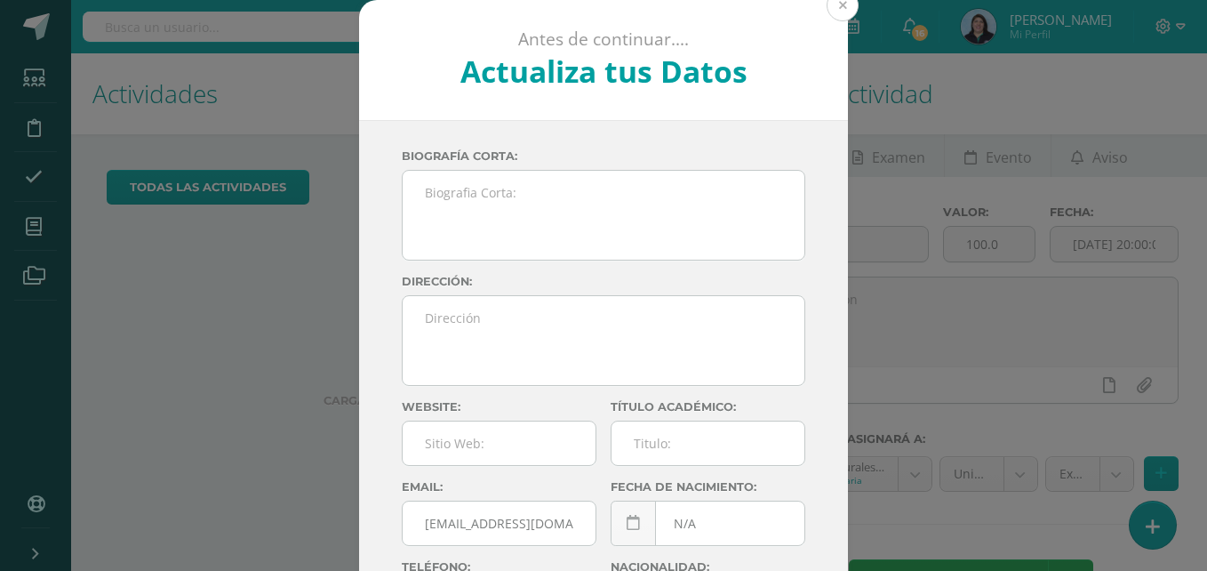
click at [833, 8] on button at bounding box center [843, 5] width 32 height 32
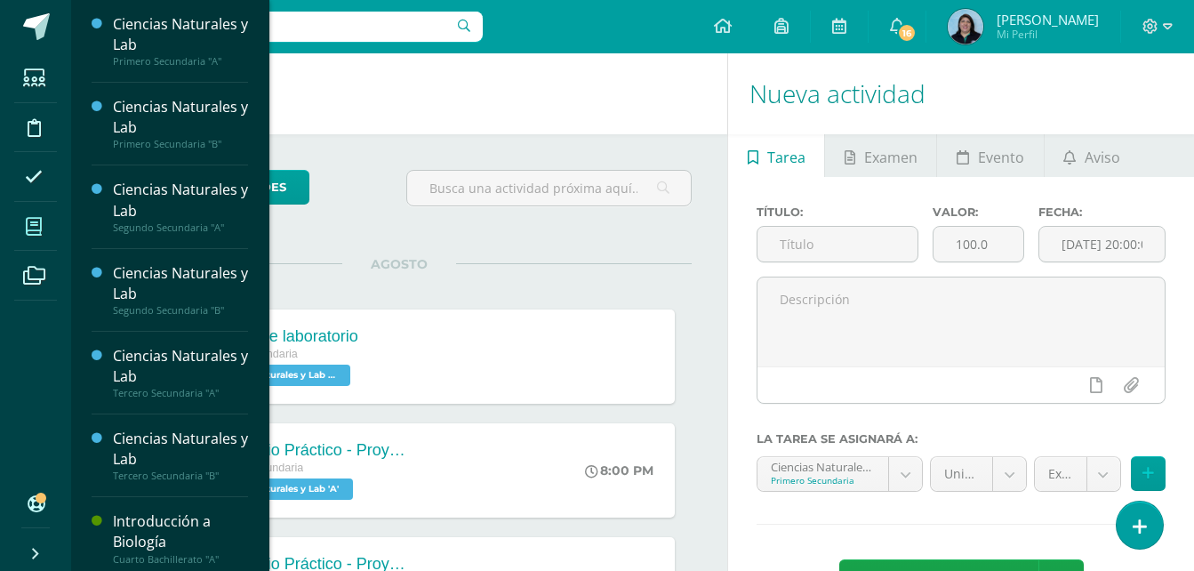
click at [39, 224] on icon at bounding box center [34, 227] width 16 height 18
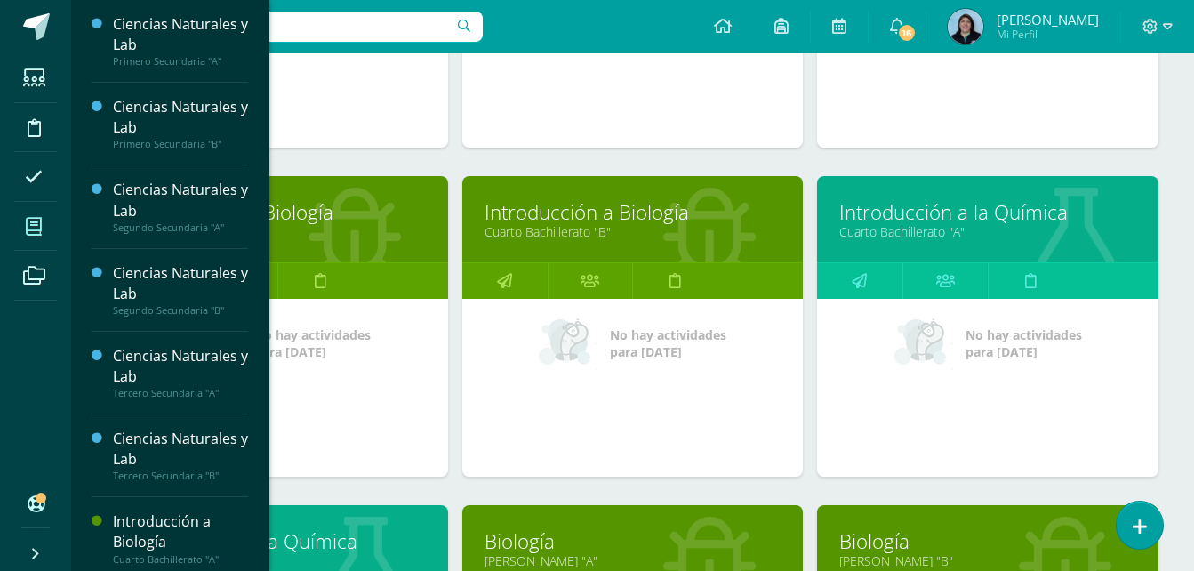
scroll to position [978, 0]
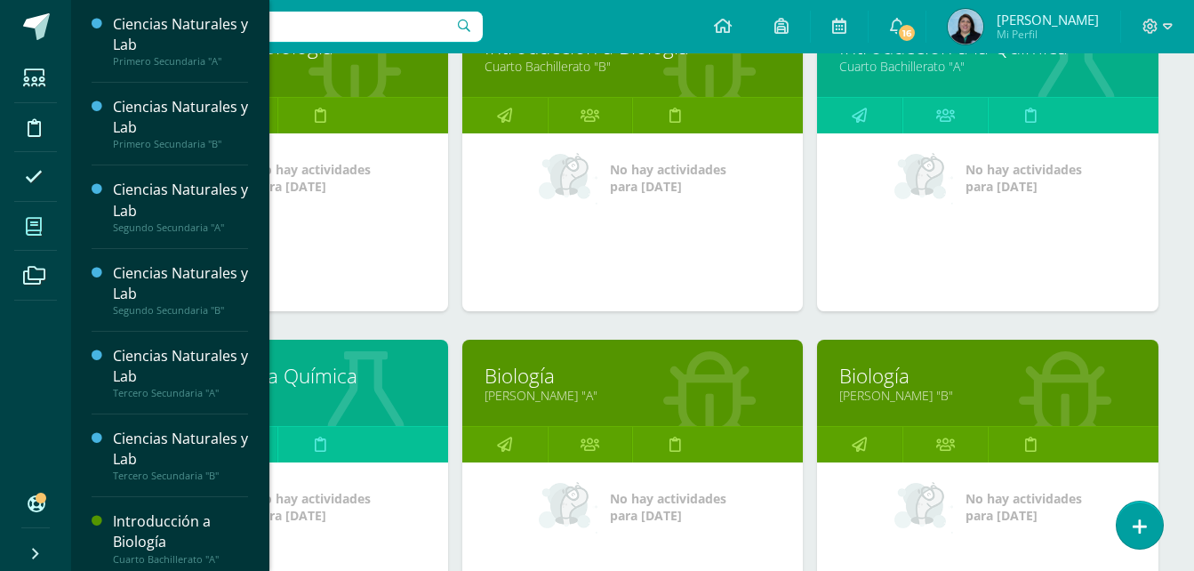
click at [548, 392] on link "[PERSON_NAME] "A"" at bounding box center [633, 395] width 297 height 17
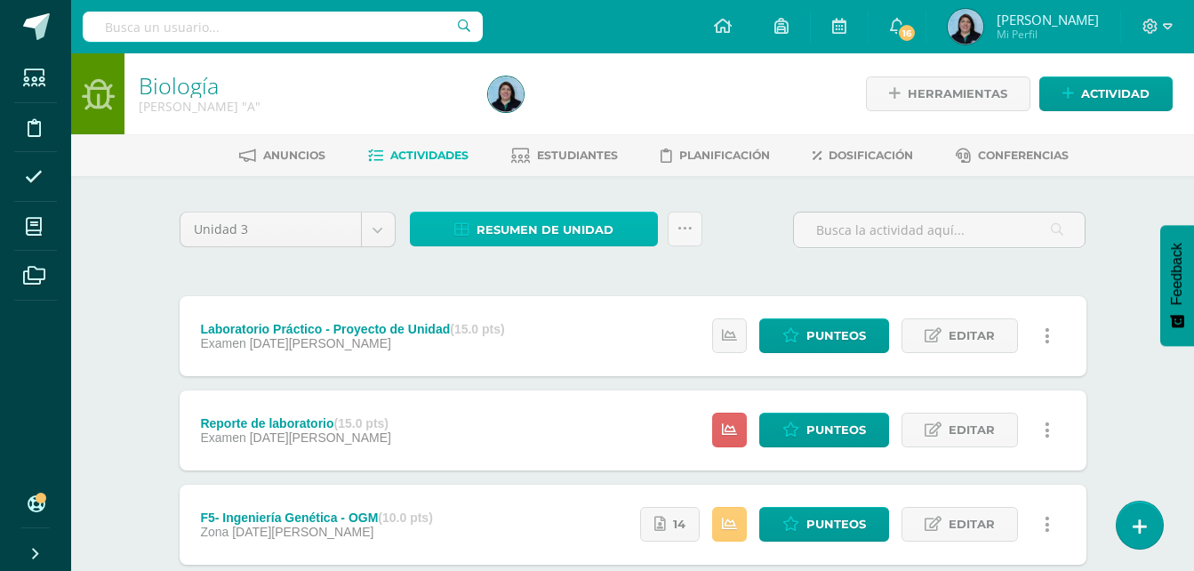
click at [583, 230] on span "Resumen de unidad" at bounding box center [545, 229] width 137 height 33
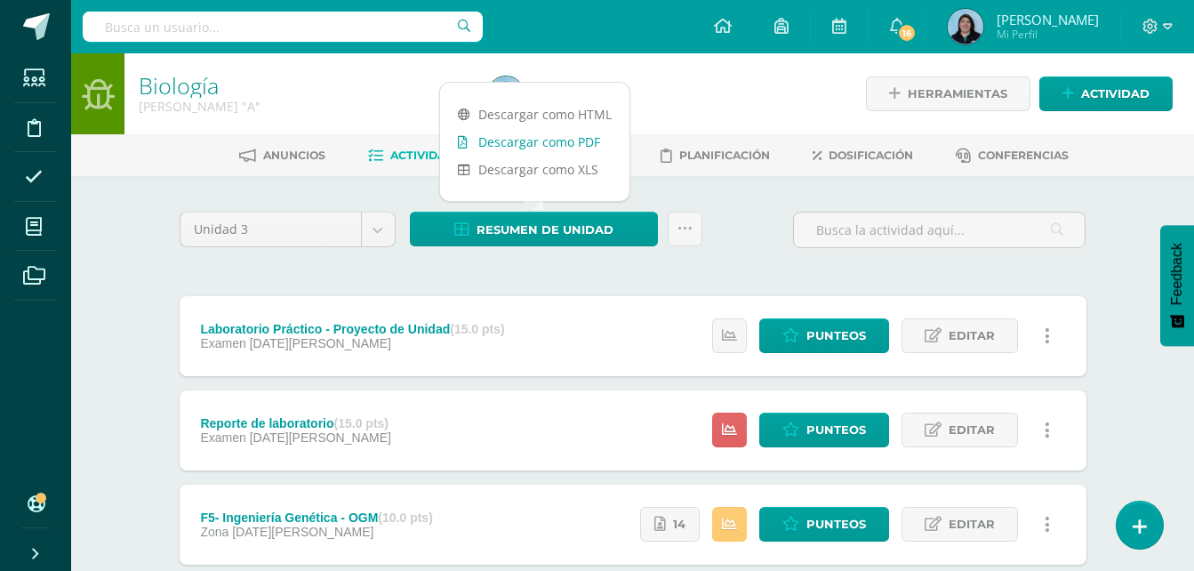
click at [550, 140] on link "Descargar como PDF" at bounding box center [534, 142] width 189 height 28
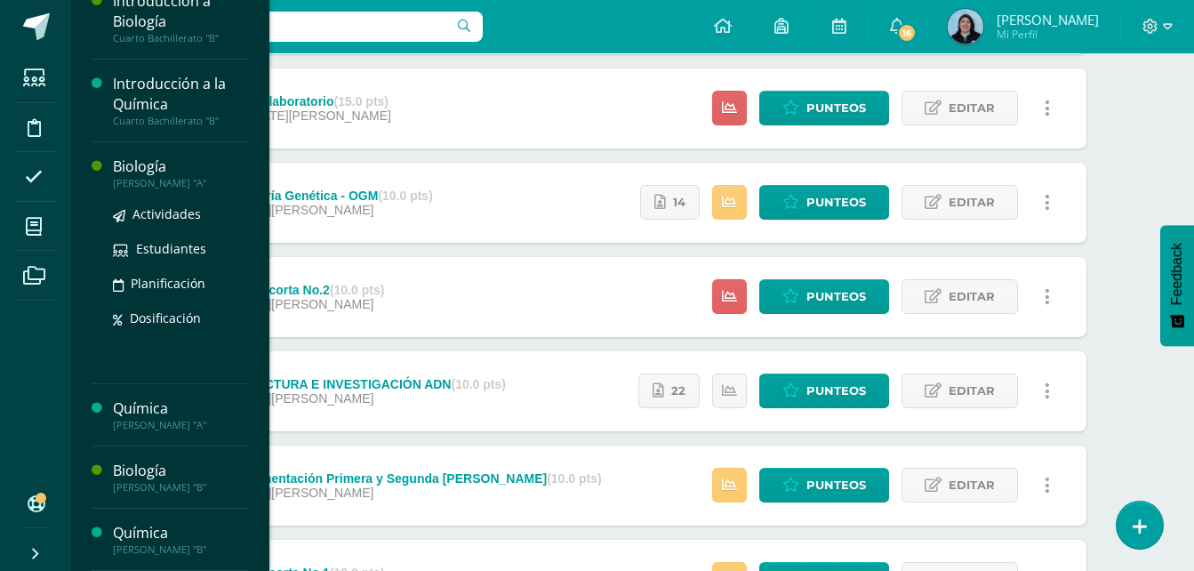
scroll to position [356, 0]
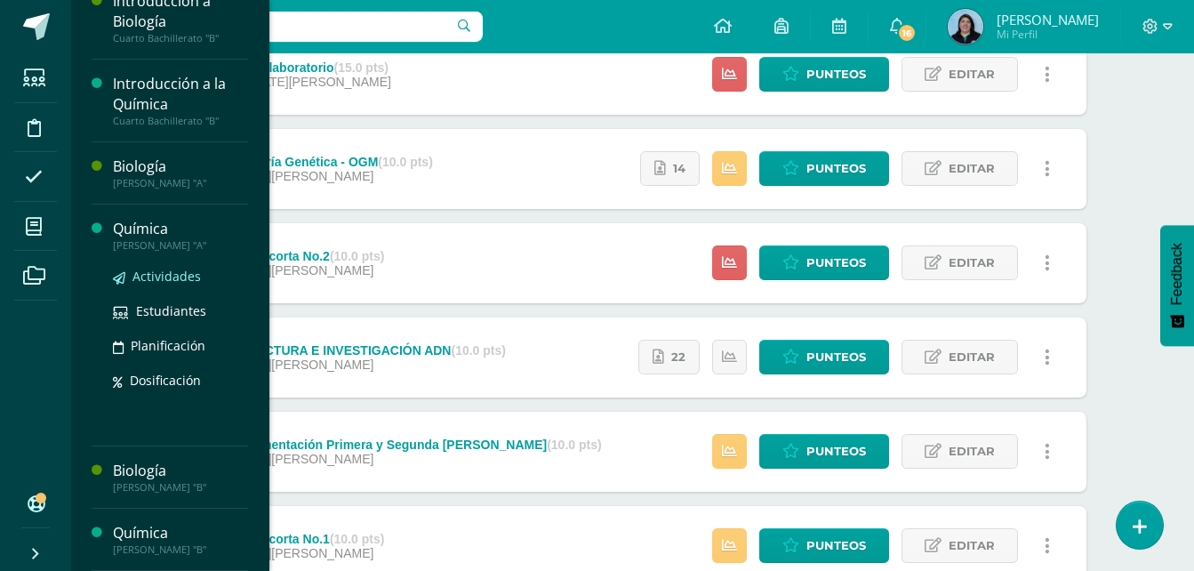
click at [165, 273] on span "Actividades" at bounding box center [166, 276] width 68 height 17
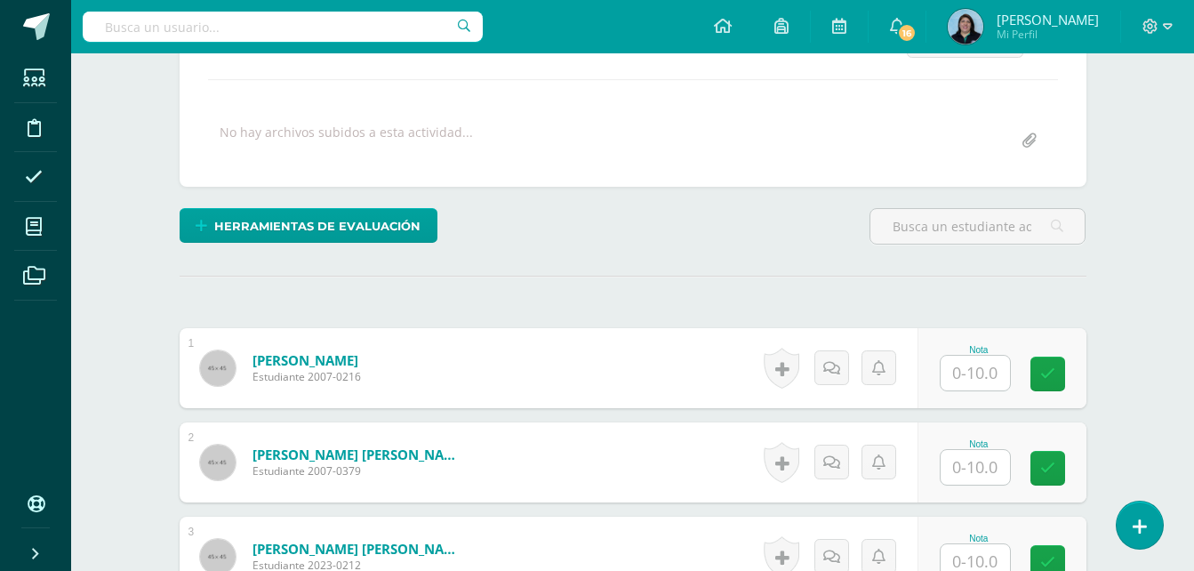
scroll to position [269, 0]
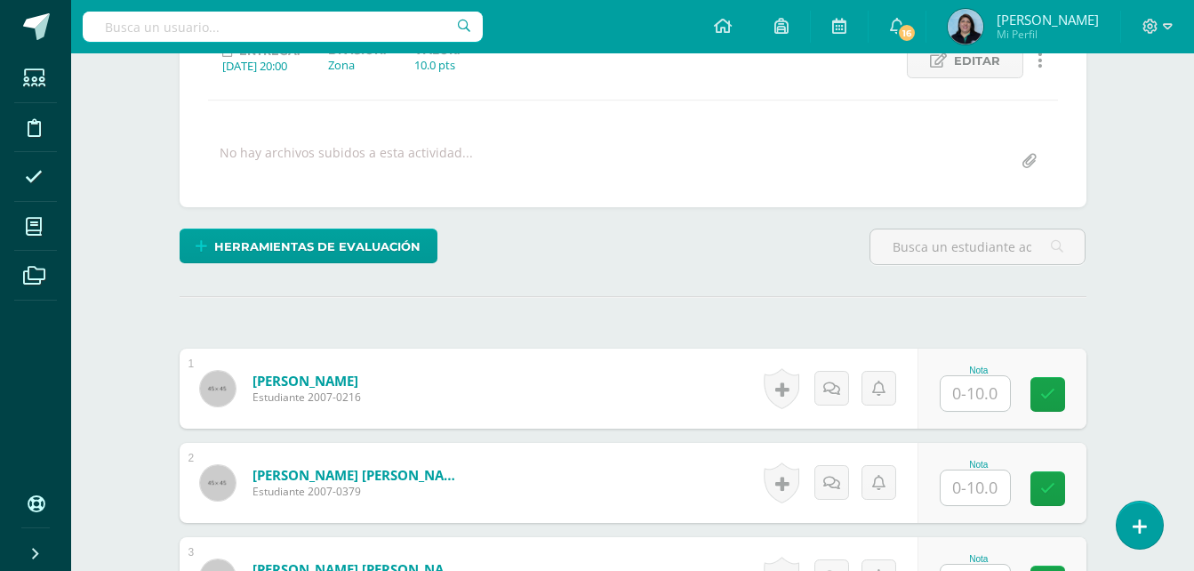
click at [967, 394] on input "text" at bounding box center [975, 393] width 69 height 35
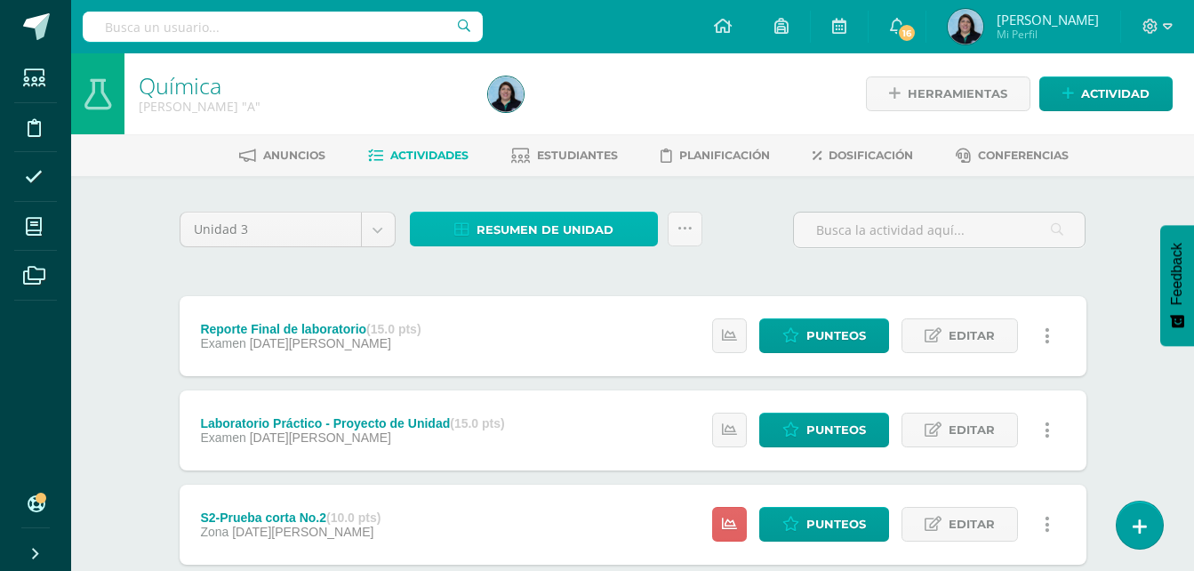
click at [558, 229] on span "Resumen de unidad" at bounding box center [545, 229] width 137 height 33
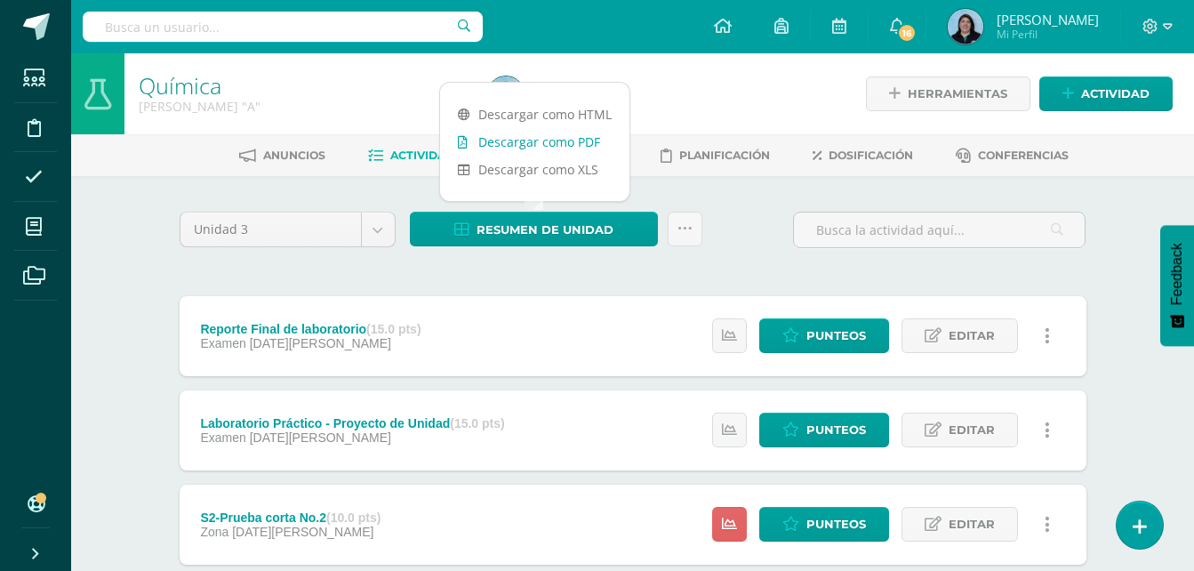
click at [545, 142] on link "Descargar como PDF" at bounding box center [534, 142] width 189 height 28
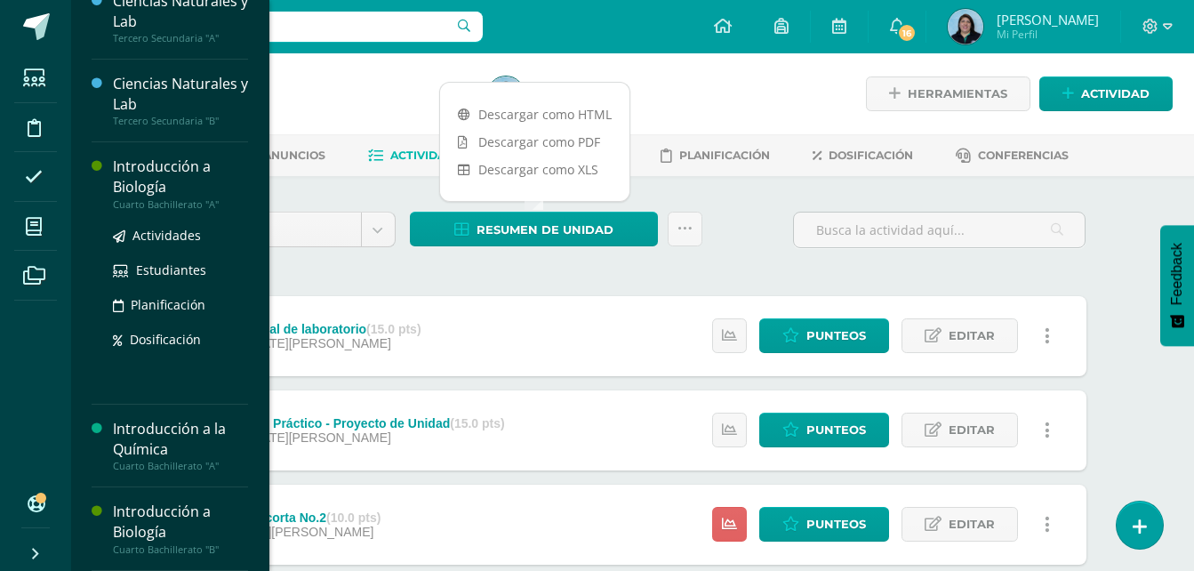
scroll to position [686, 0]
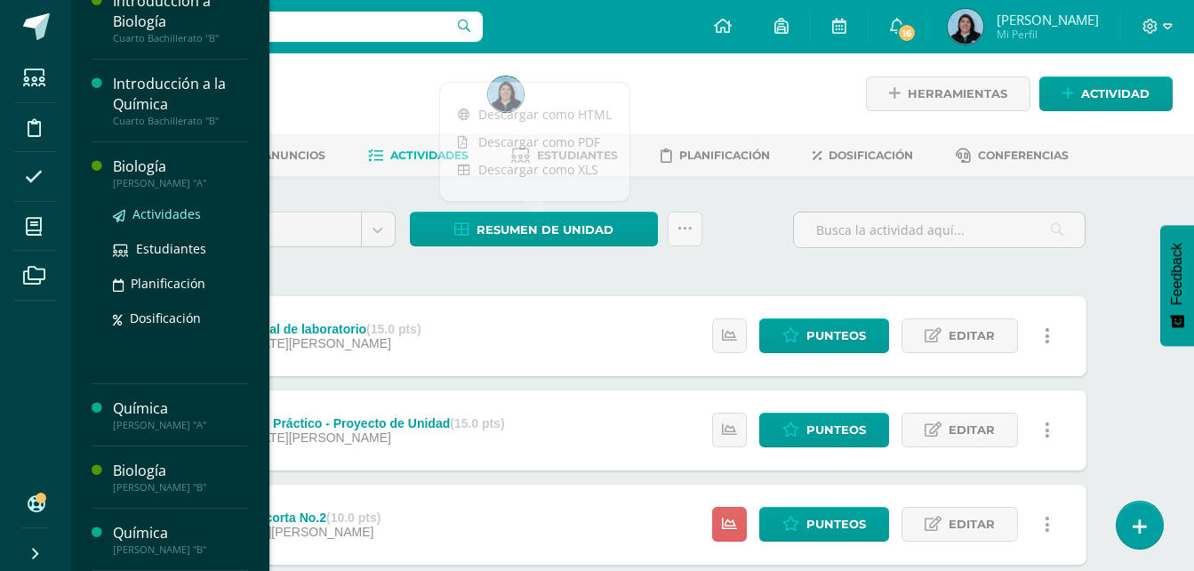
click at [170, 213] on span "Actividades" at bounding box center [166, 213] width 68 height 17
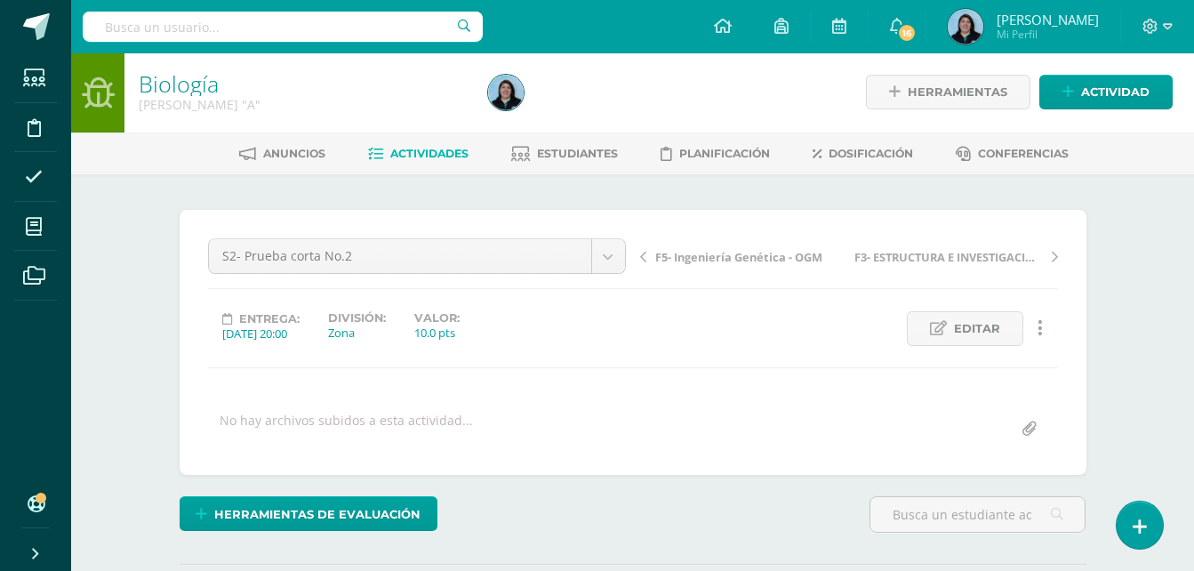
scroll to position [3, 0]
click at [982, 327] on span "Editar" at bounding box center [977, 327] width 46 height 33
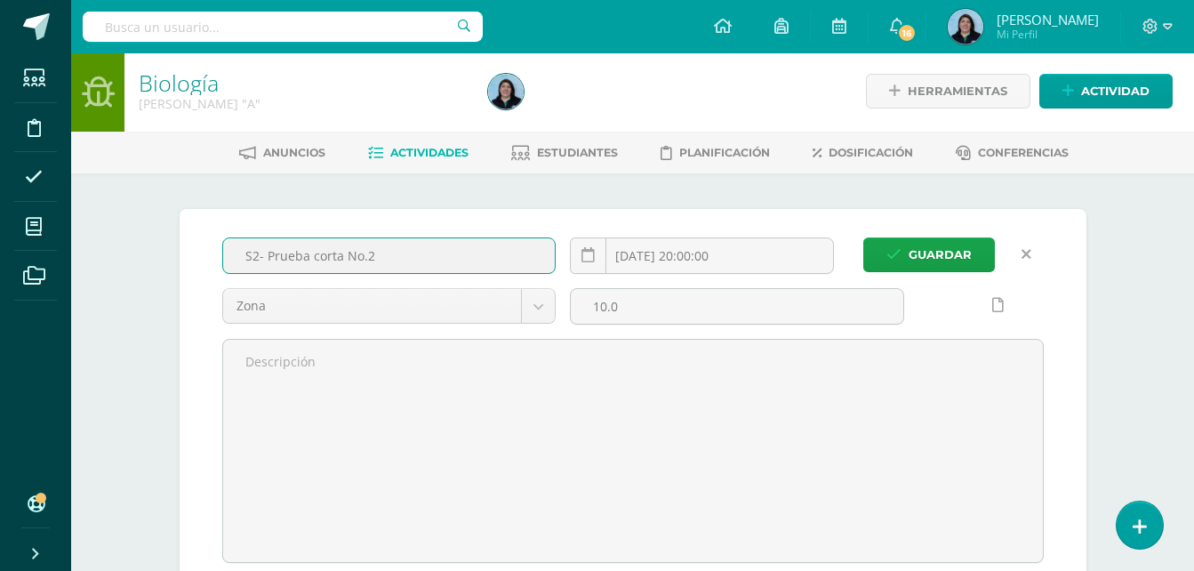
click at [256, 255] on input "S2- Prueba corta No.2" at bounding box center [389, 255] width 333 height 35
click at [383, 252] on input "F6- Prueba corta No.2" at bounding box center [389, 255] width 333 height 35
type input "F6- Práctica de Laboratorio"
click at [934, 255] on span "Guardar" at bounding box center [940, 254] width 63 height 33
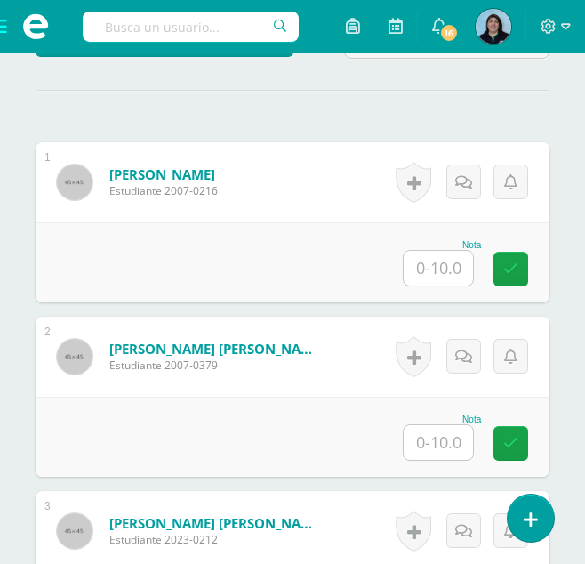
scroll to position [629, 0]
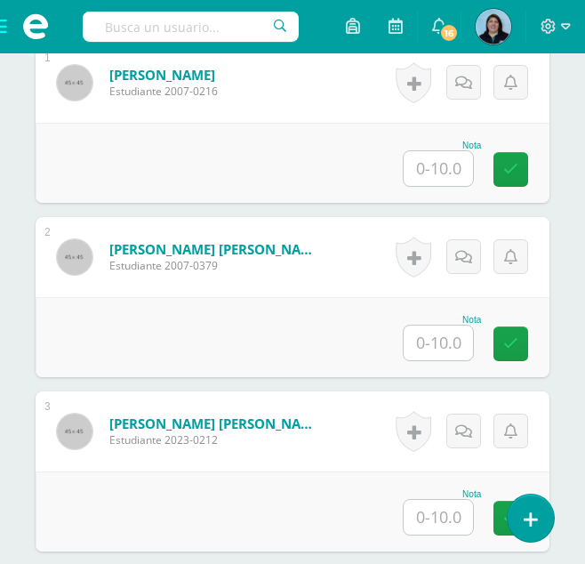
click at [448, 159] on input "text" at bounding box center [438, 168] width 69 height 35
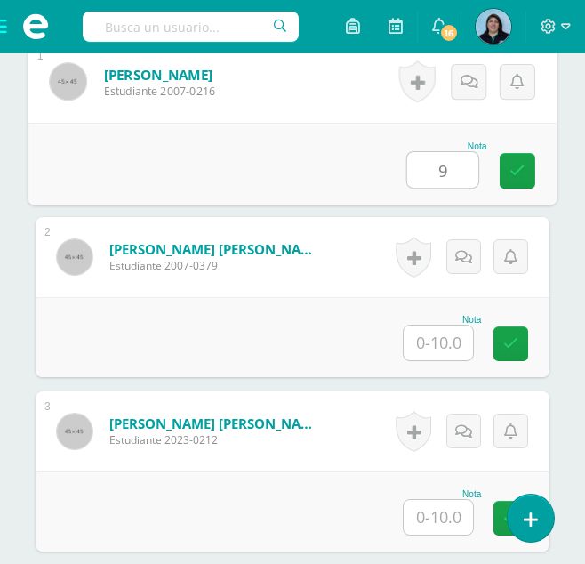
type input "9"
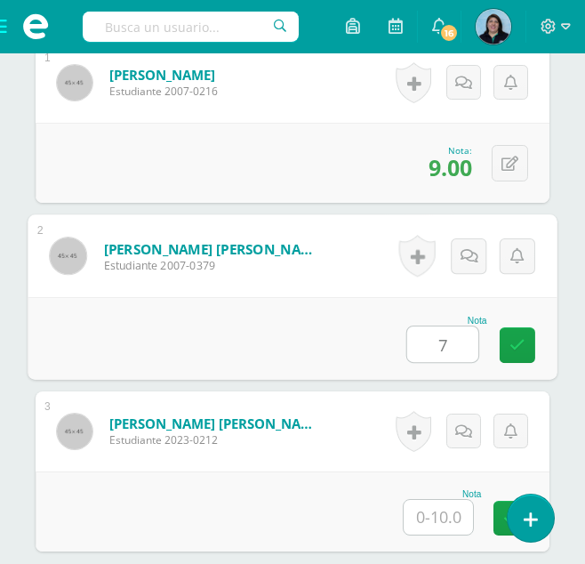
type input "7"
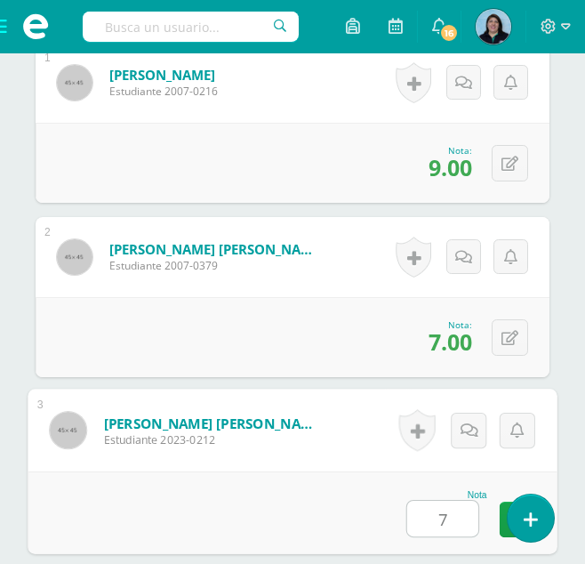
type input "7"
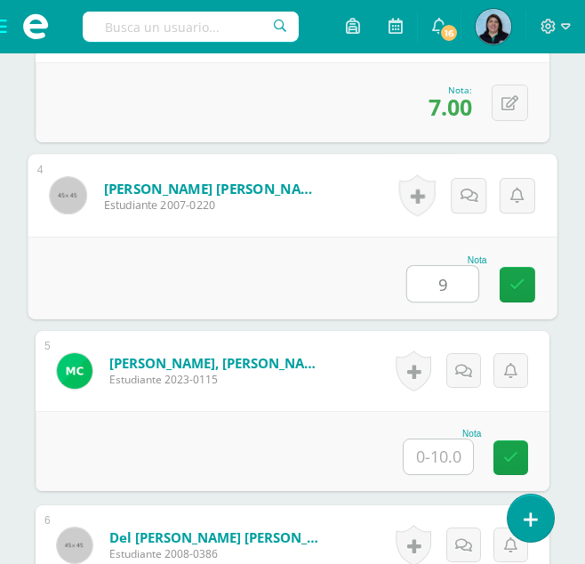
type input "9"
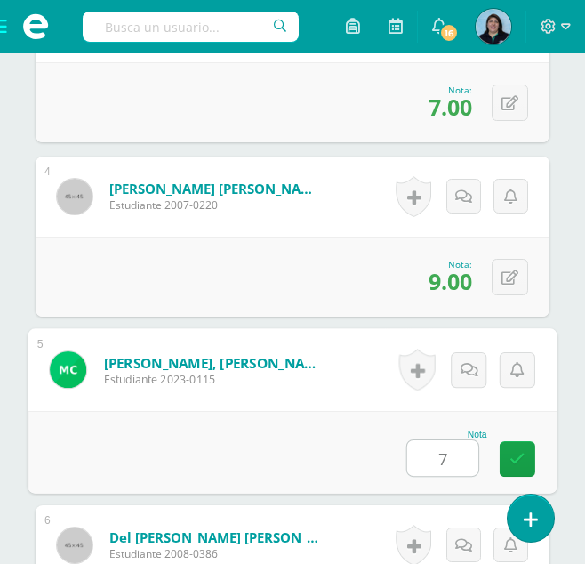
type input "7"
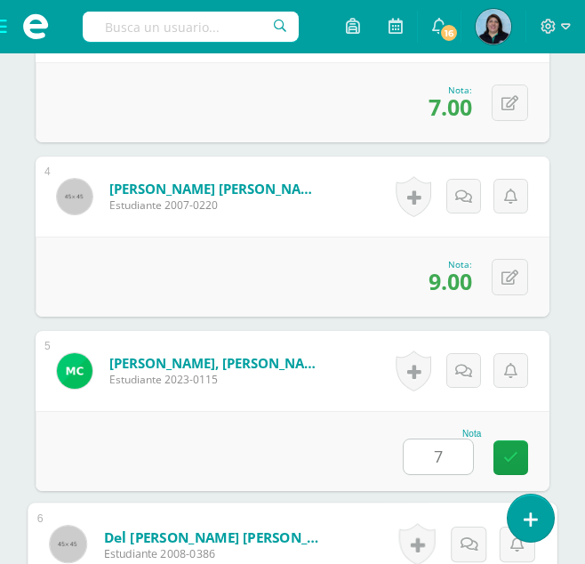
scroll to position [1386, 0]
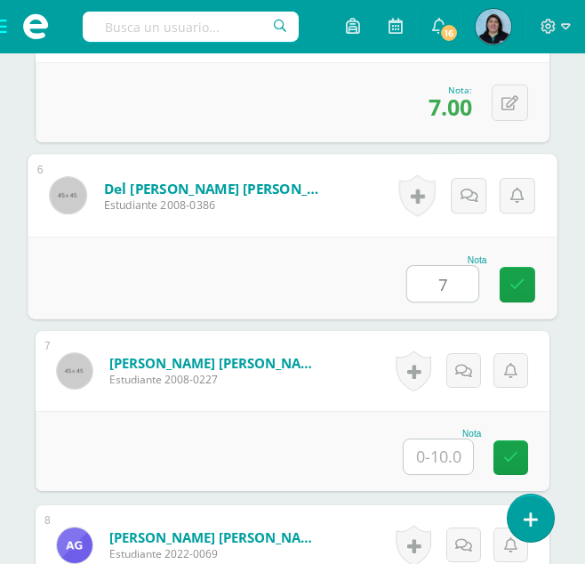
type input "7"
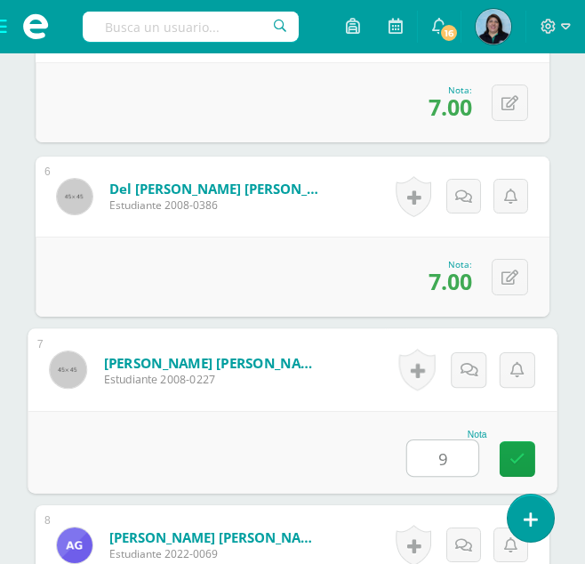
type input "9"
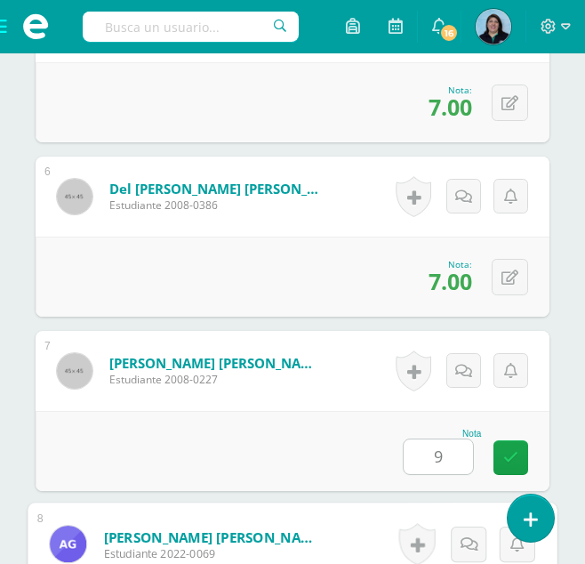
scroll to position [1735, 0]
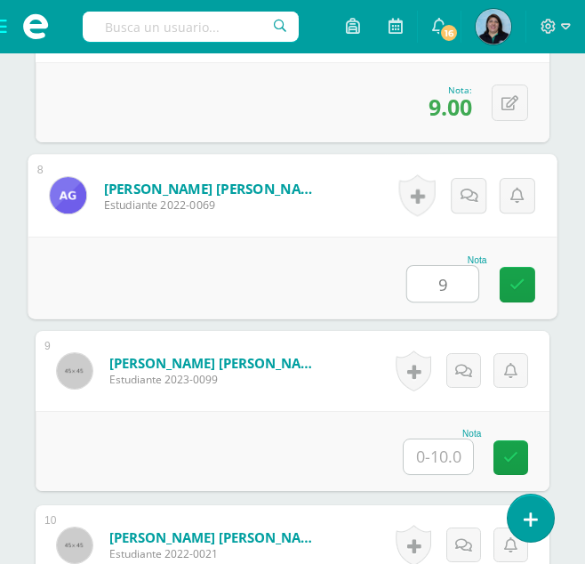
type input "9"
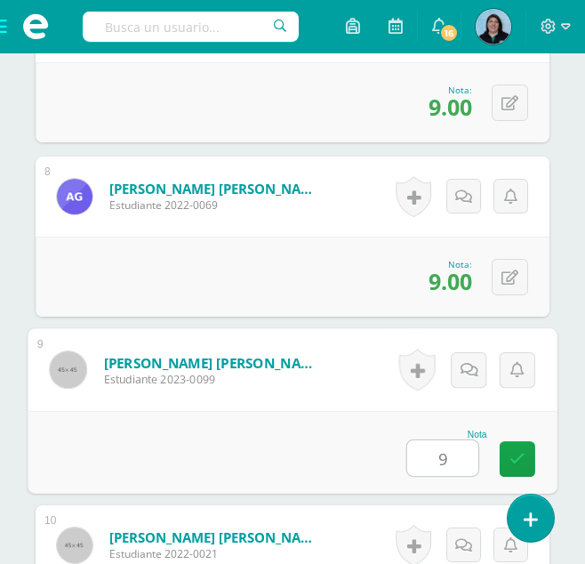
type input "9"
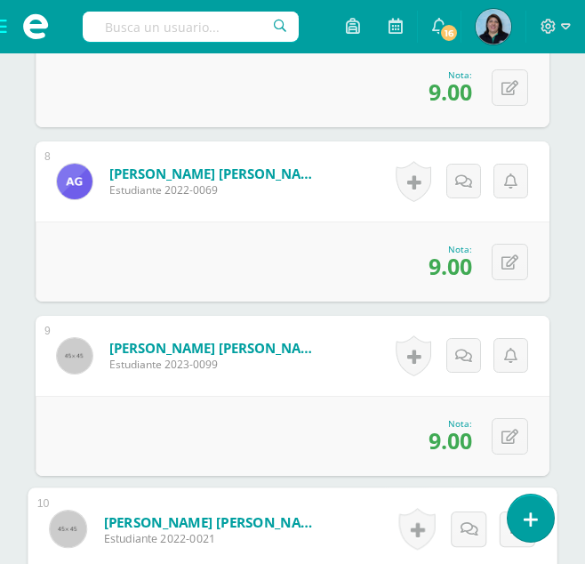
scroll to position [1905, 0]
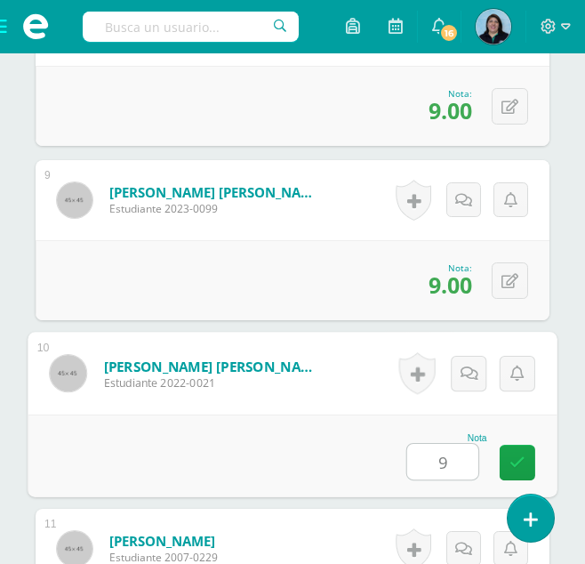
type input "9"
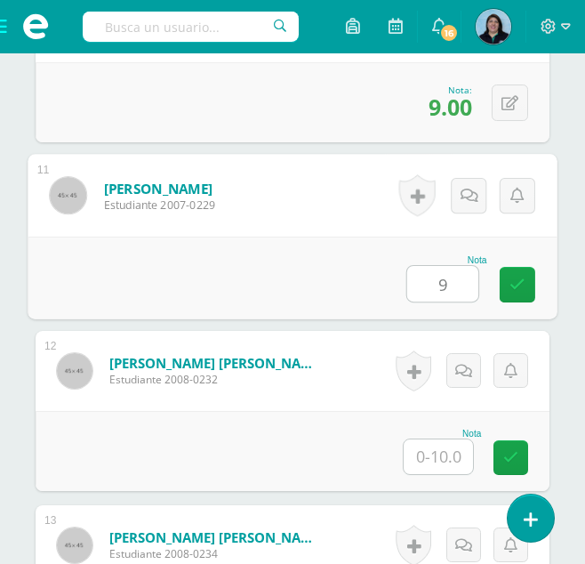
type input "9"
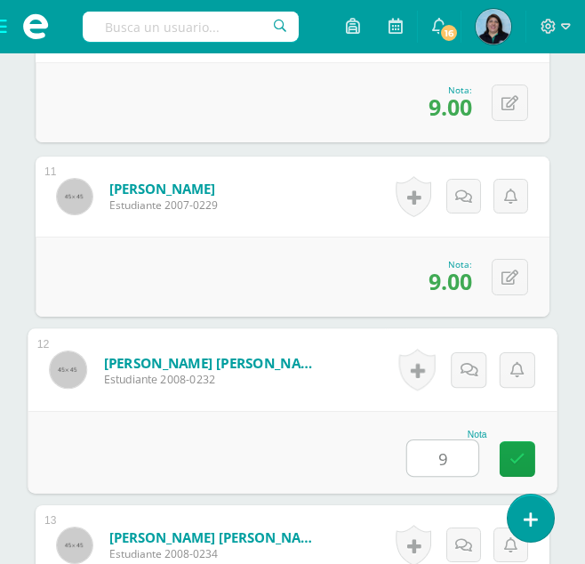
type input "9"
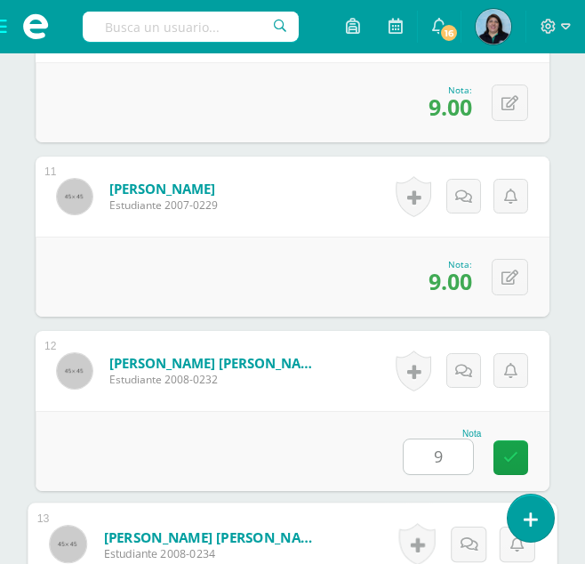
scroll to position [2606, 0]
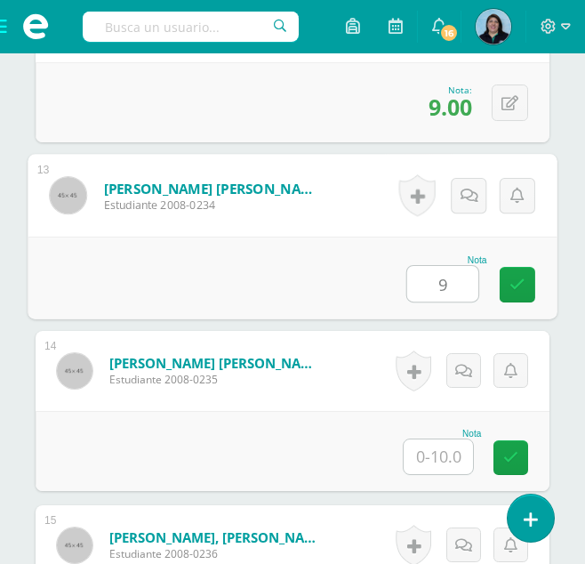
type input "9"
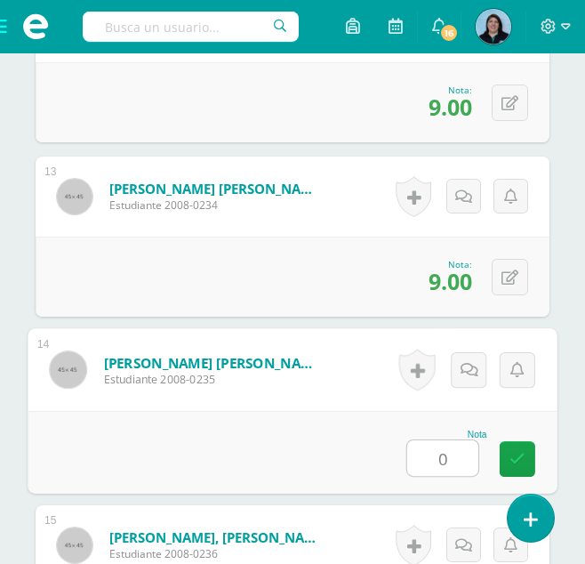
type input "0"
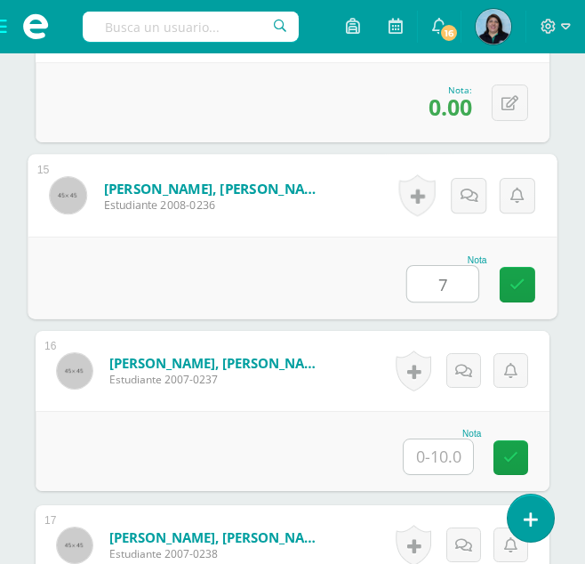
type input "7"
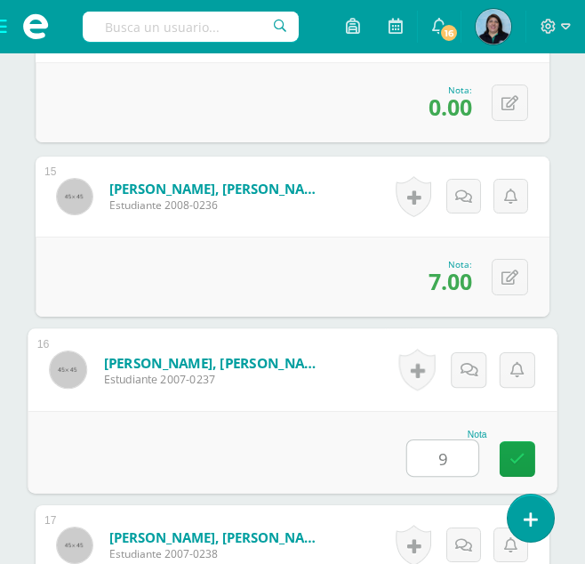
type input "9"
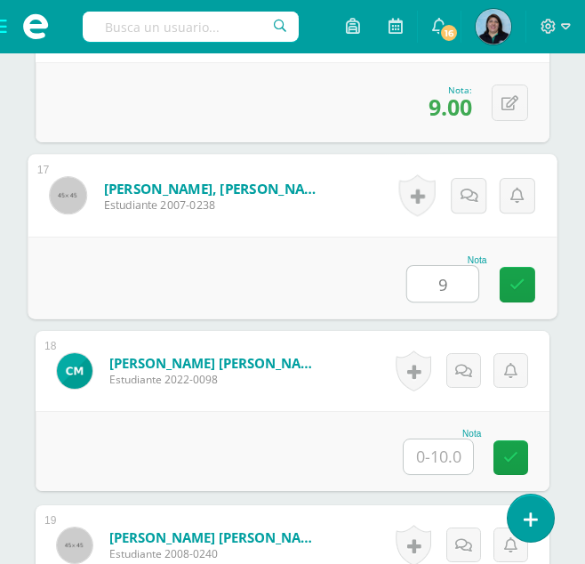
type input "9"
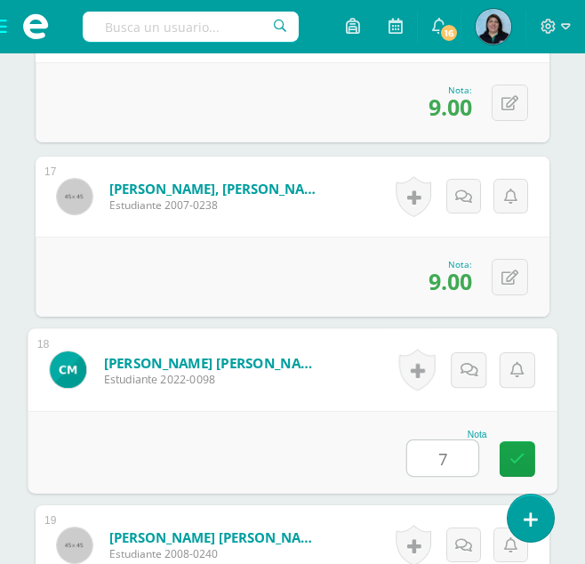
type input "7"
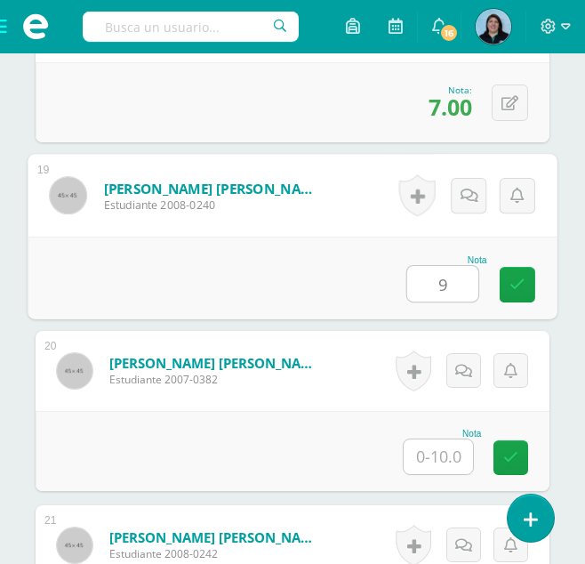
type input "9"
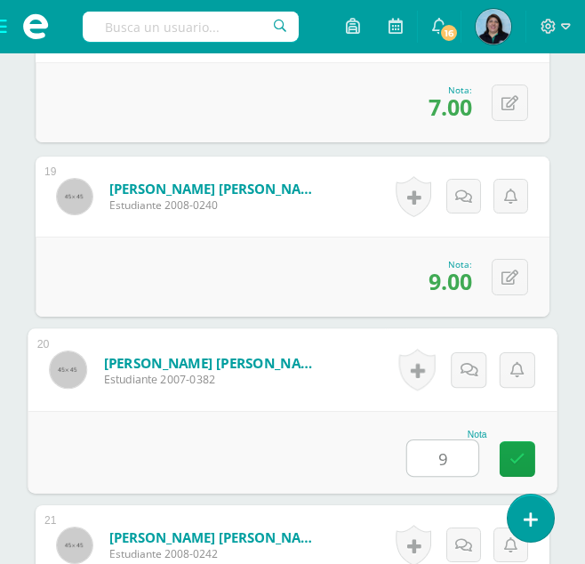
type input "9"
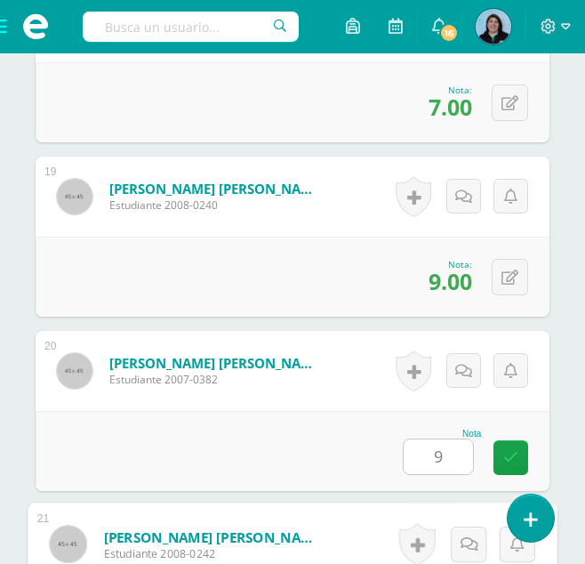
scroll to position [4000, 0]
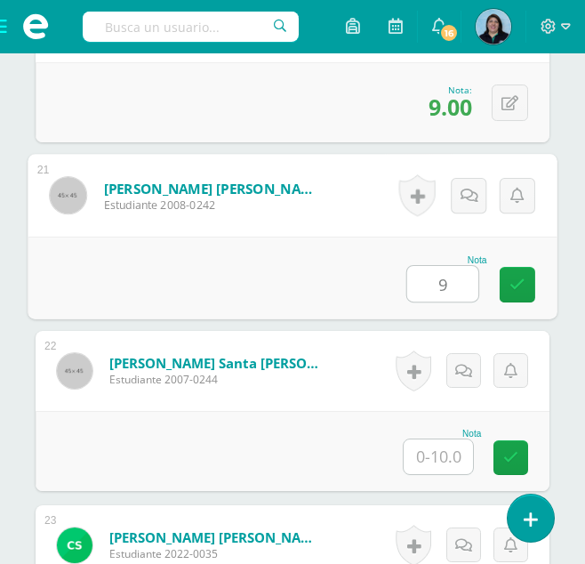
type input "9"
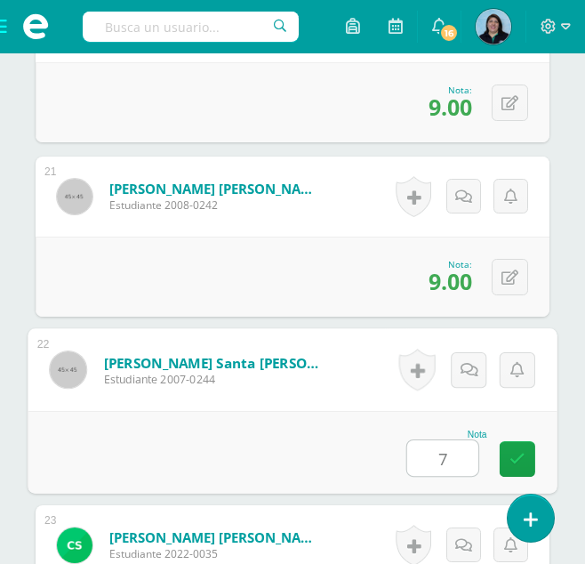
type input "7"
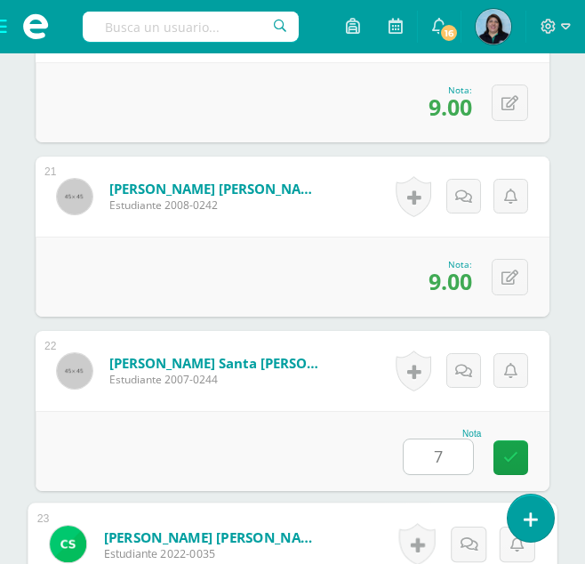
scroll to position [4349, 0]
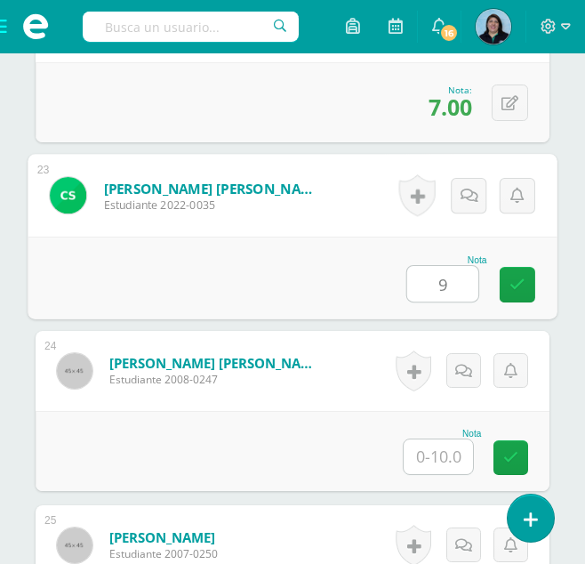
type input "9"
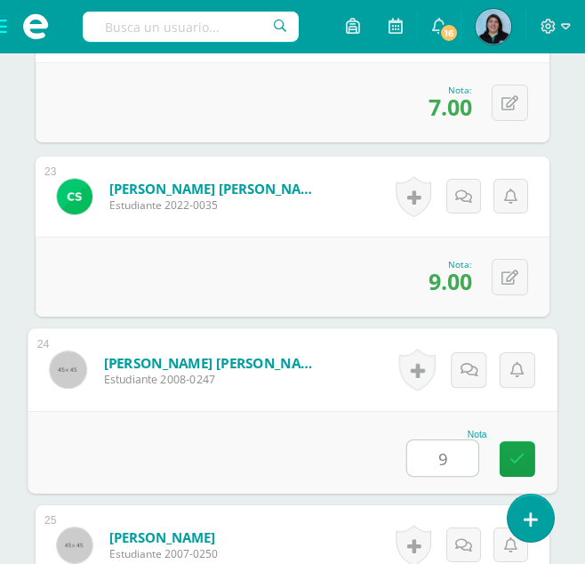
type input "9"
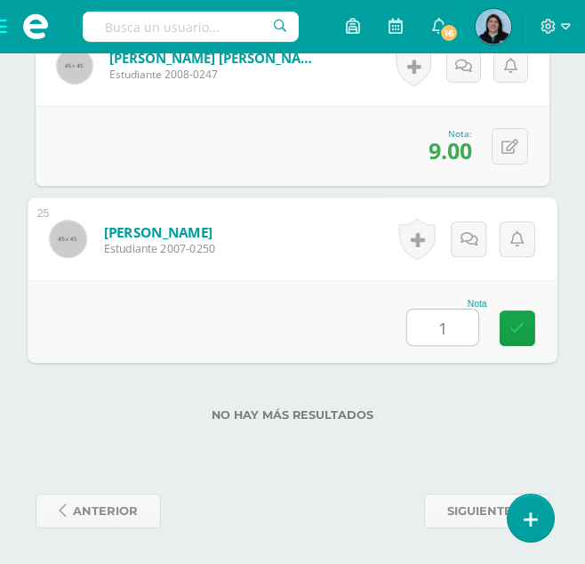
type input "10"
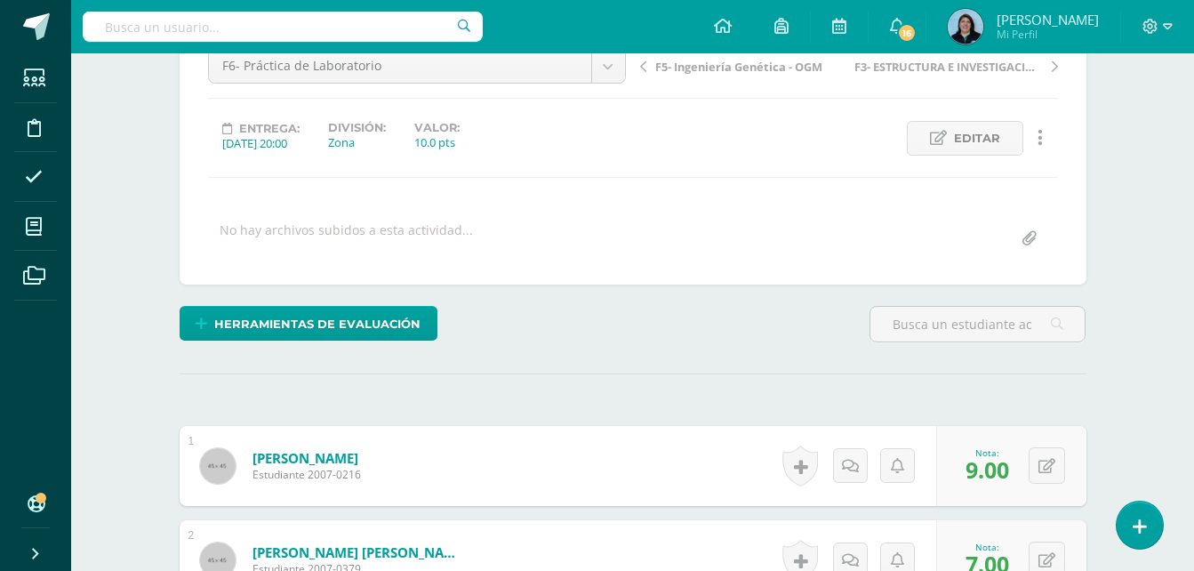
scroll to position [0, 0]
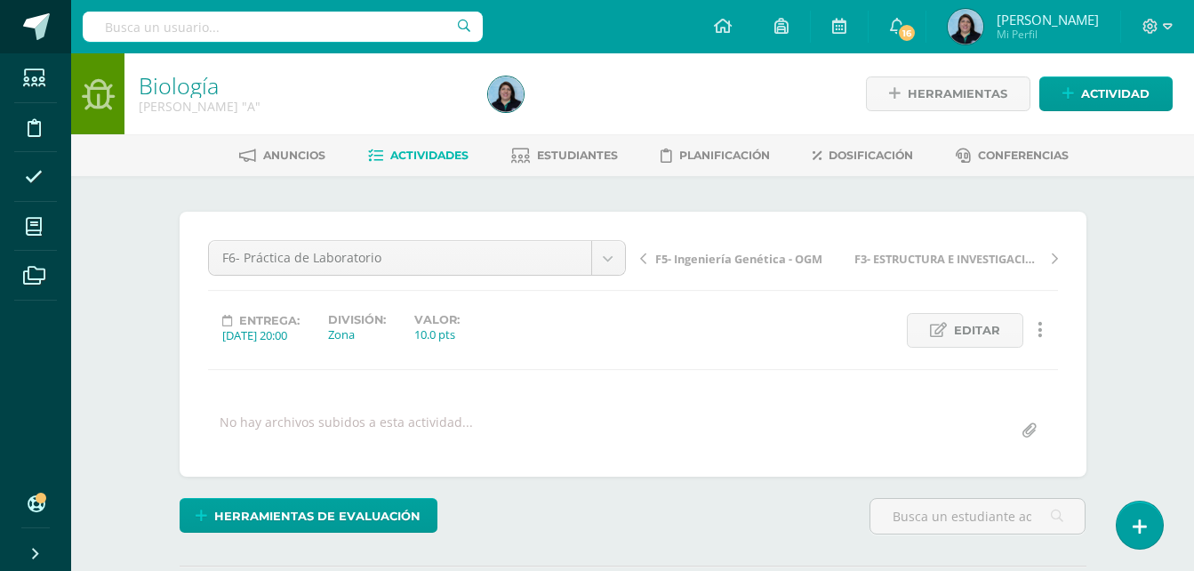
scroll to position [1, 0]
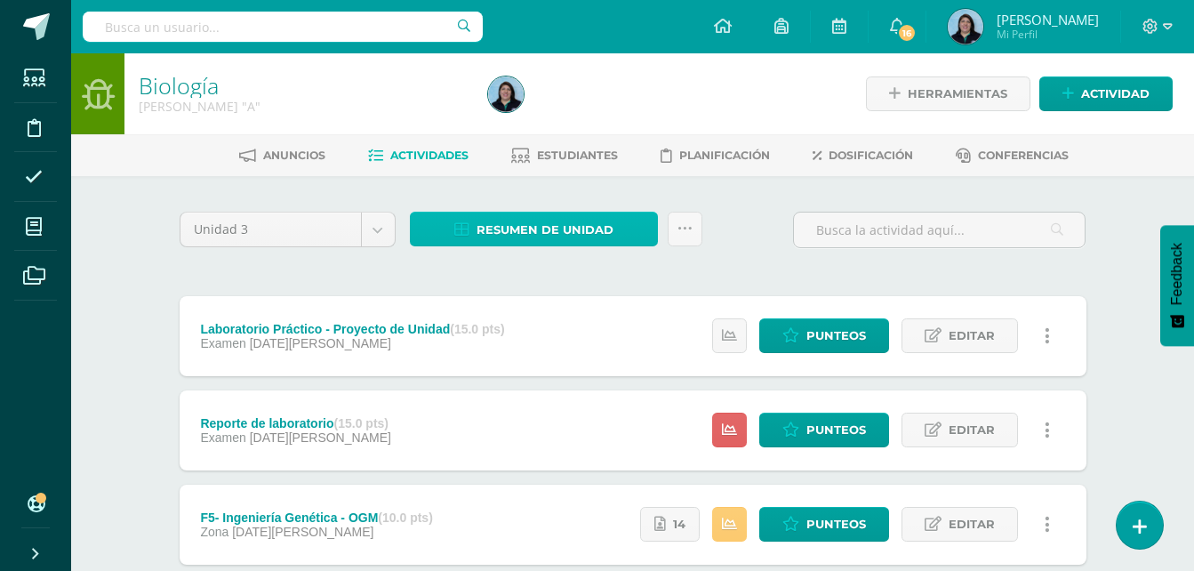
click at [551, 223] on span "Resumen de unidad" at bounding box center [545, 229] width 137 height 33
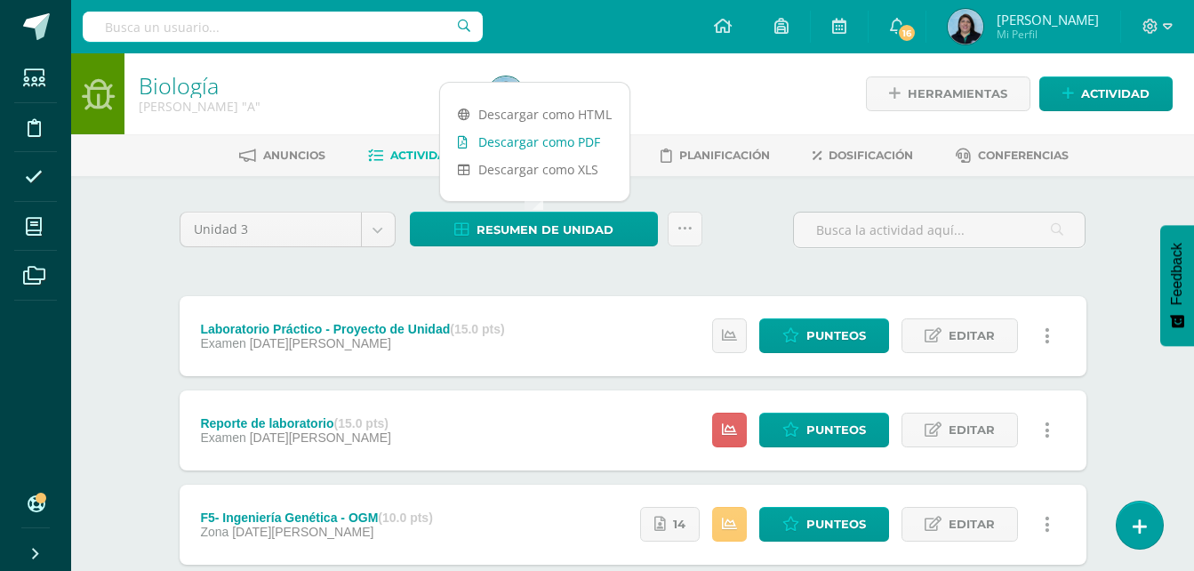
click at [571, 139] on link "Descargar como PDF" at bounding box center [534, 142] width 189 height 28
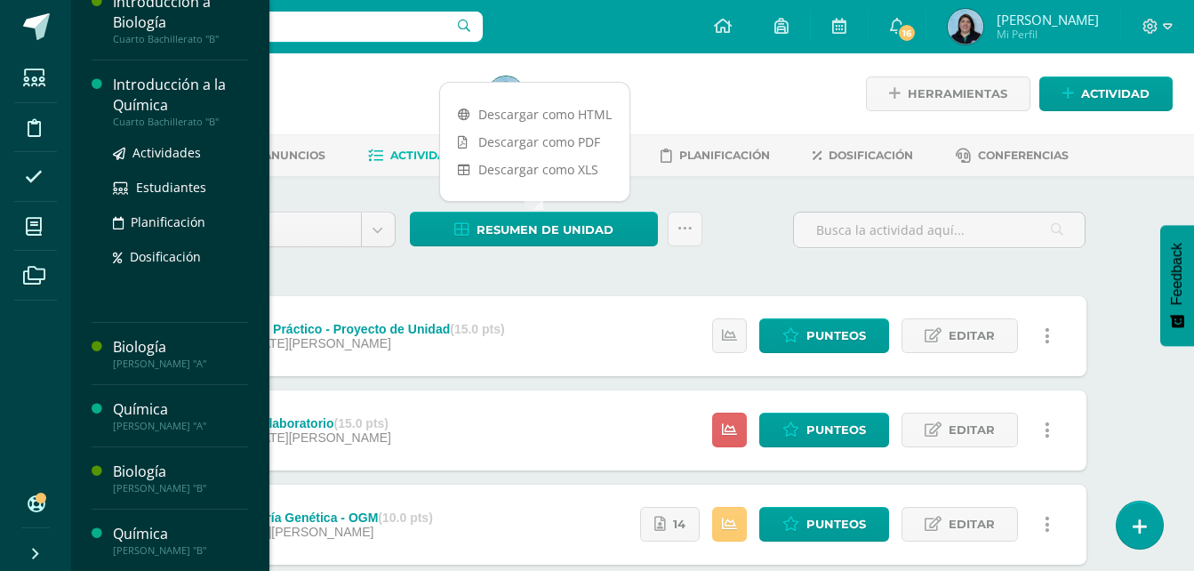
scroll to position [686, 0]
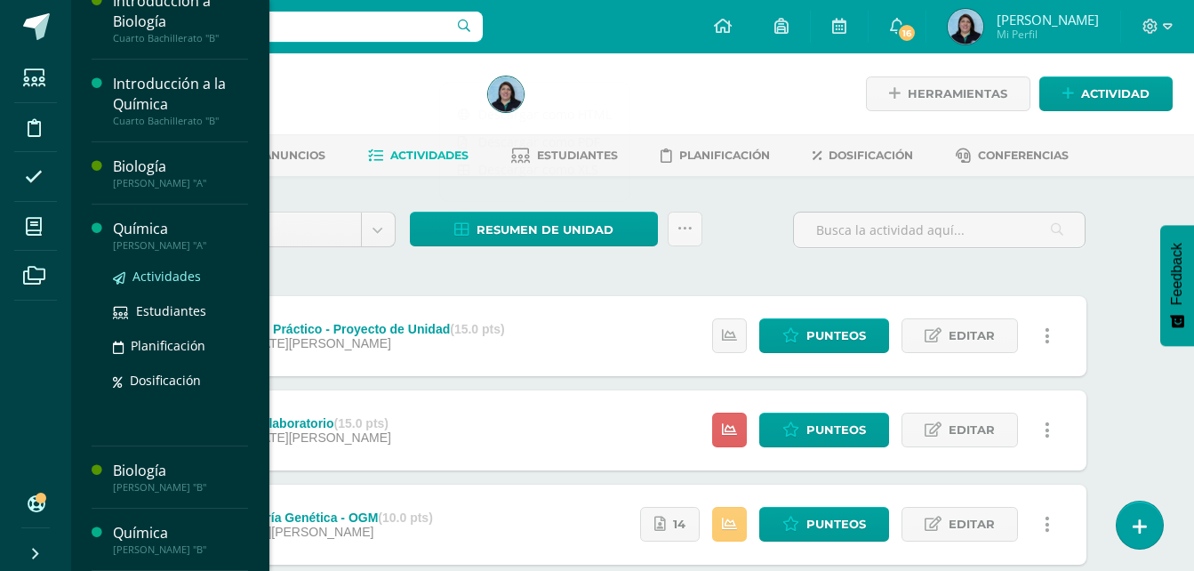
click at [168, 271] on span "Actividades" at bounding box center [166, 276] width 68 height 17
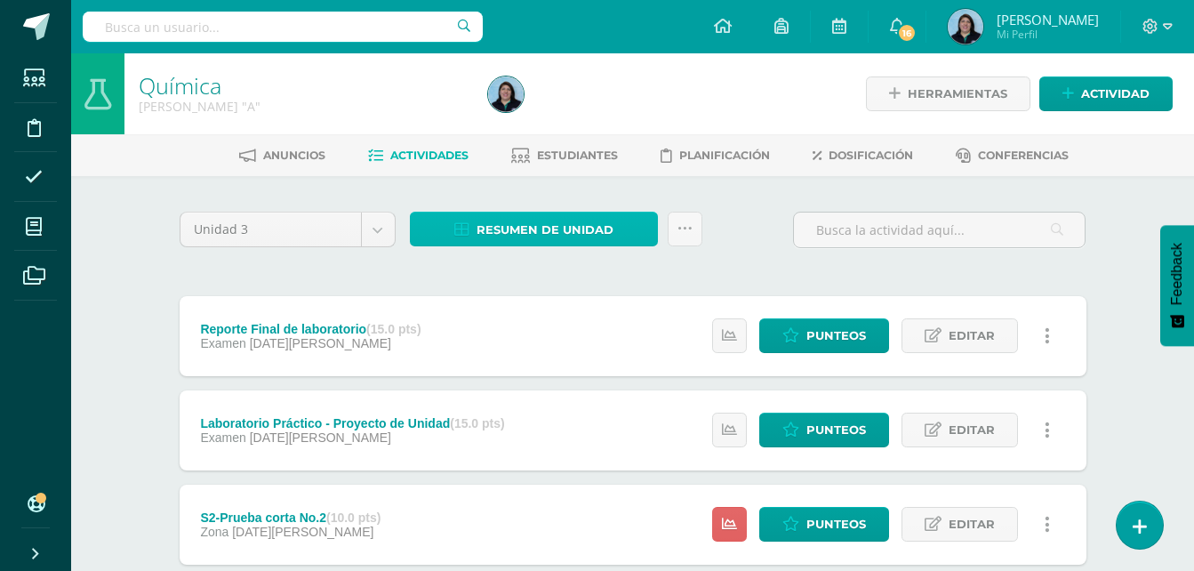
click at [543, 233] on span "Resumen de unidad" at bounding box center [545, 229] width 137 height 33
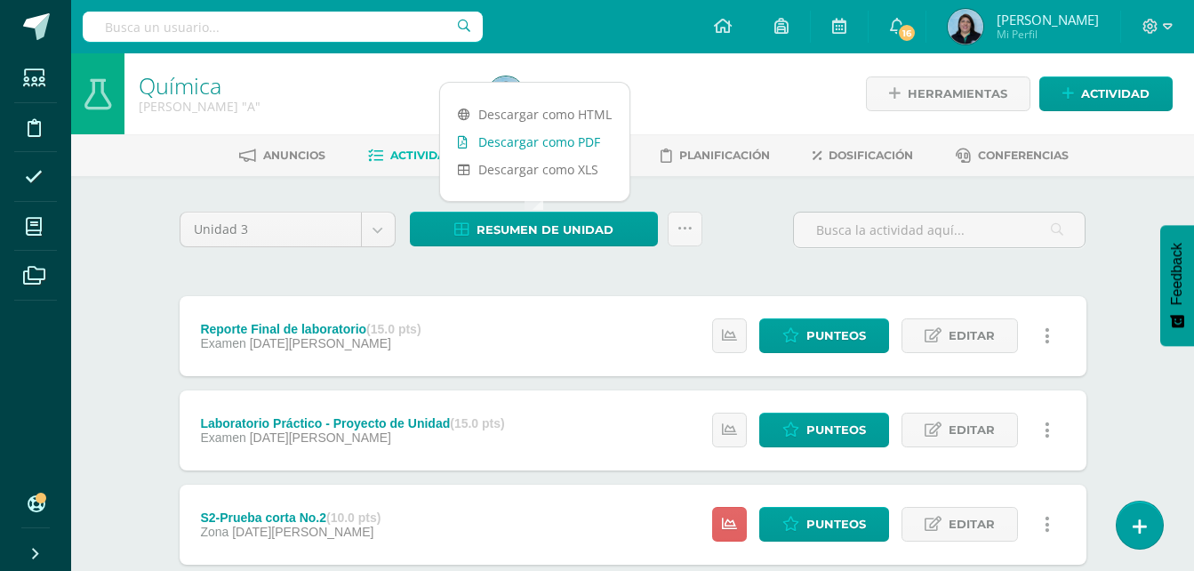
click at [582, 141] on link "Descargar como PDF" at bounding box center [534, 142] width 189 height 28
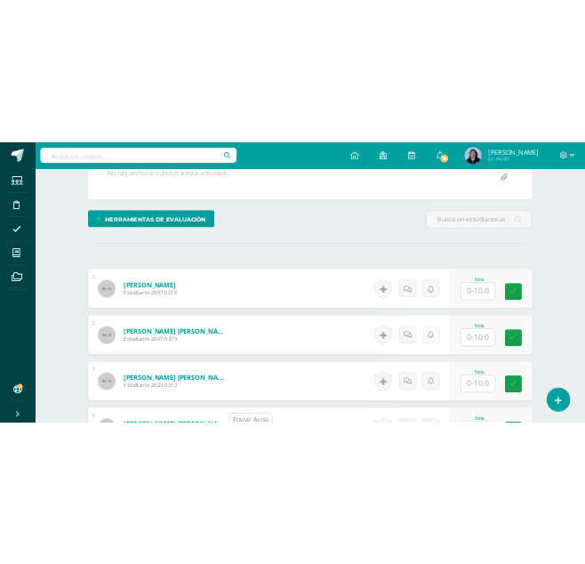
scroll to position [413, 0]
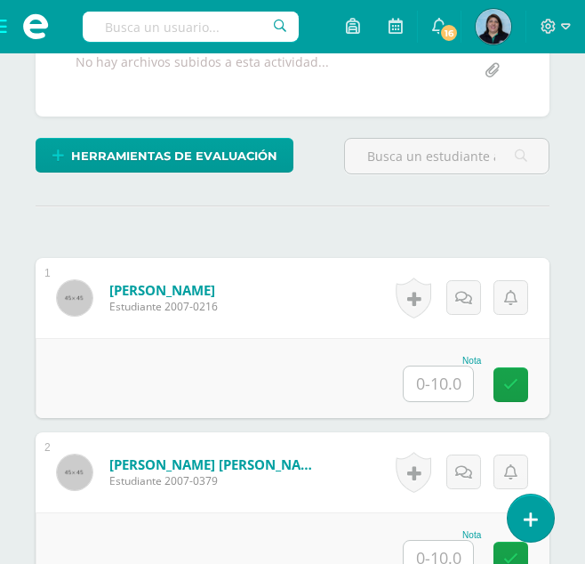
click at [445, 382] on input "text" at bounding box center [438, 383] width 69 height 35
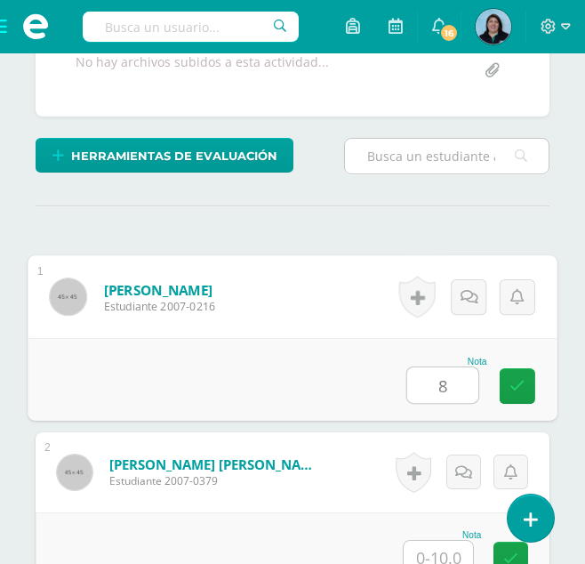
type input "8"
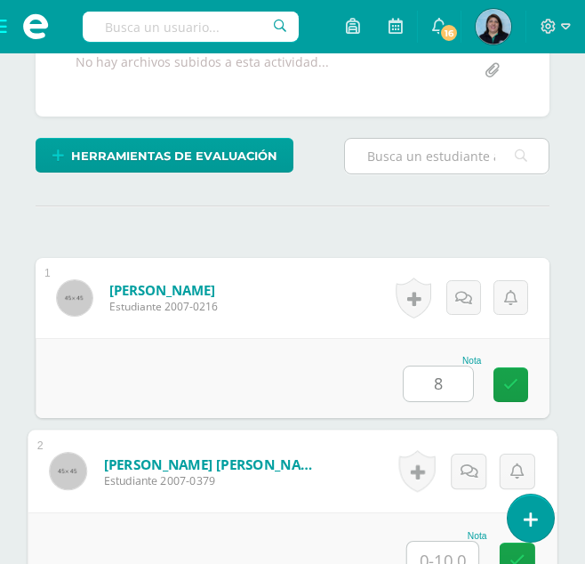
scroll to position [425, 0]
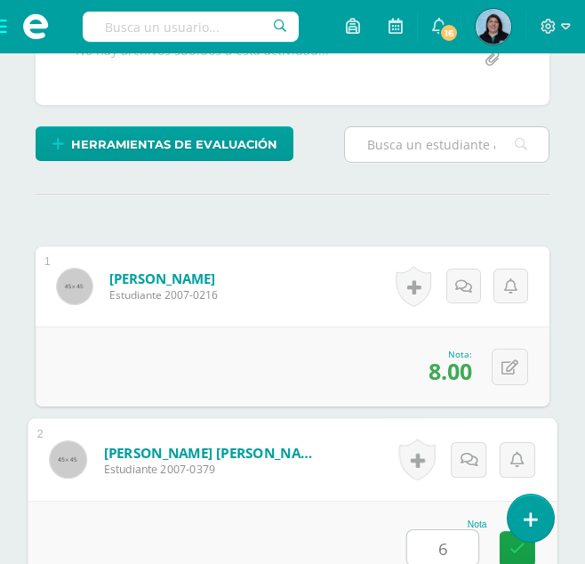
type input "6"
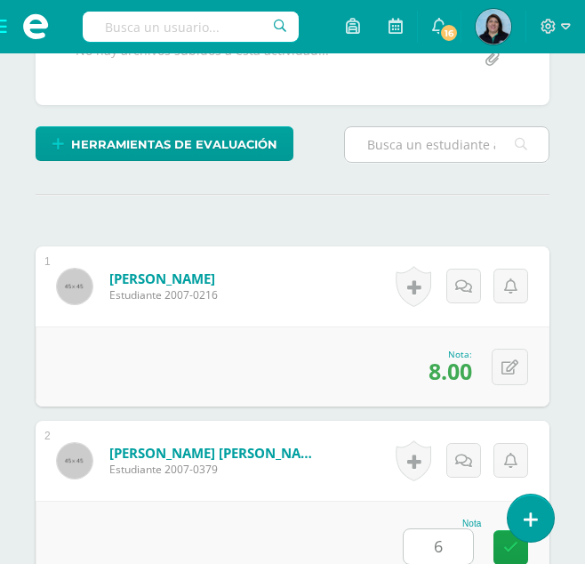
scroll to position [863, 0]
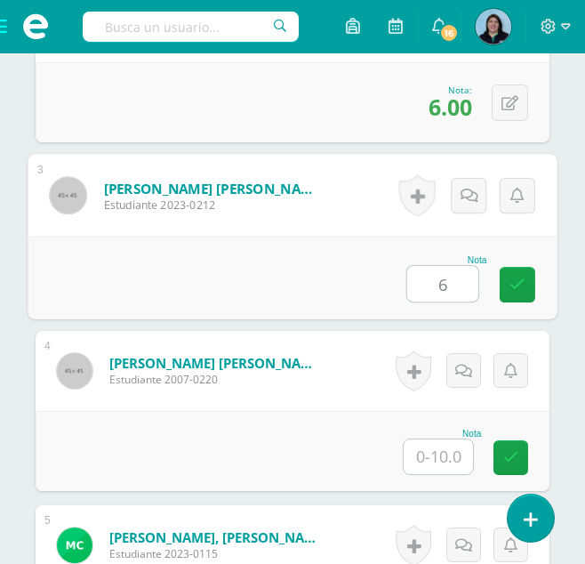
type input "6"
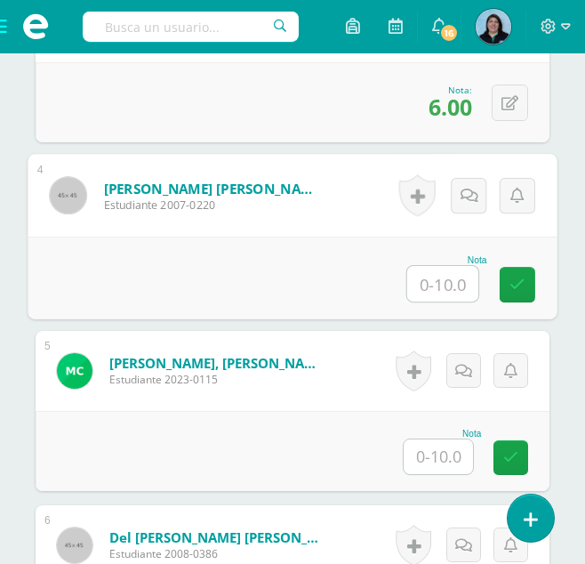
scroll to position [1041, 0]
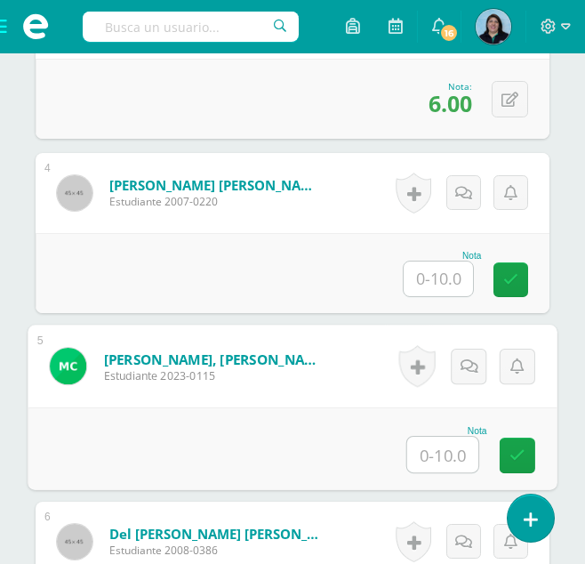
click at [447, 461] on input "text" at bounding box center [442, 455] width 71 height 36
type input "8"
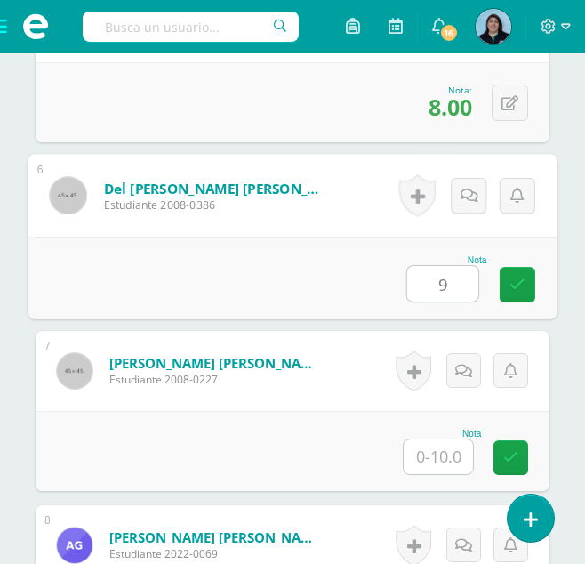
type input "9"
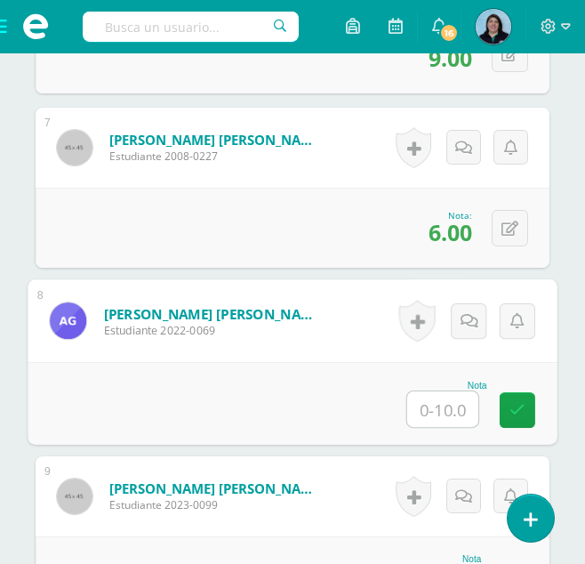
scroll to position [1468, 0]
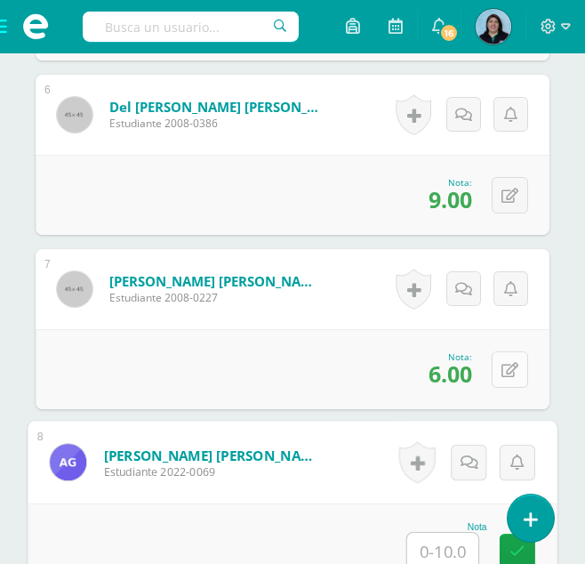
click at [509, 361] on button at bounding box center [510, 369] width 36 height 36
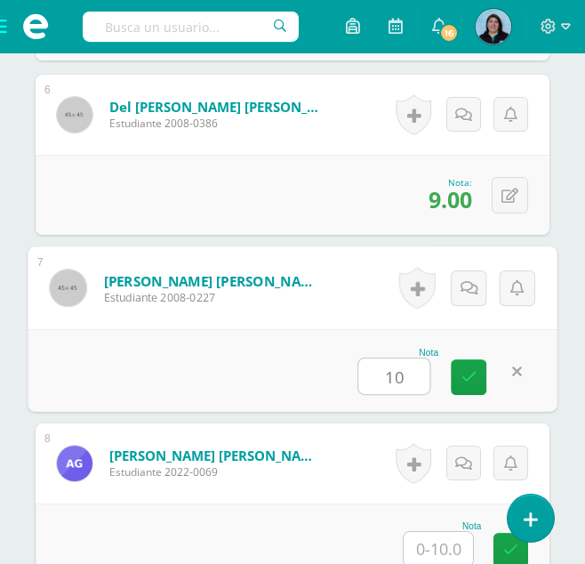
type input "10"
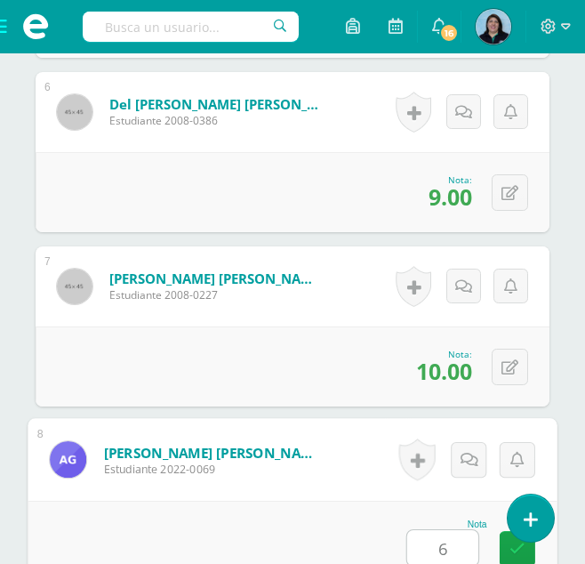
type input "6"
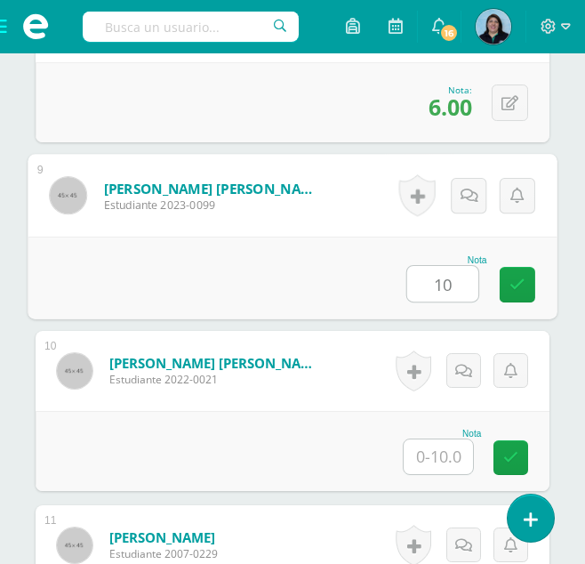
type input "10"
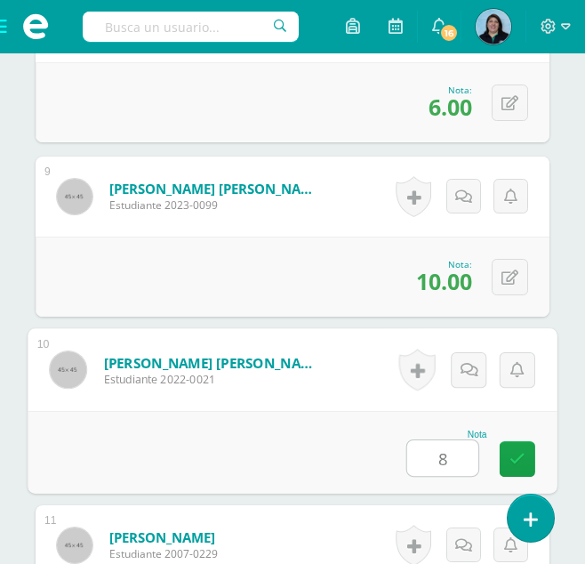
type input "8"
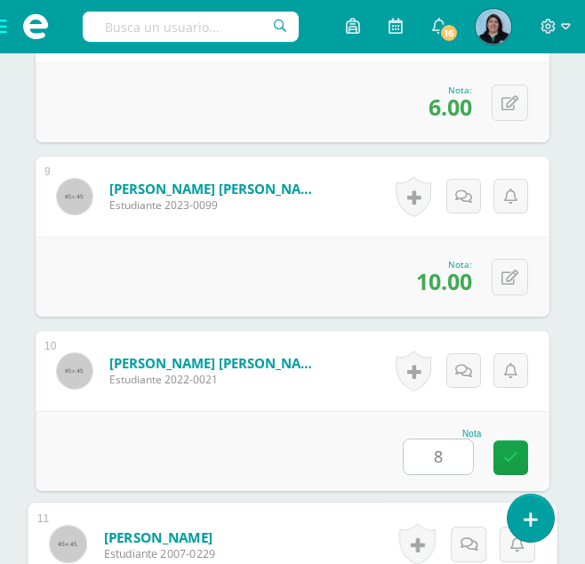
scroll to position [2258, 0]
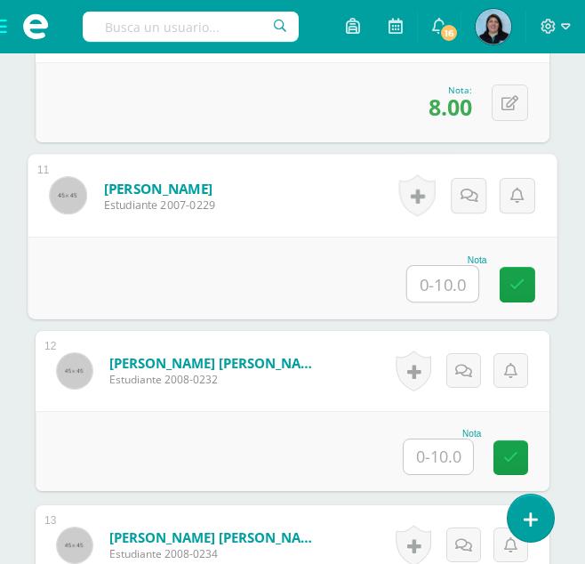
click at [445, 454] on input "text" at bounding box center [438, 456] width 69 height 35
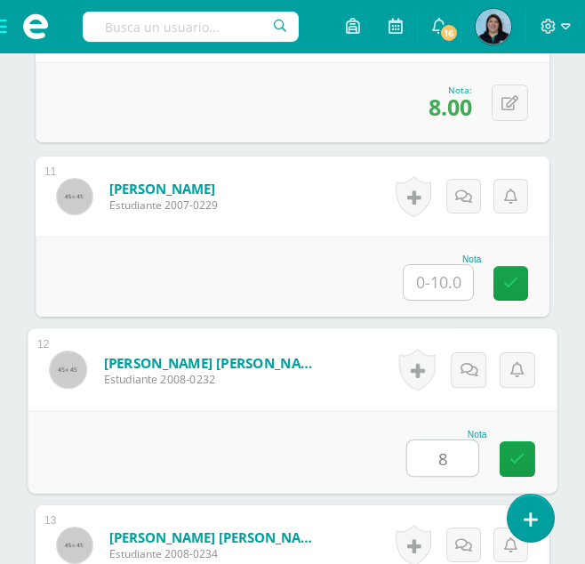
type input "8"
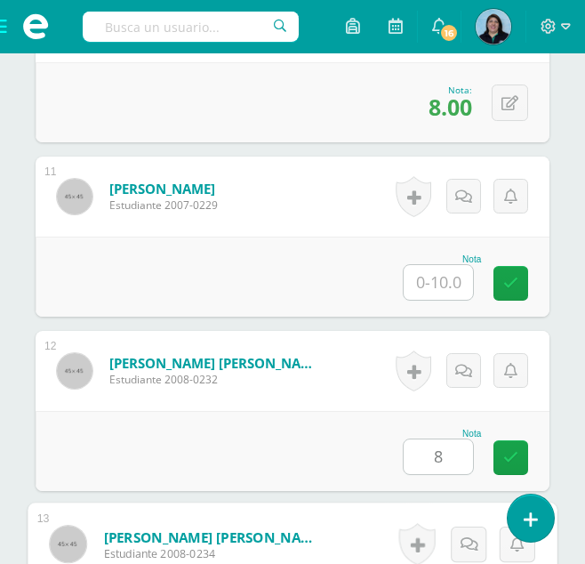
scroll to position [2606, 0]
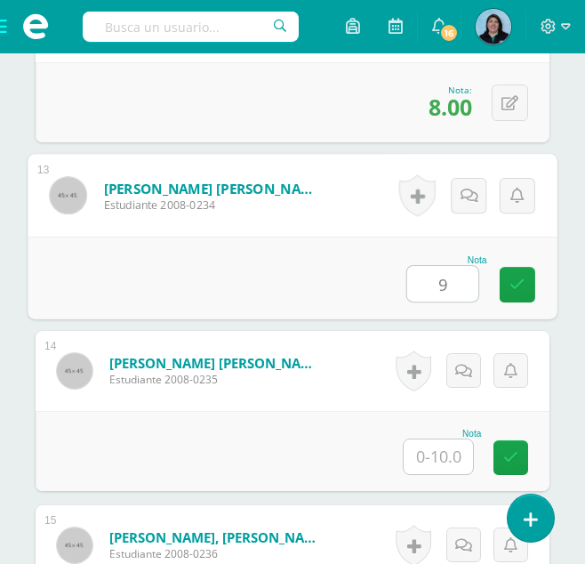
type input "9"
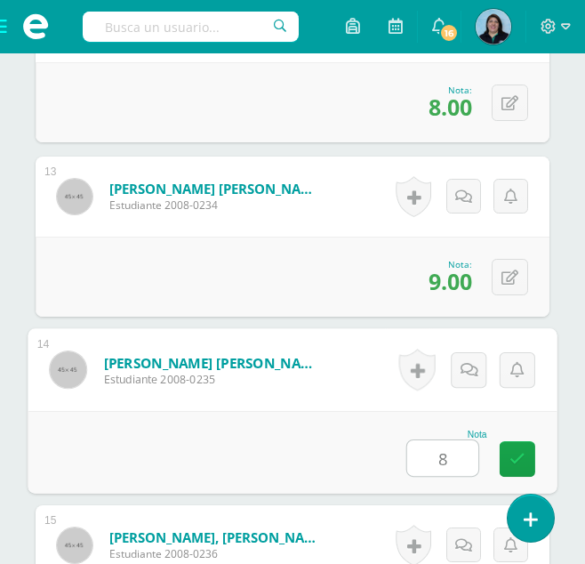
type input "8"
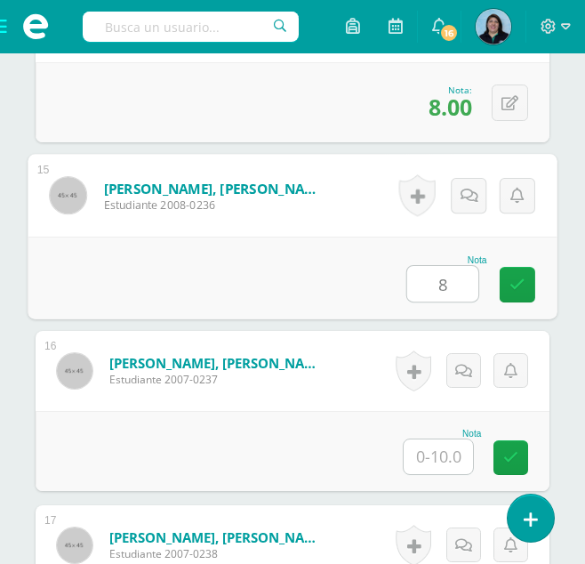
type input "8"
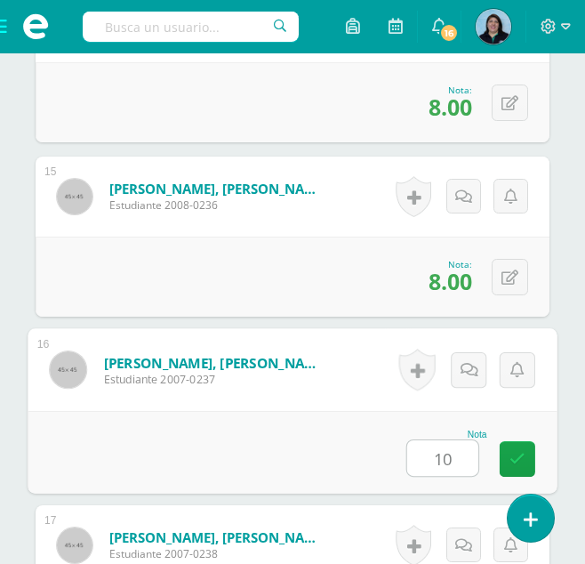
type input "10"
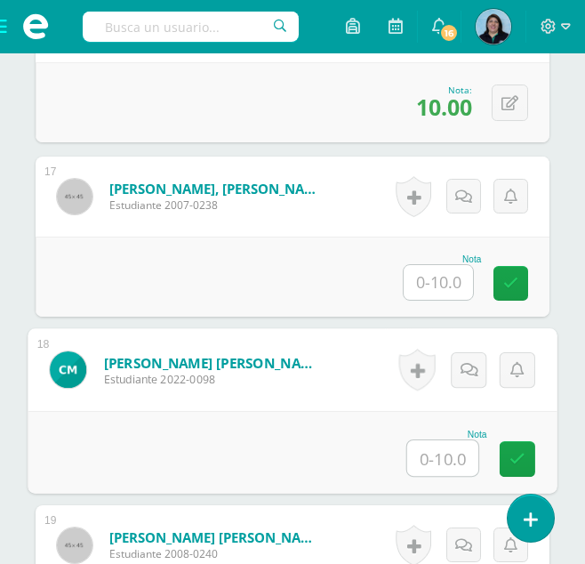
click at [448, 455] on input "text" at bounding box center [442, 458] width 71 height 36
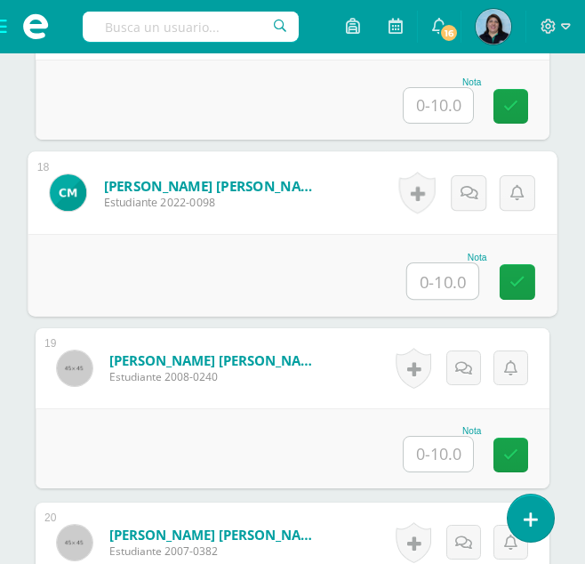
scroll to position [3481, 0]
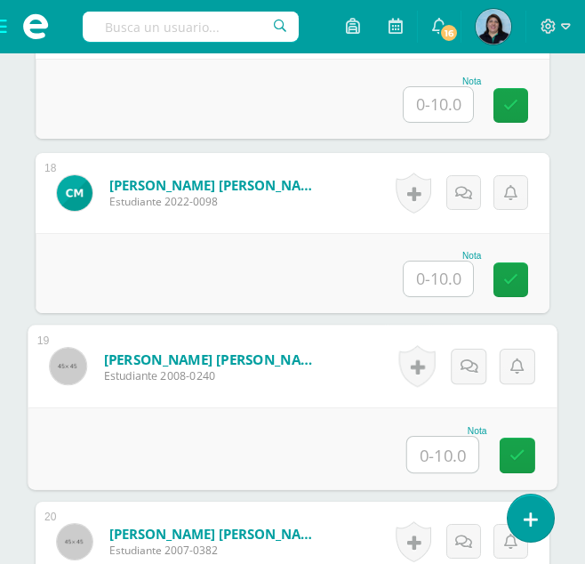
click at [448, 454] on input "text" at bounding box center [442, 455] width 71 height 36
type input "10"
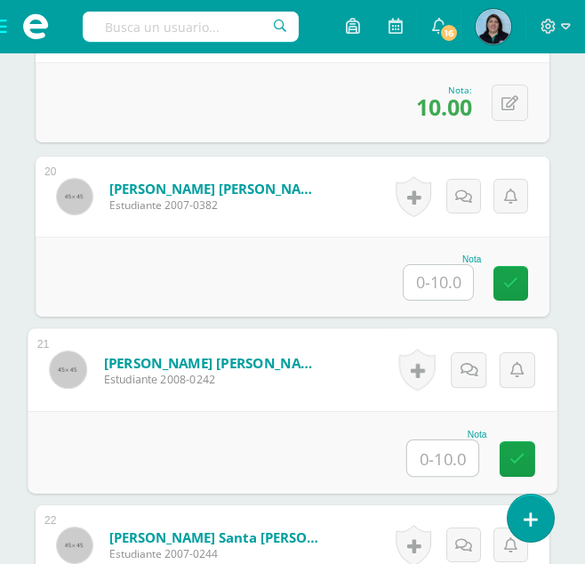
click at [441, 455] on input "text" at bounding box center [442, 458] width 71 height 36
type input "6"
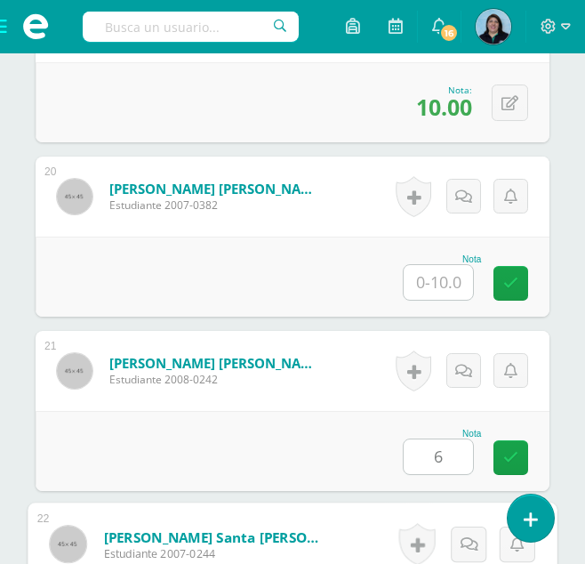
scroll to position [4175, 0]
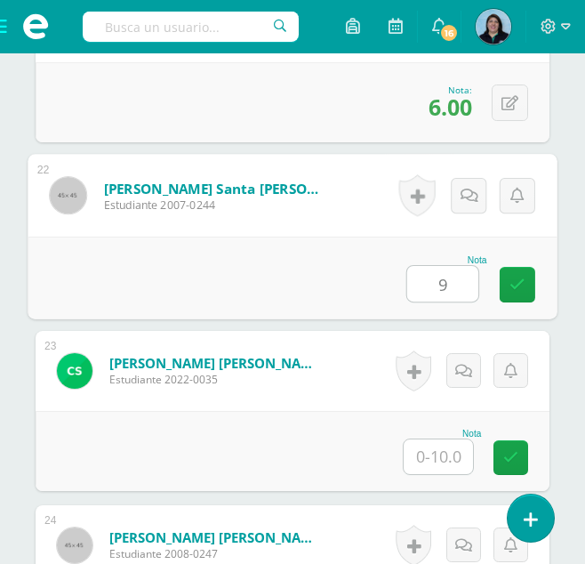
type input "9"
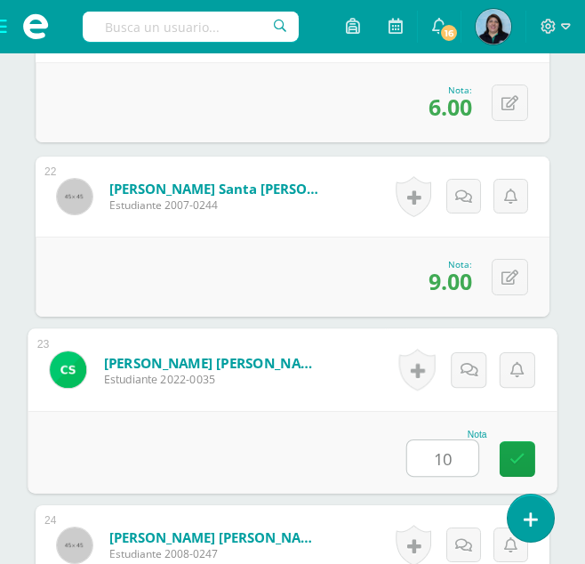
type input "1"
type input "6"
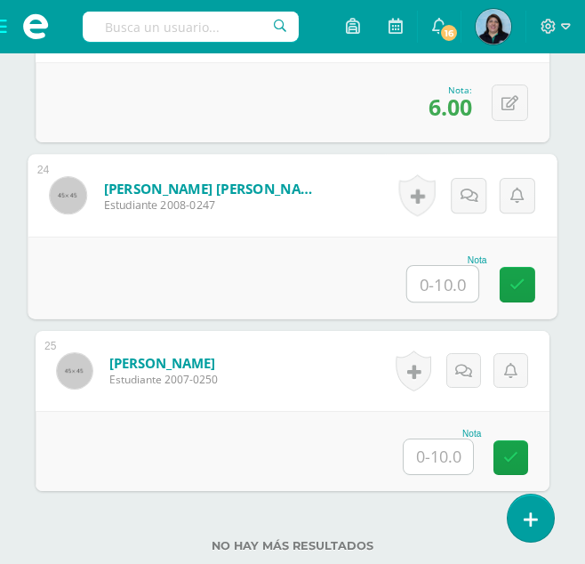
click at [446, 453] on input "text" at bounding box center [438, 456] width 69 height 35
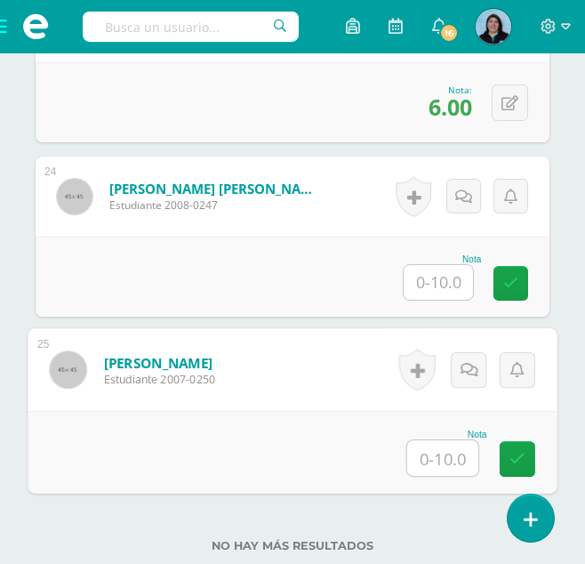
type input "9"
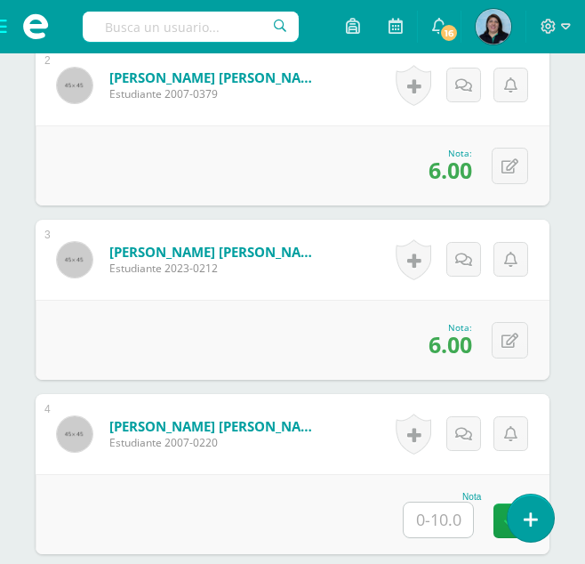
scroll to position [889, 0]
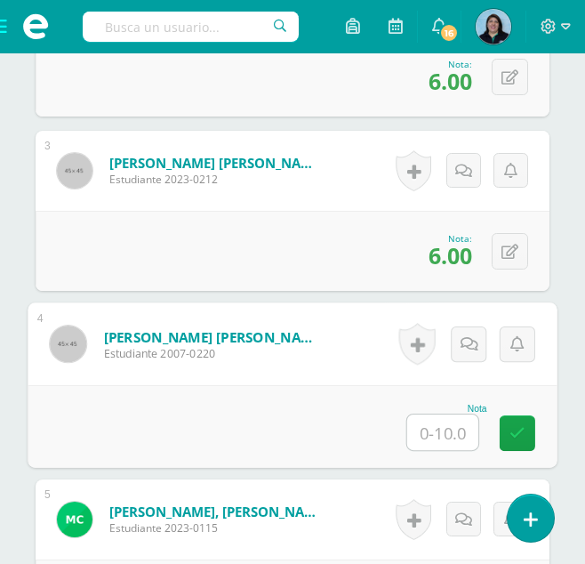
click at [446, 429] on input "text" at bounding box center [442, 432] width 71 height 36
type input "6"
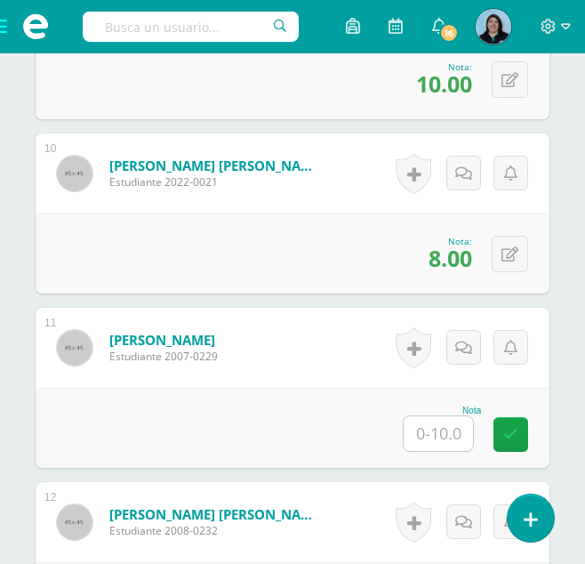
scroll to position [2134, 0]
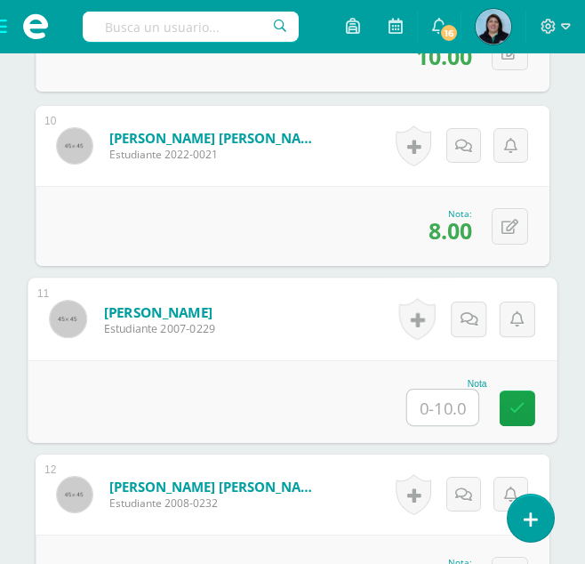
click at [449, 401] on input "text" at bounding box center [442, 407] width 71 height 36
type input "8"
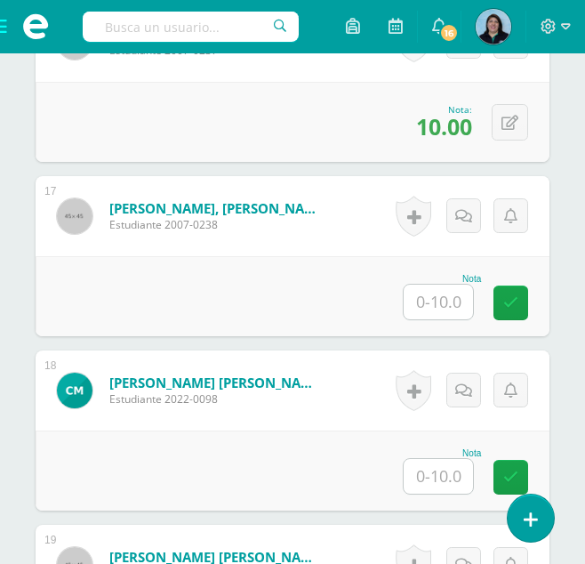
scroll to position [3290, 0]
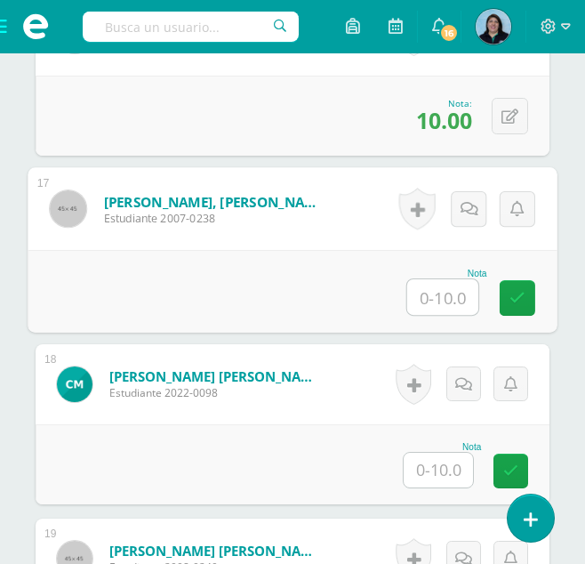
click at [442, 290] on input "text" at bounding box center [442, 297] width 71 height 36
type input "6"
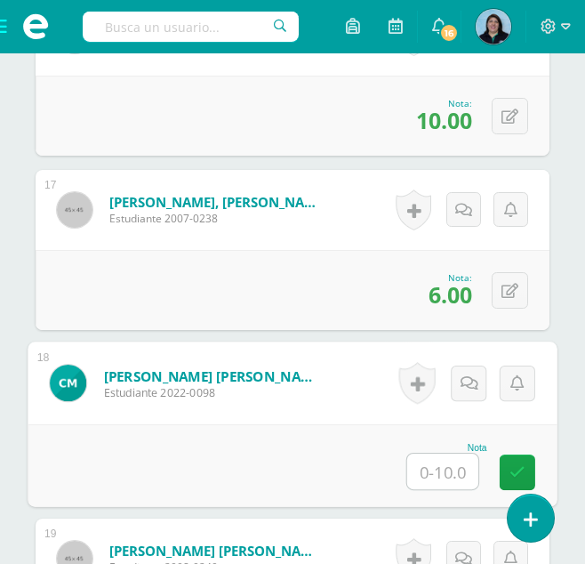
type input "0"
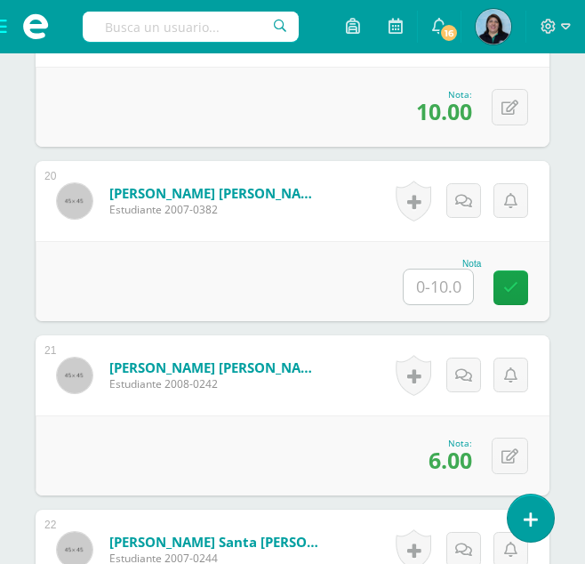
scroll to position [3823, 0]
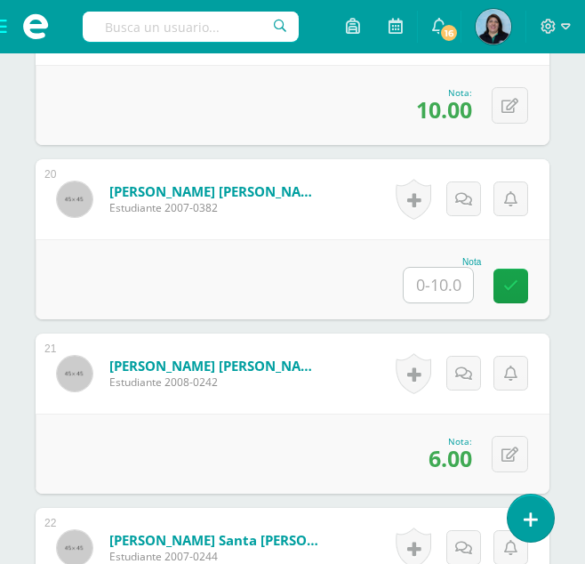
click at [440, 281] on input "text" at bounding box center [438, 285] width 69 height 35
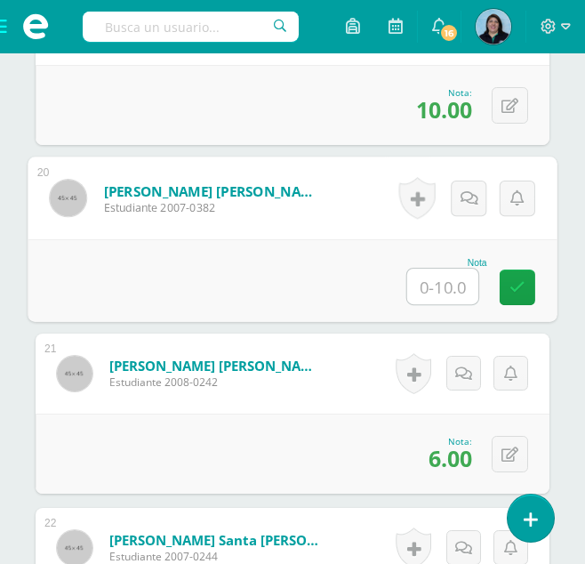
type input "7"
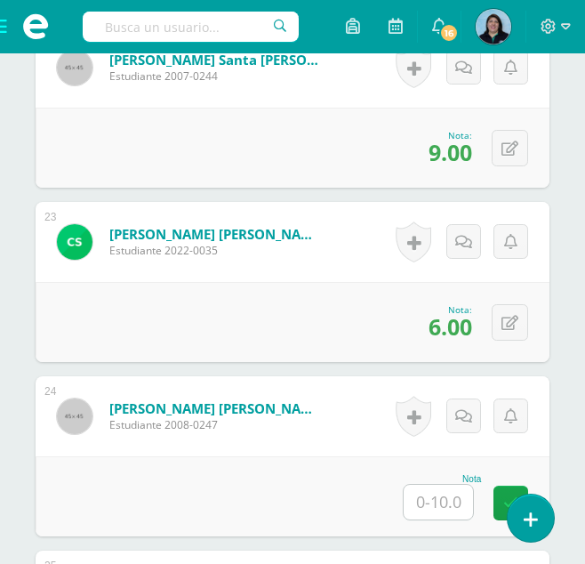
scroll to position [4446, 0]
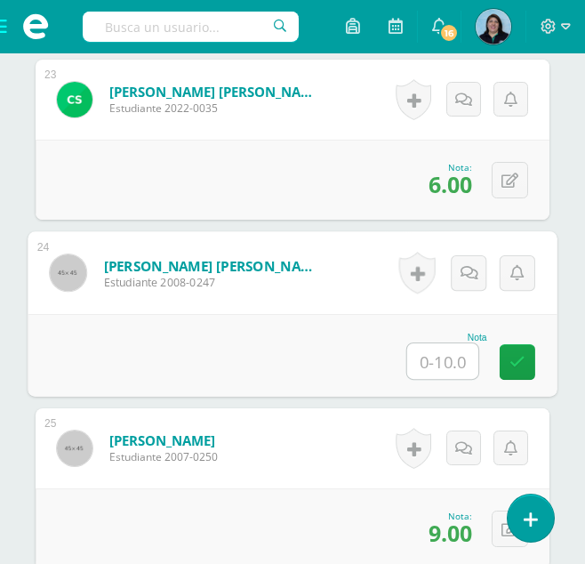
click at [452, 359] on input "text" at bounding box center [442, 361] width 71 height 36
type input "7"
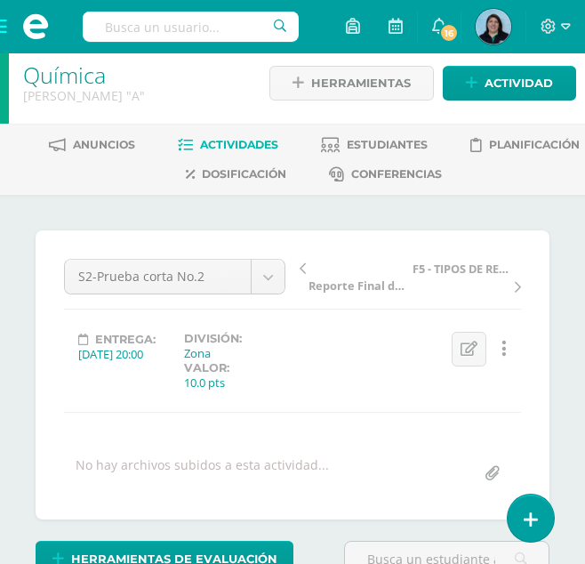
scroll to position [0, 0]
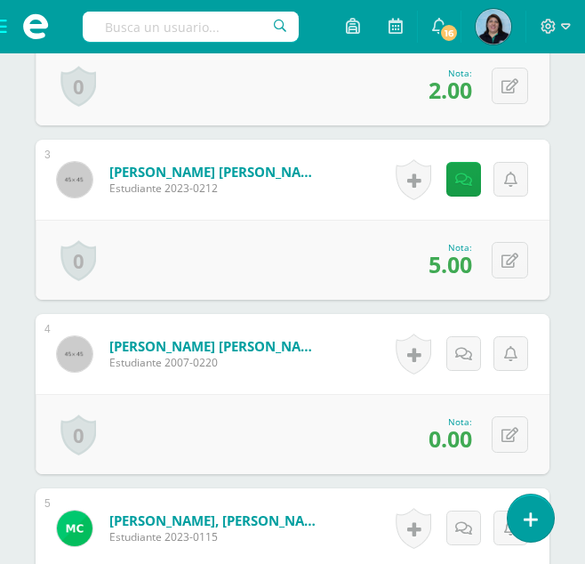
scroll to position [915, 0]
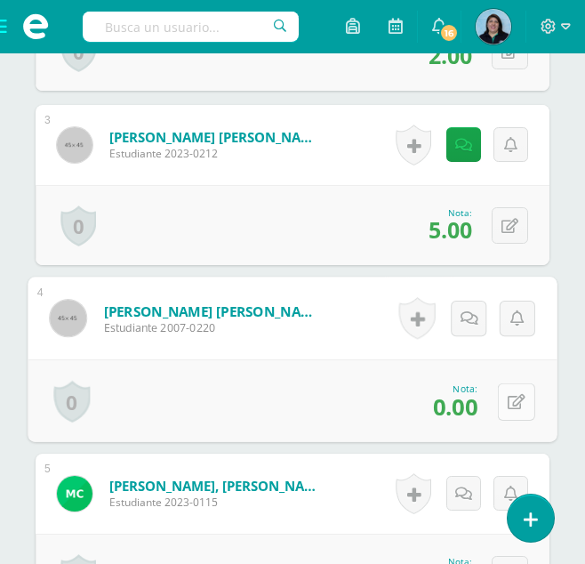
click at [513, 397] on icon at bounding box center [517, 401] width 18 height 15
type input "7"
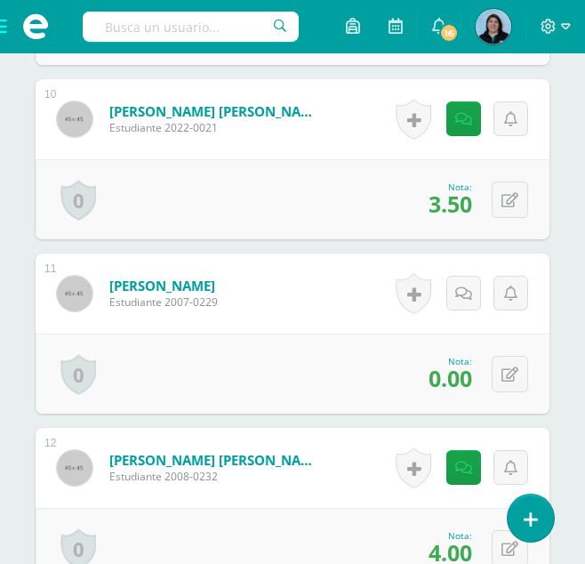
scroll to position [2160, 0]
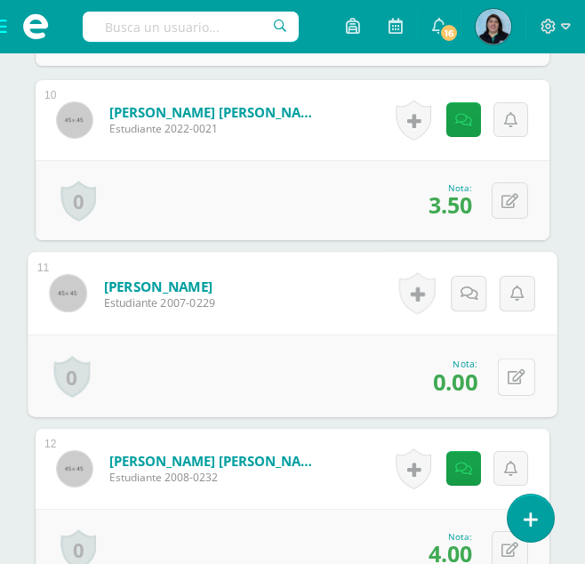
click at [509, 378] on icon at bounding box center [517, 376] width 18 height 15
type input "8.5"
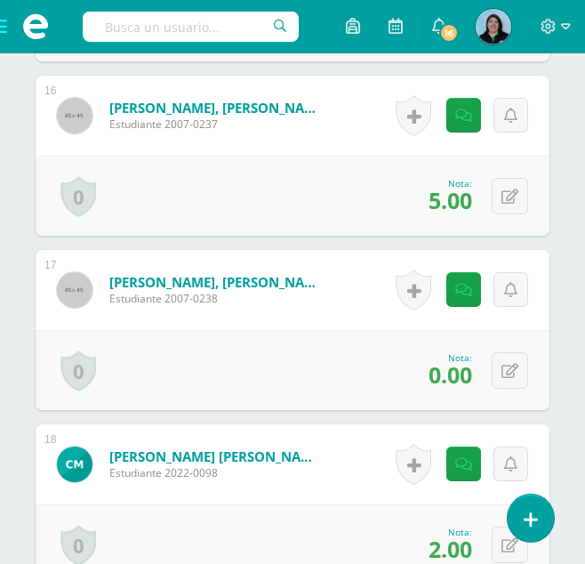
scroll to position [3227, 0]
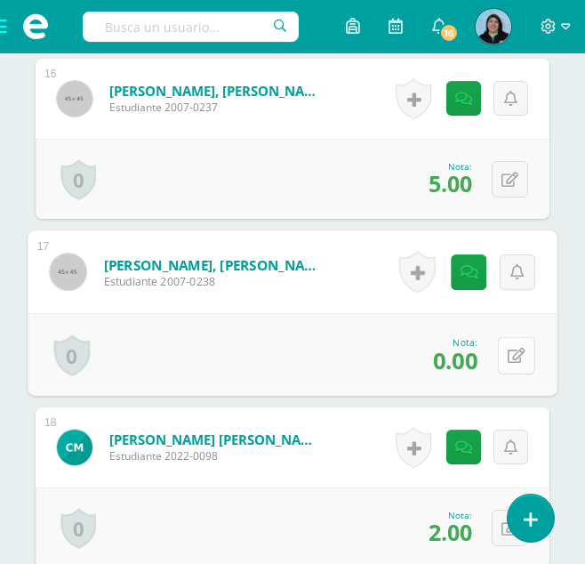
click at [511, 349] on icon at bounding box center [517, 355] width 18 height 15
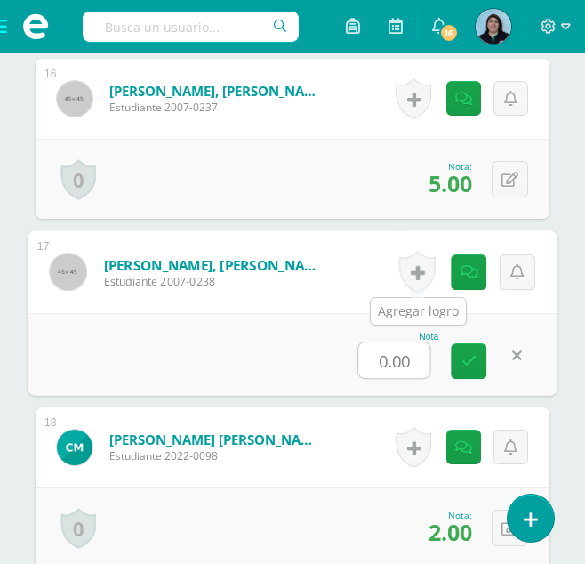
type input "6"
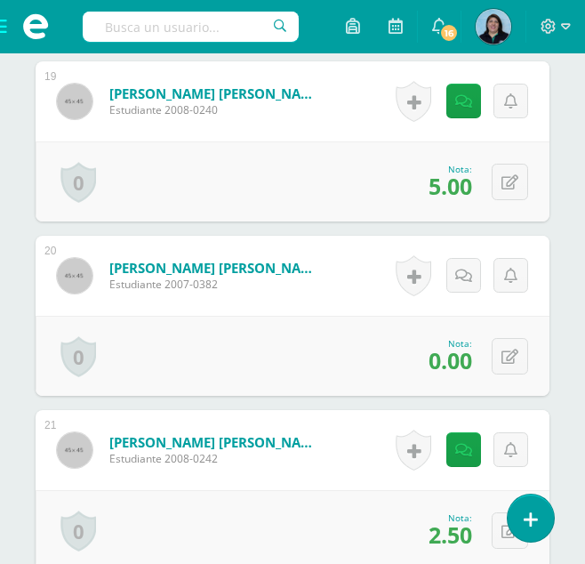
scroll to position [3760, 0]
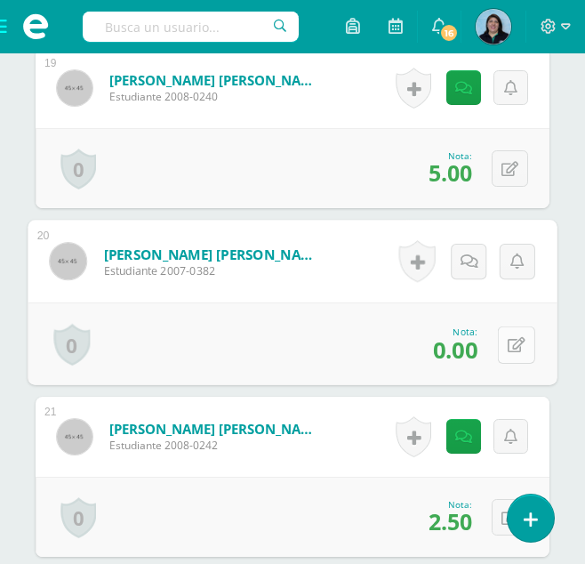
click at [508, 343] on icon at bounding box center [517, 344] width 18 height 15
type input "7"
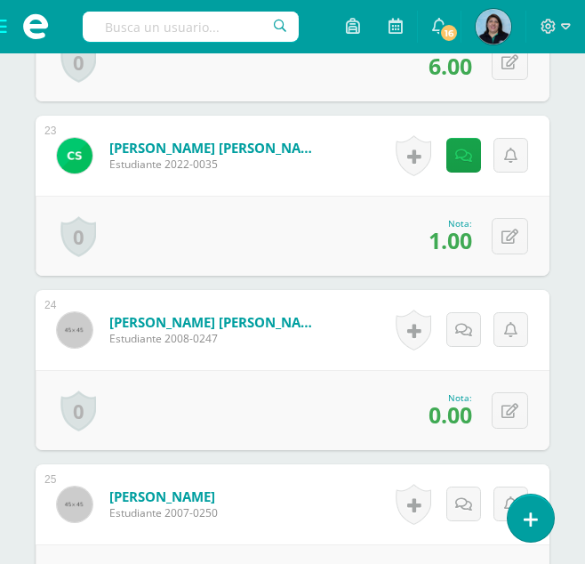
scroll to position [4472, 0]
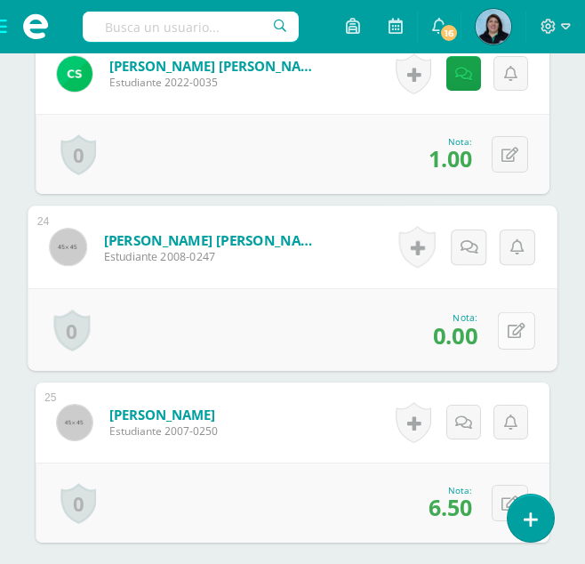
click at [513, 328] on icon at bounding box center [517, 330] width 18 height 15
type input "8"
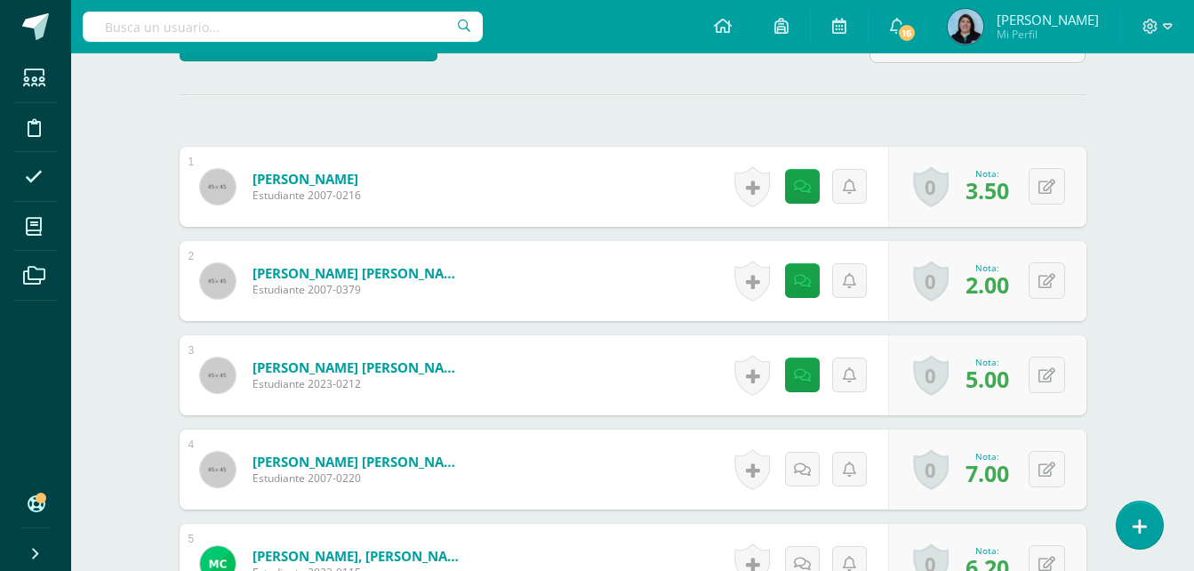
scroll to position [475, 0]
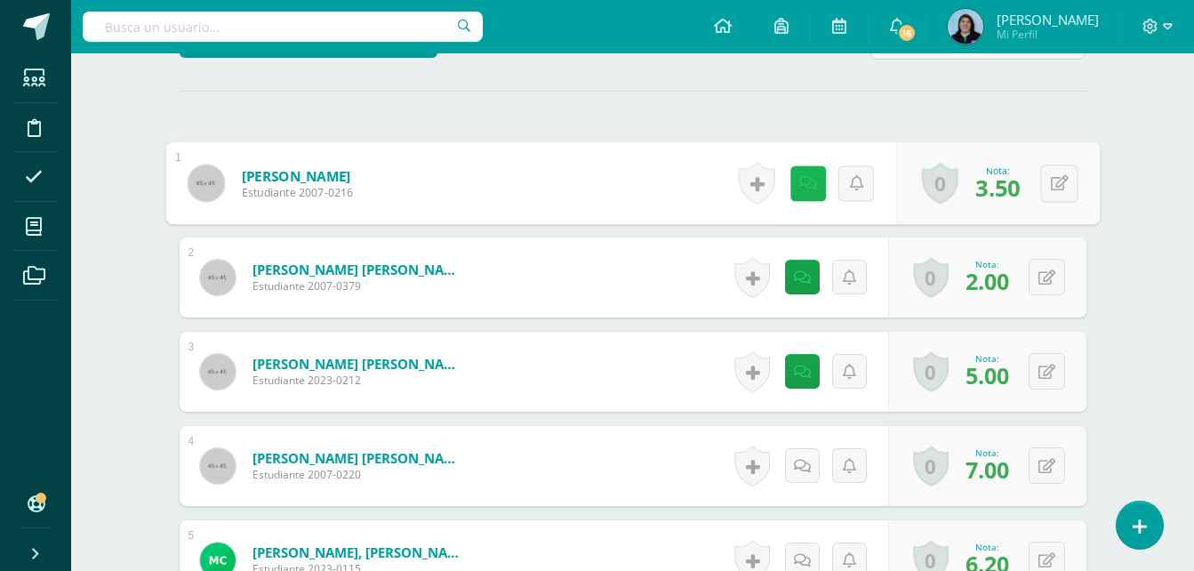
click at [584, 184] on icon at bounding box center [807, 182] width 18 height 15
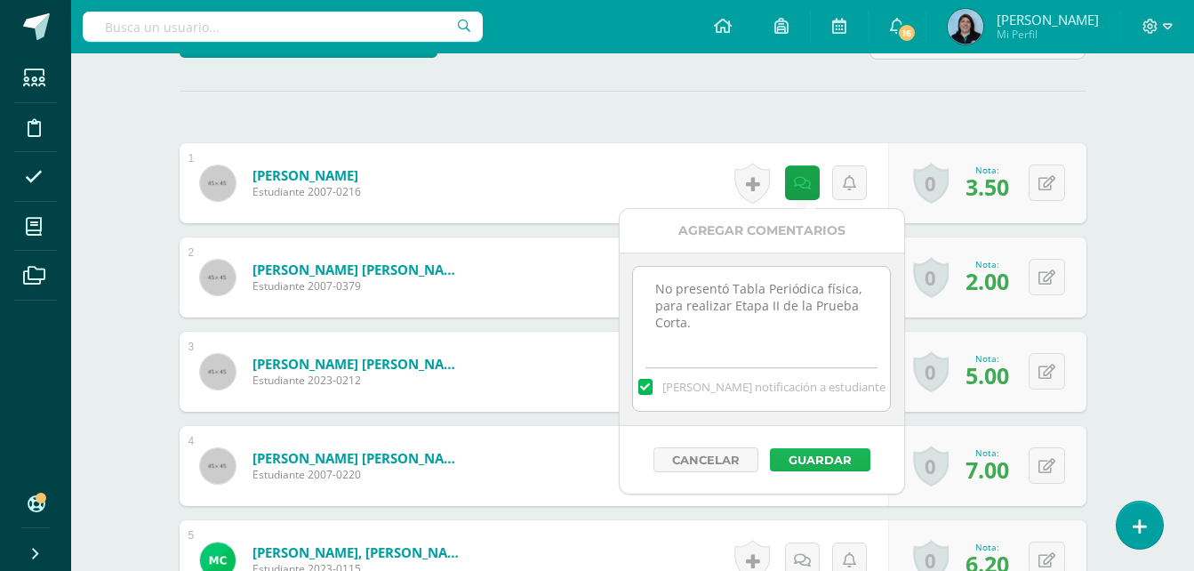
click at [584, 459] on button "Guardar" at bounding box center [820, 459] width 100 height 23
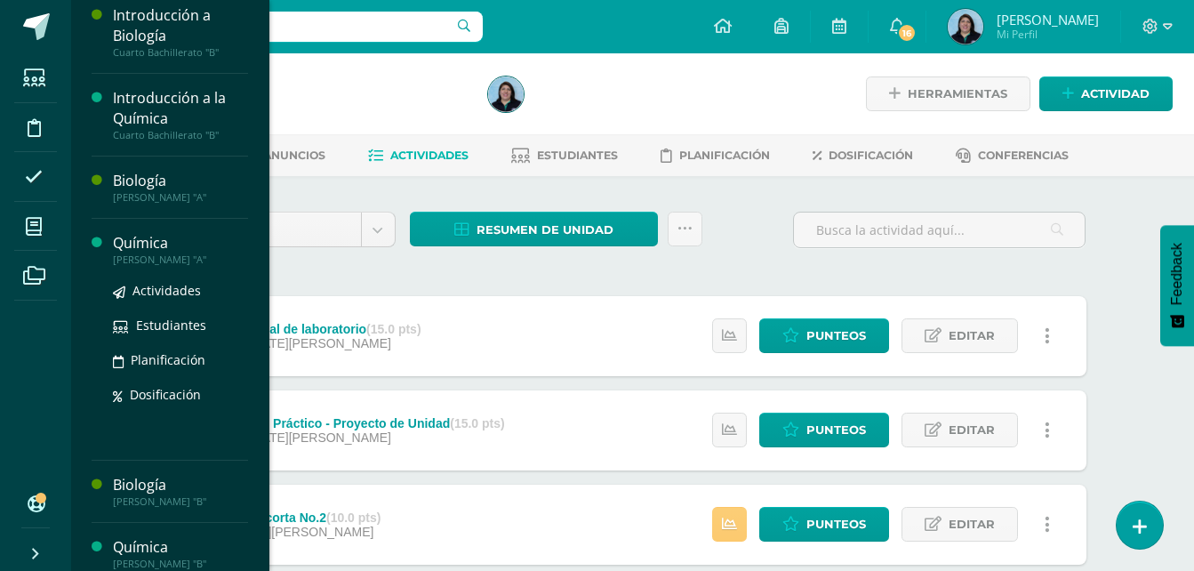
scroll to position [686, 0]
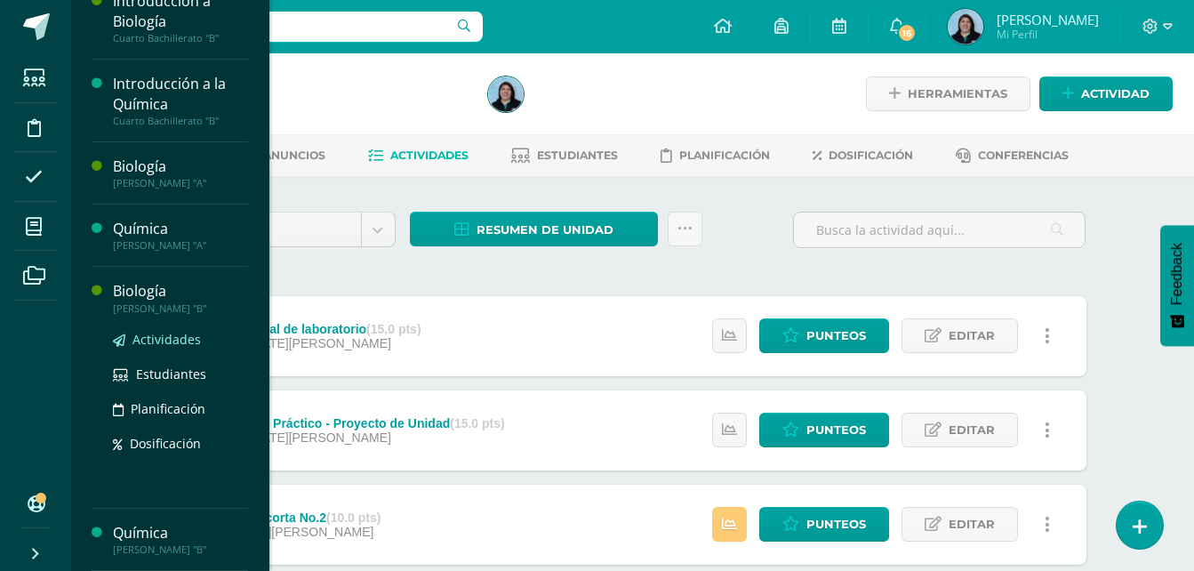
click at [165, 341] on span "Actividades" at bounding box center [166, 339] width 68 height 17
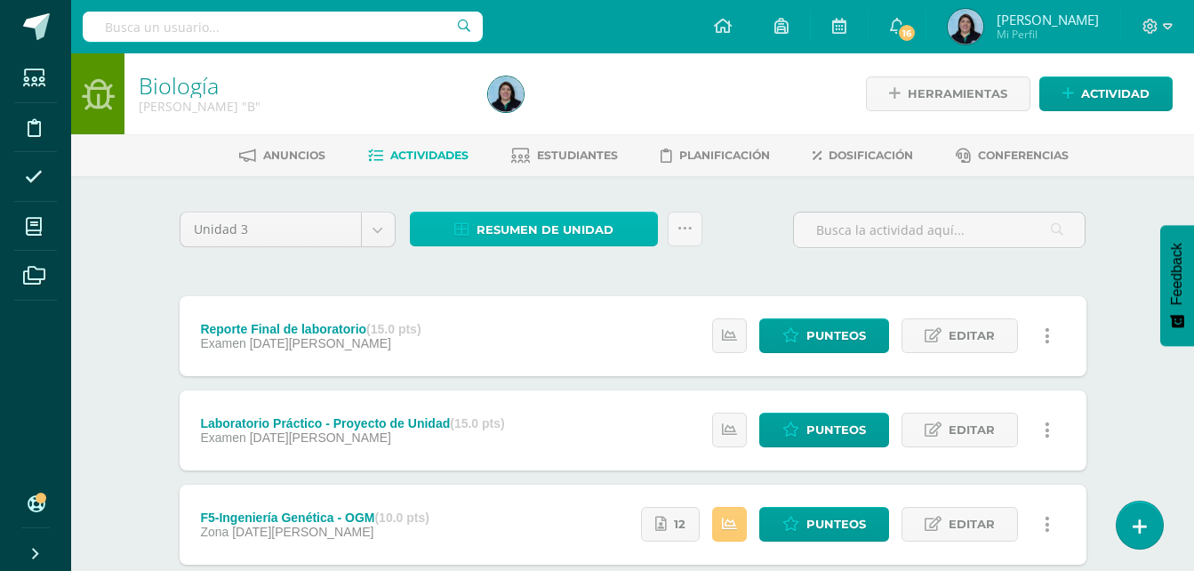
click at [563, 225] on span "Resumen de unidad" at bounding box center [545, 229] width 137 height 33
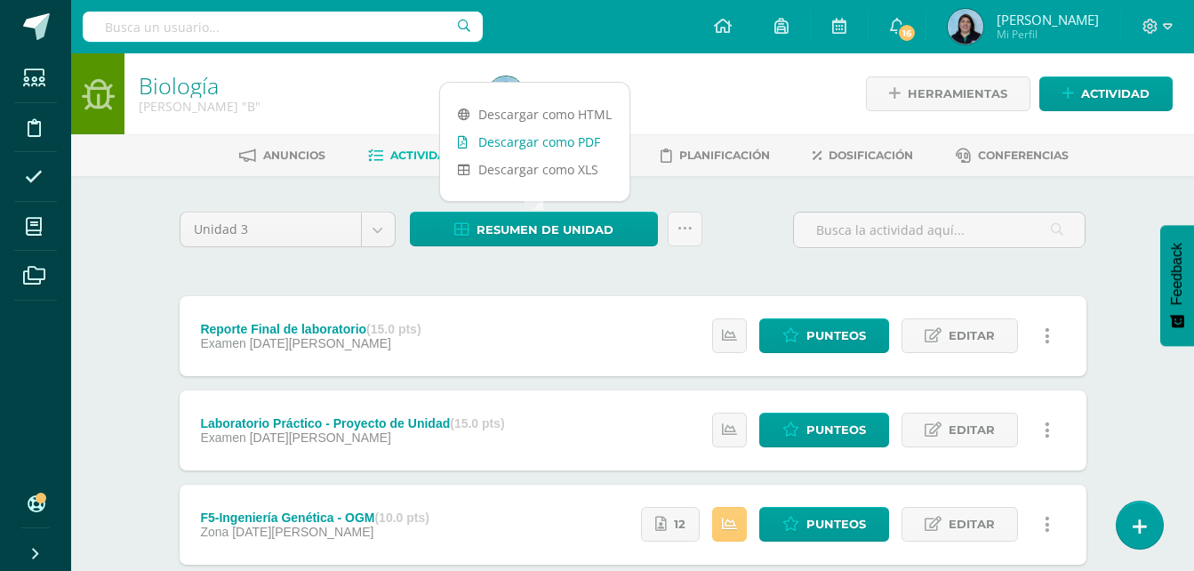
click at [525, 142] on link "Descargar como PDF" at bounding box center [534, 142] width 189 height 28
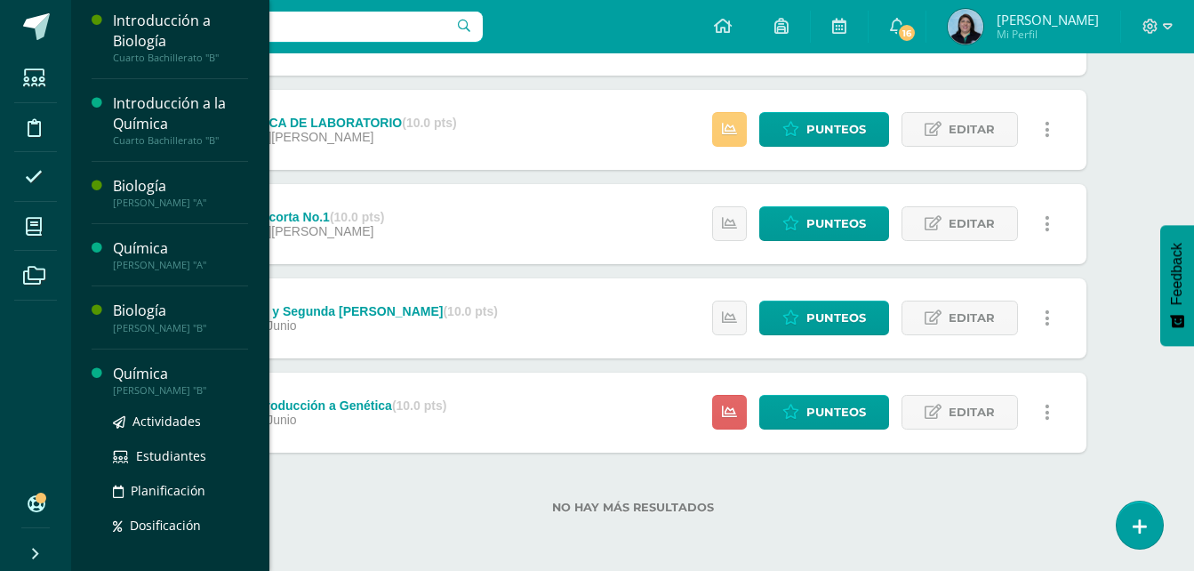
scroll to position [686, 0]
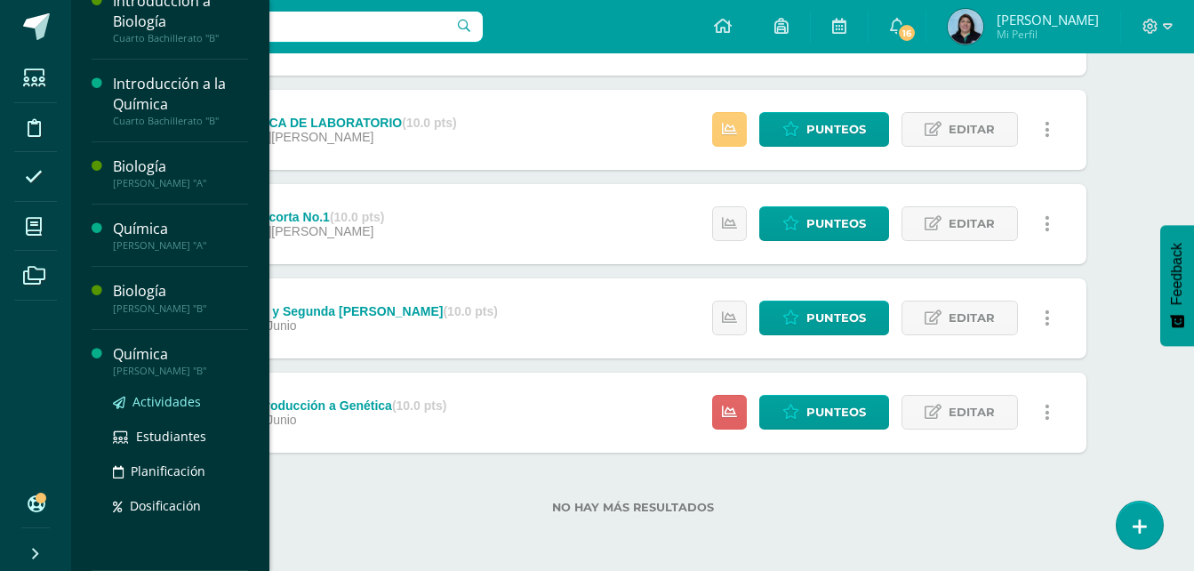
click at [162, 402] on span "Actividades" at bounding box center [166, 401] width 68 height 17
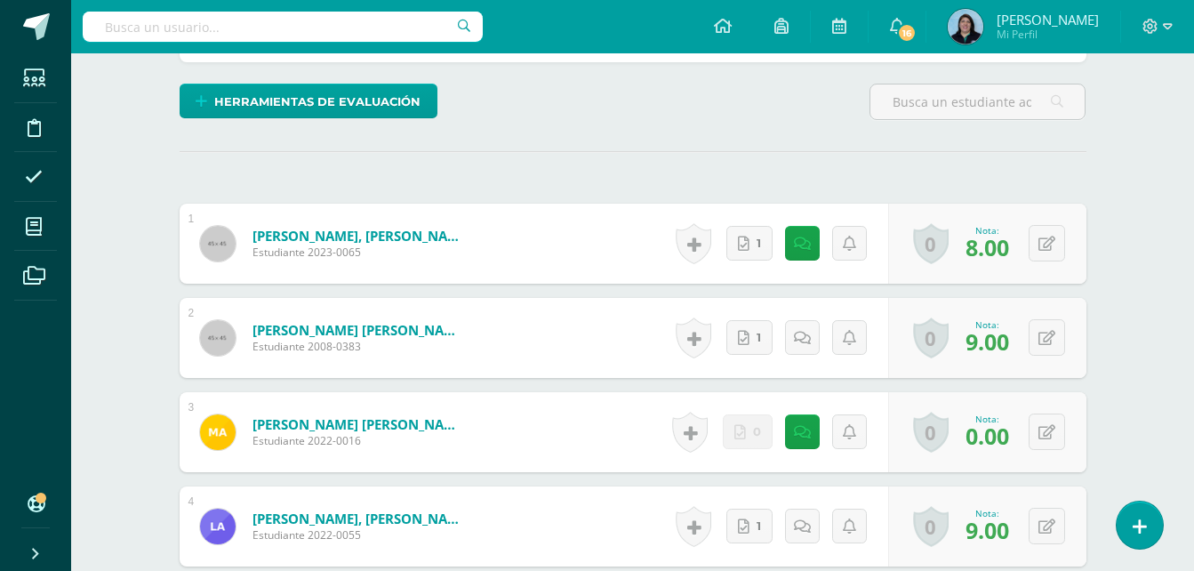
scroll to position [447, 0]
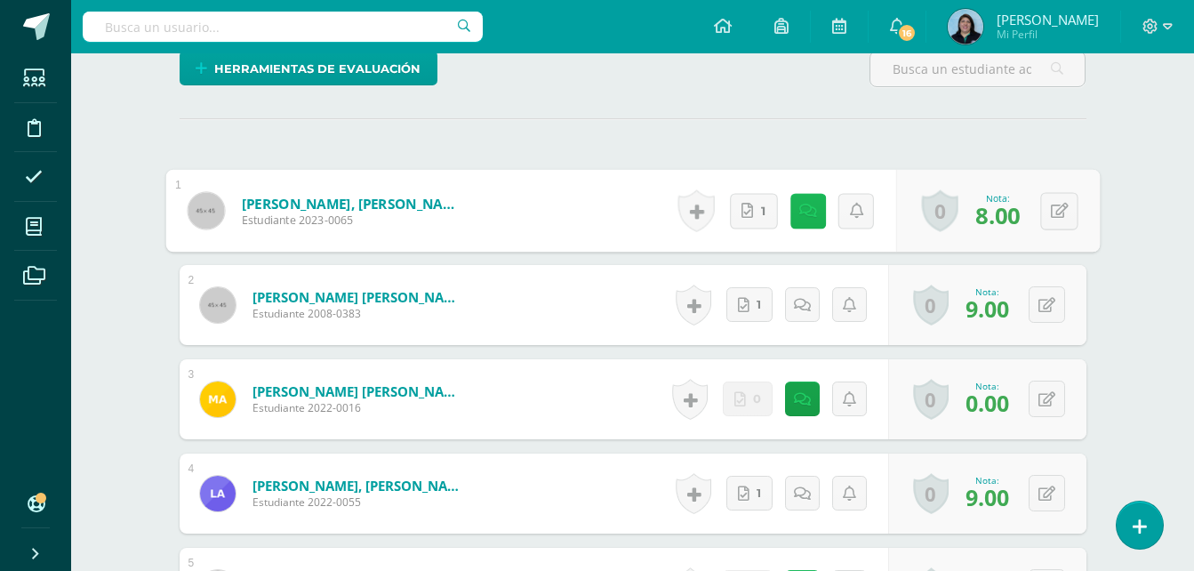
click at [798, 211] on icon at bounding box center [807, 210] width 18 height 15
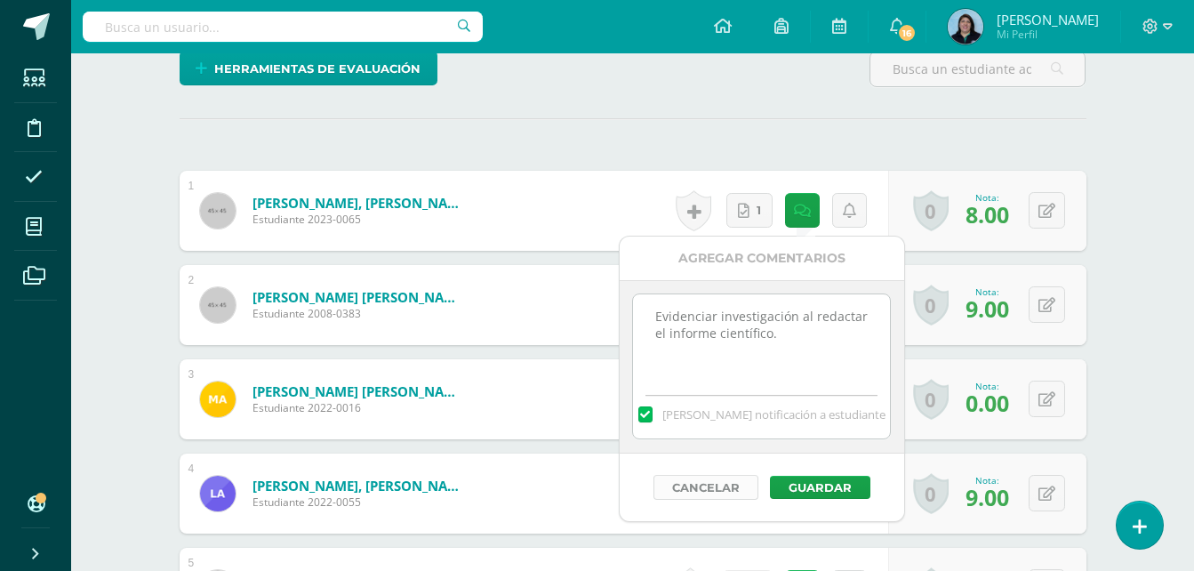
click at [721, 485] on button "Cancelar" at bounding box center [706, 487] width 105 height 25
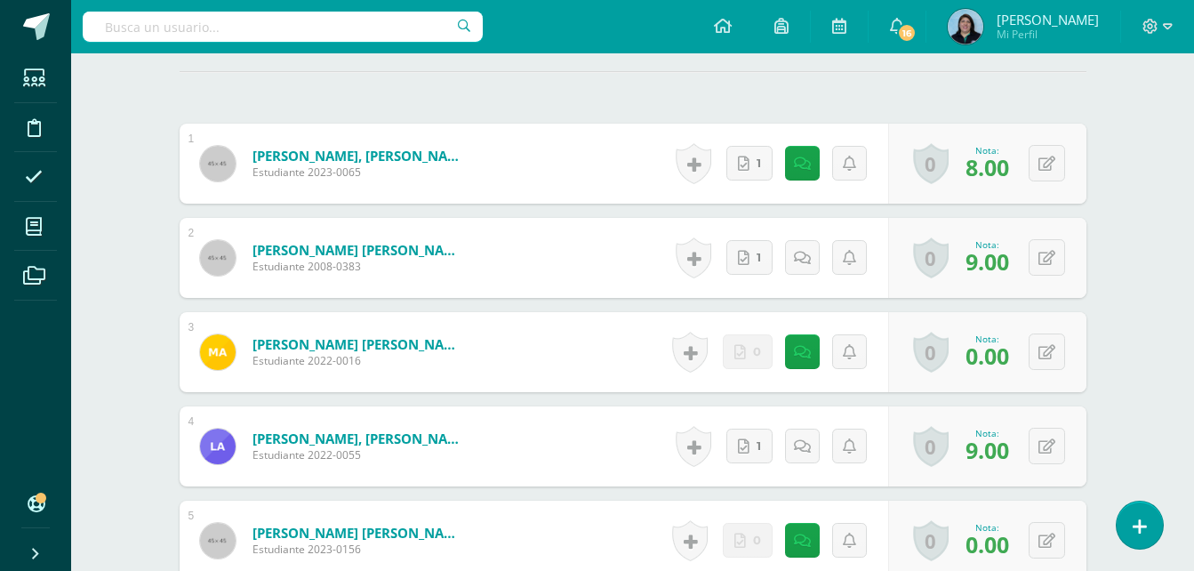
scroll to position [536, 0]
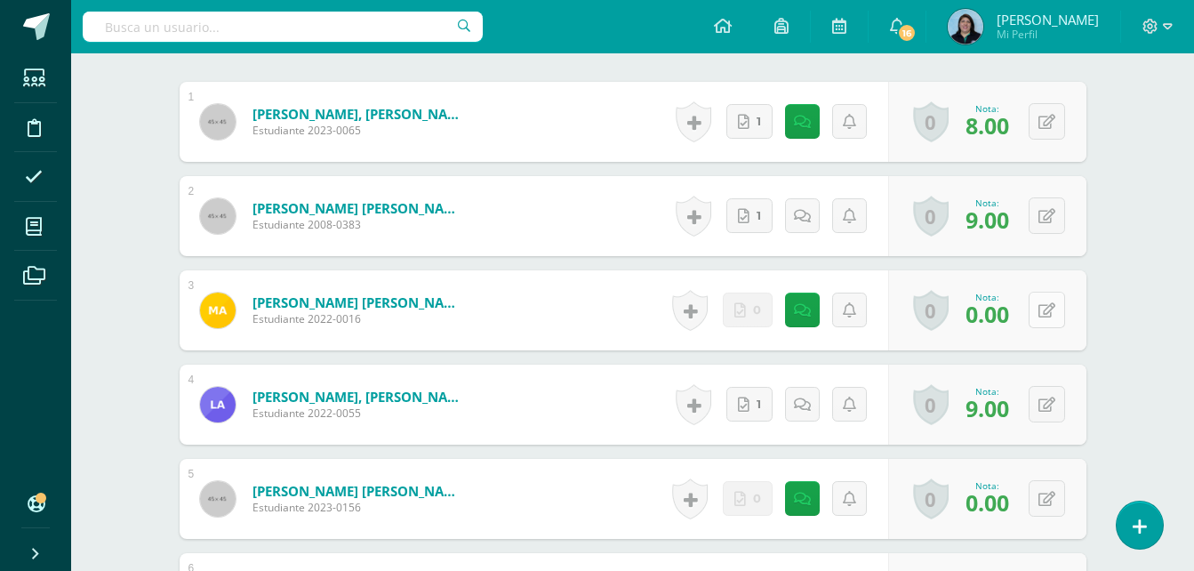
click at [1047, 314] on button at bounding box center [1047, 310] width 36 height 36
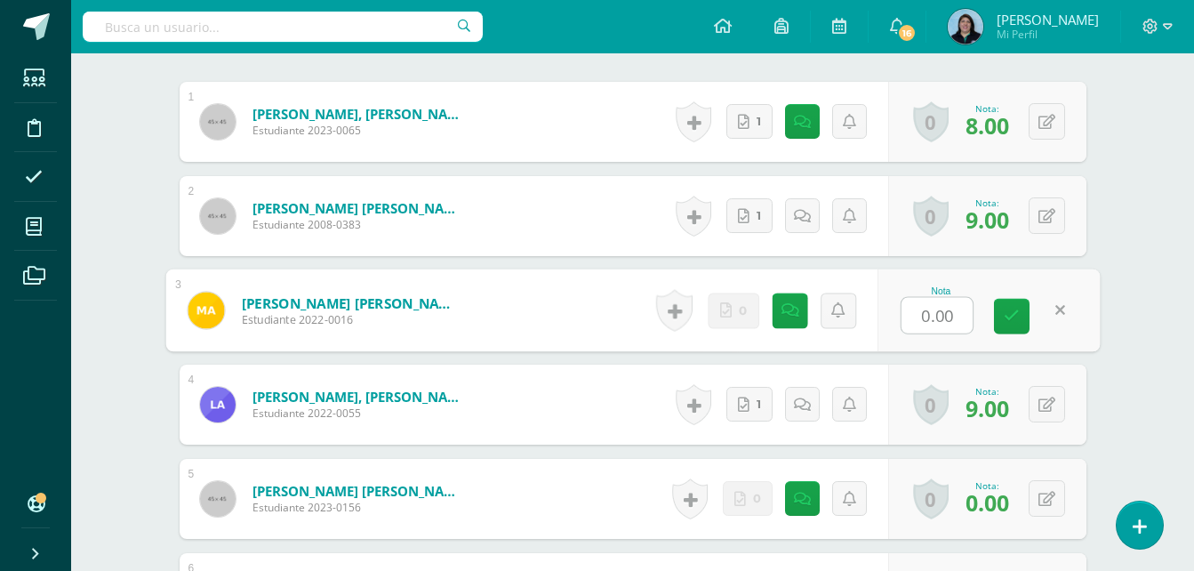
type input "4"
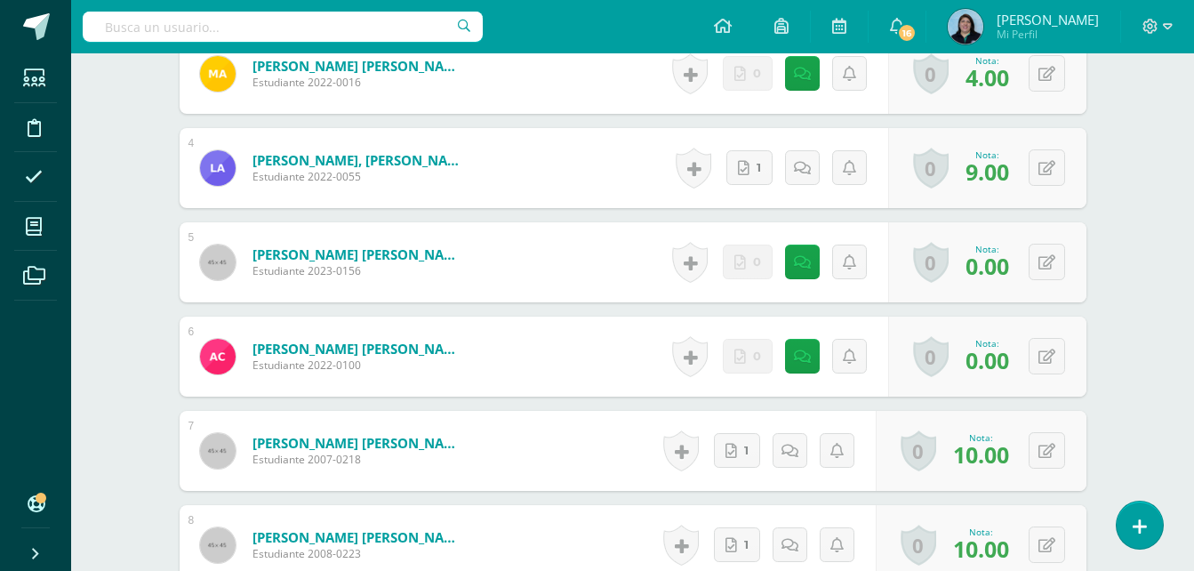
scroll to position [803, 0]
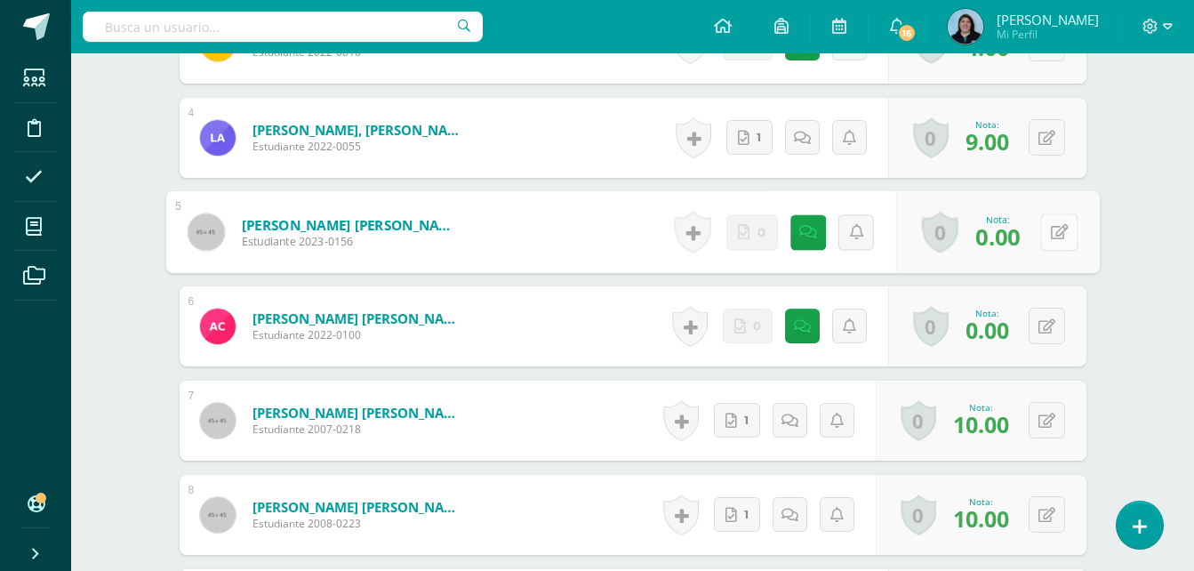
click at [1047, 227] on button at bounding box center [1058, 231] width 37 height 37
type input "4"
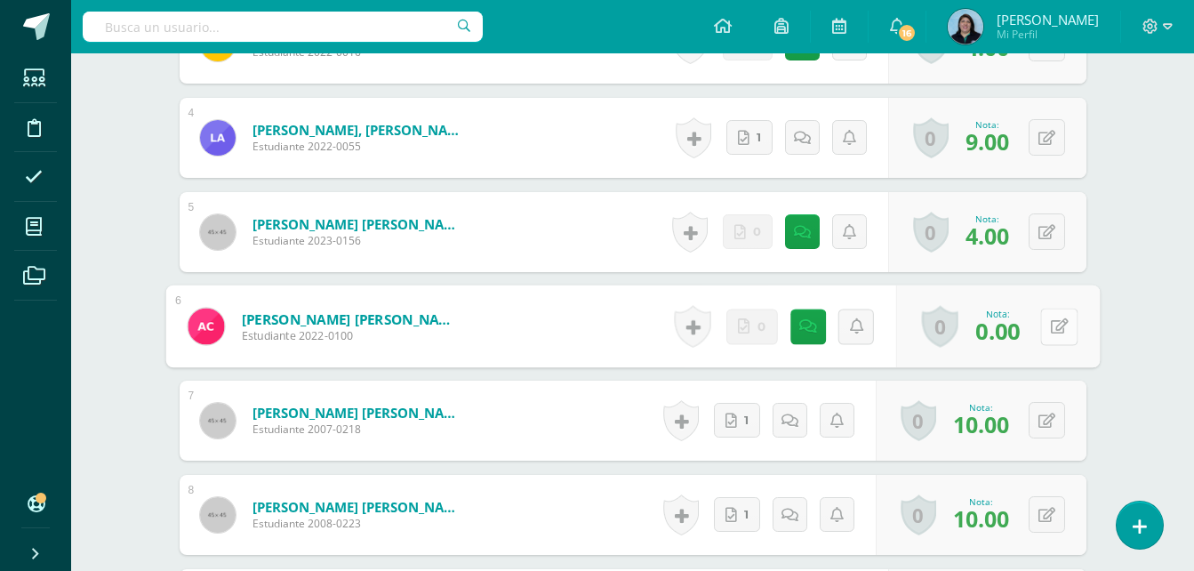
click at [1050, 326] on icon at bounding box center [1059, 325] width 18 height 15
type input "4"
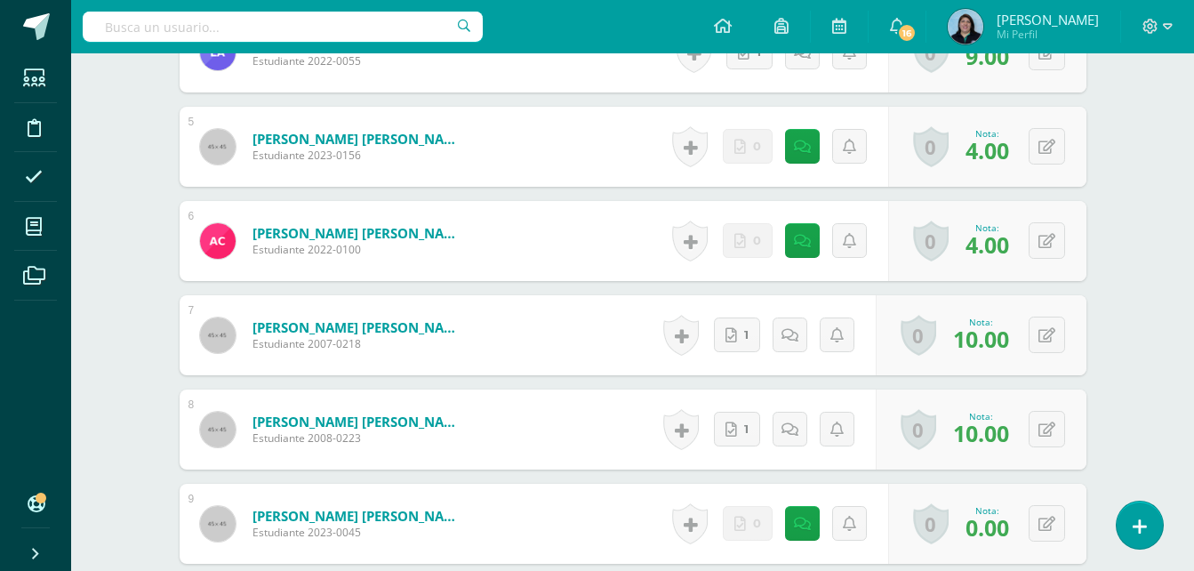
scroll to position [981, 0]
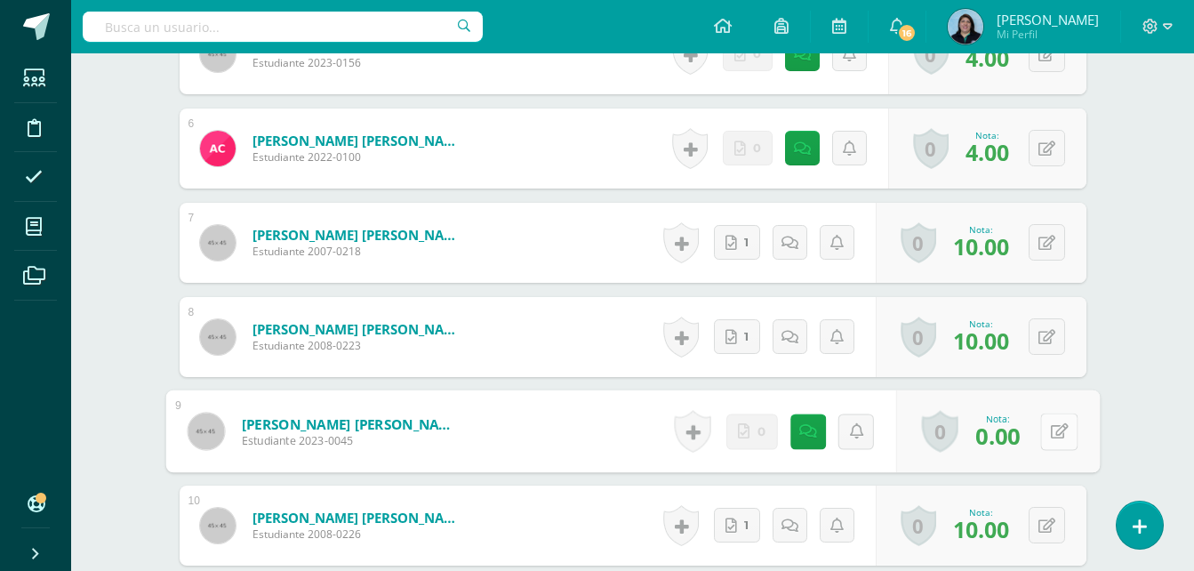
click at [1049, 433] on button at bounding box center [1058, 431] width 37 height 37
type input "4"
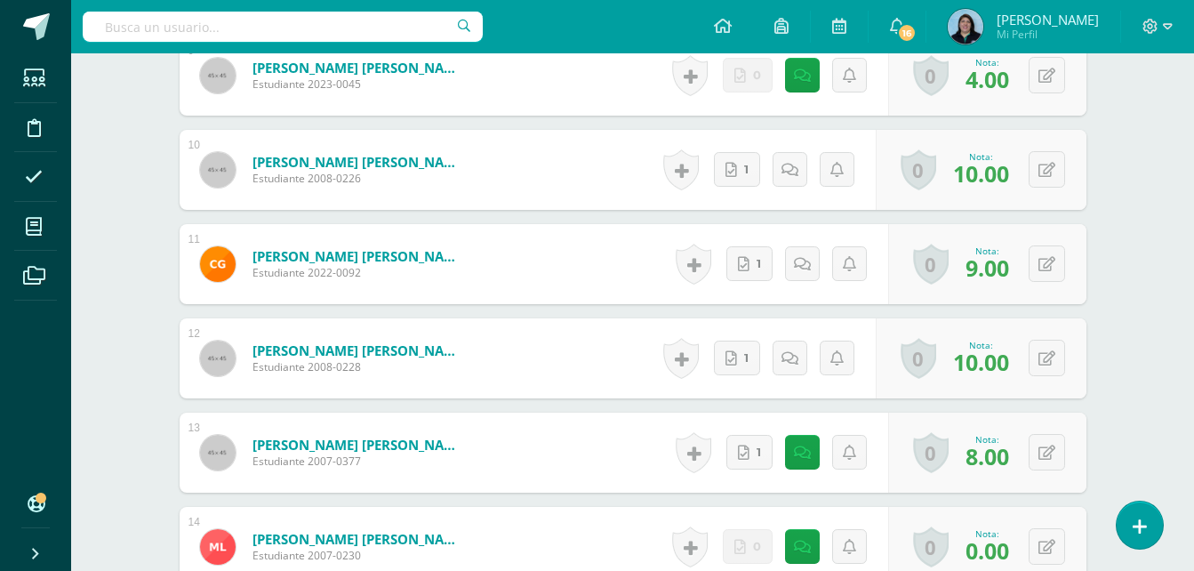
scroll to position [1514, 0]
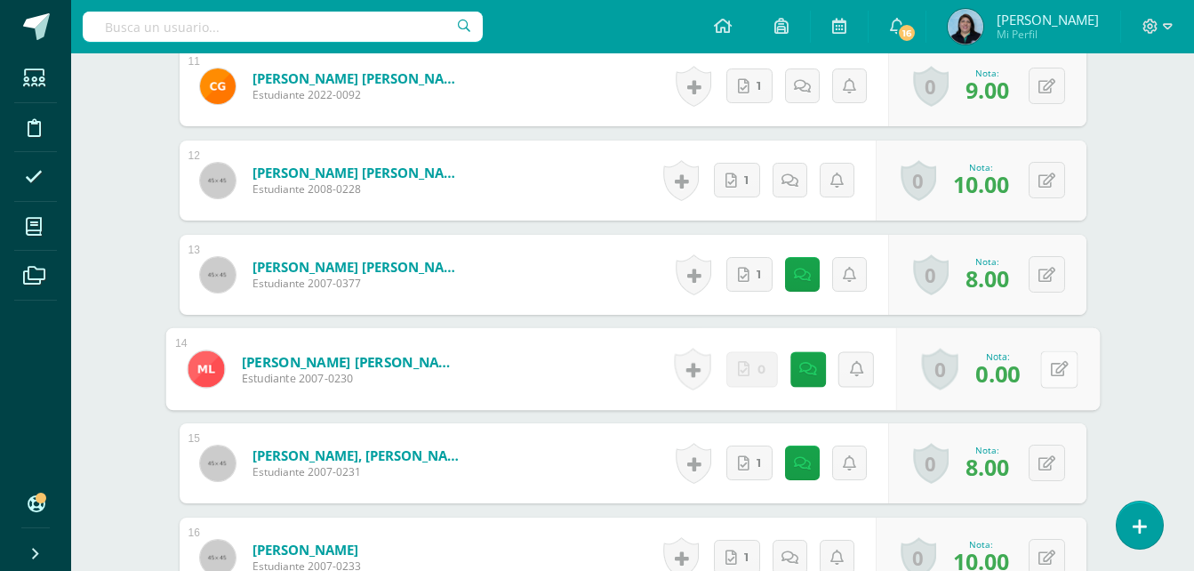
click at [1055, 365] on button at bounding box center [1058, 368] width 37 height 37
type input "7"
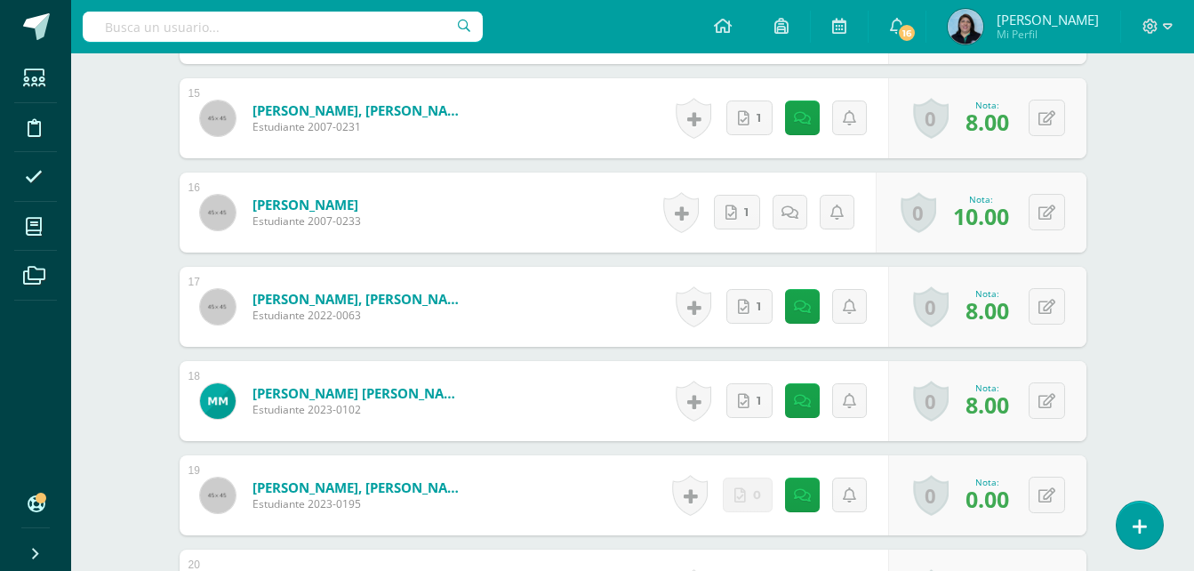
scroll to position [1870, 0]
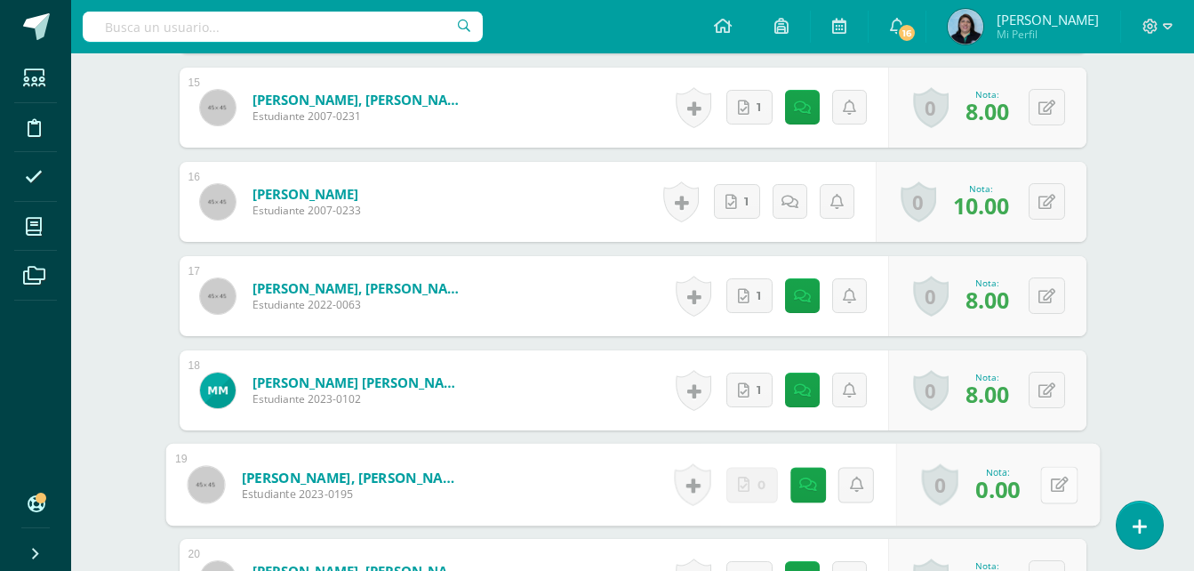
click at [1054, 485] on icon at bounding box center [1059, 484] width 18 height 15
type input "4"
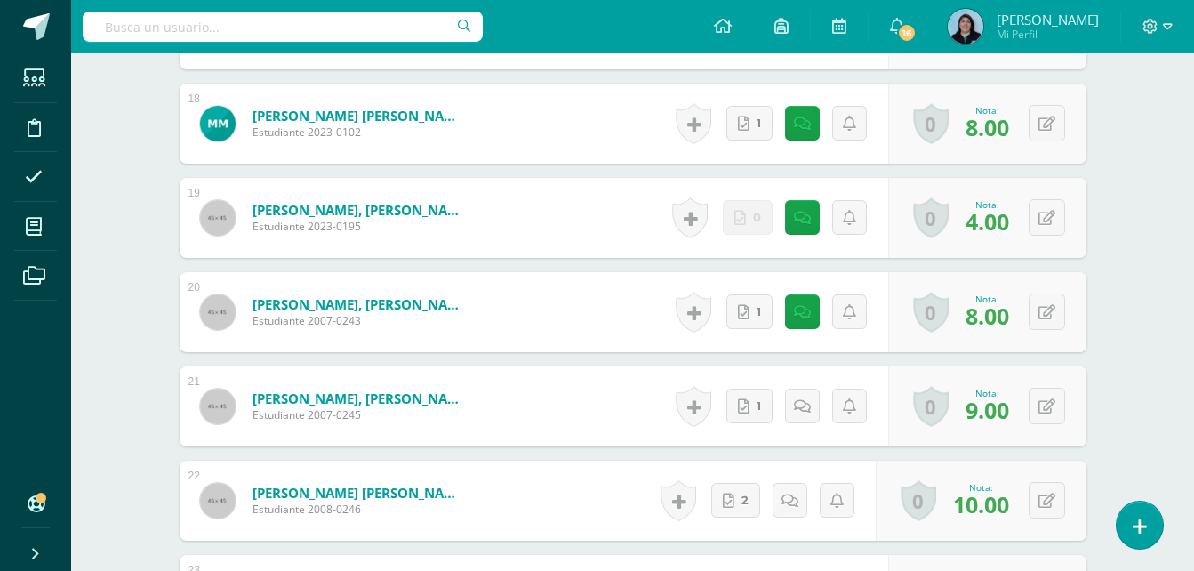
scroll to position [2315, 0]
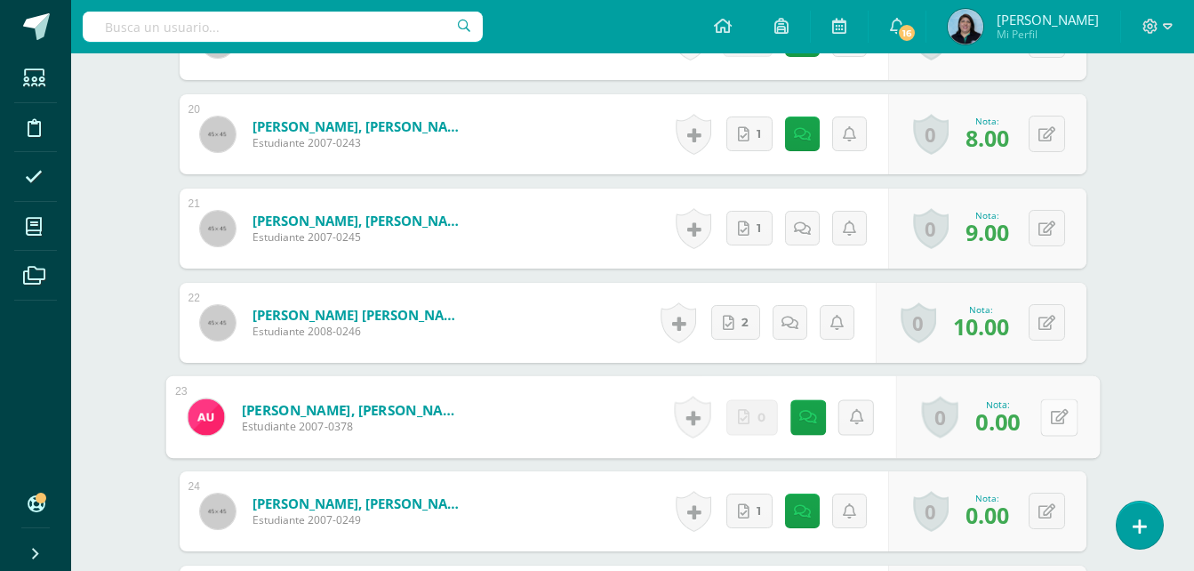
click at [1047, 414] on button at bounding box center [1058, 416] width 37 height 37
type input "4"
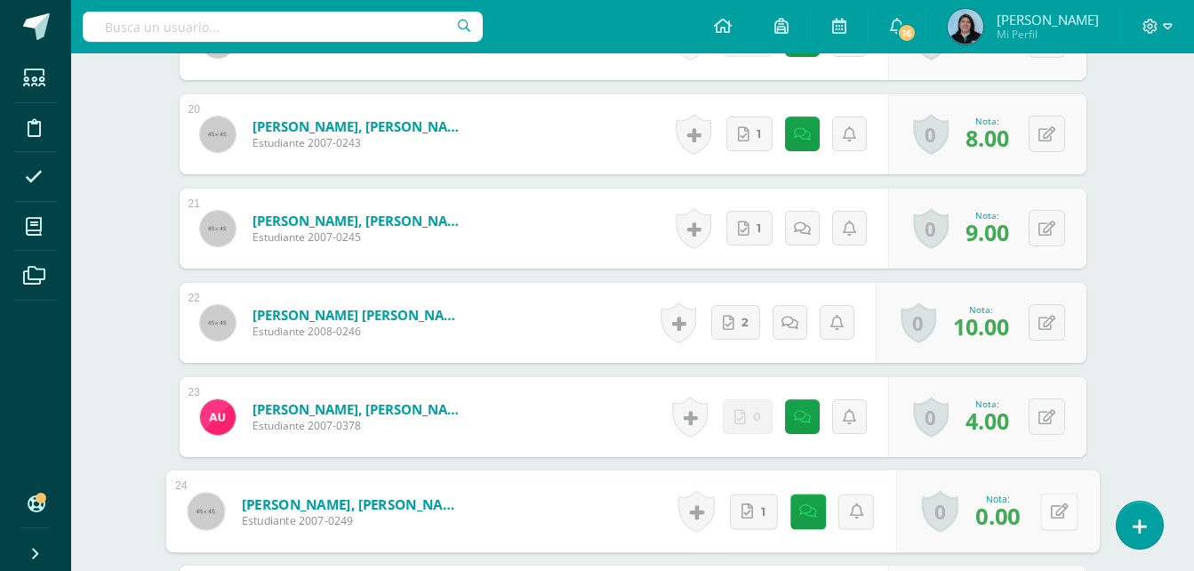
click at [1048, 514] on button at bounding box center [1058, 511] width 37 height 37
type input "4"
click at [801, 519] on link at bounding box center [808, 511] width 36 height 36
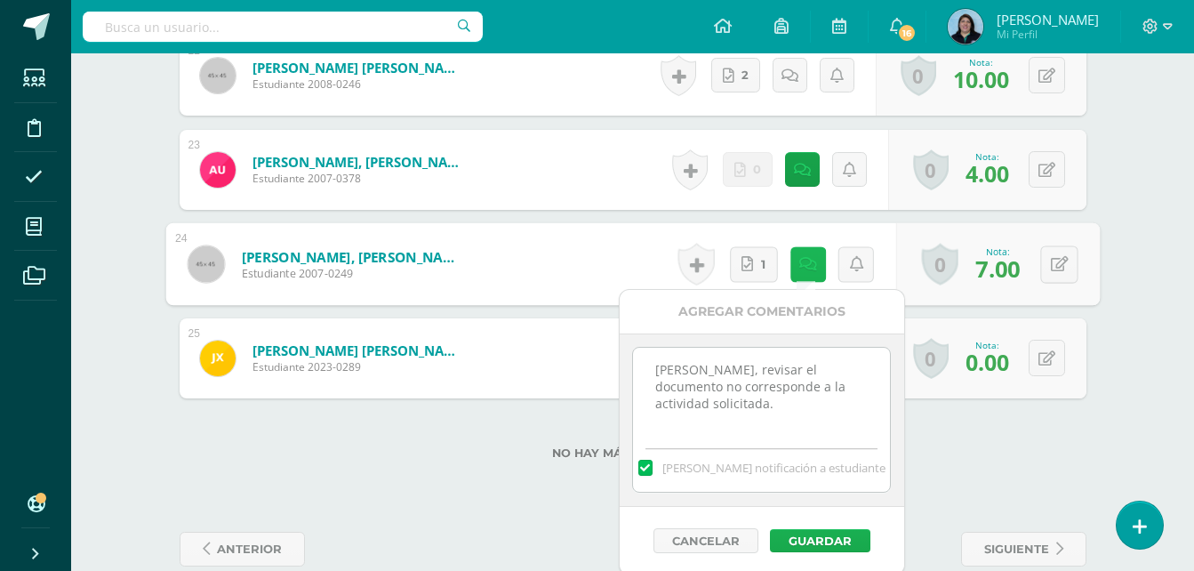
scroll to position [2581, 0]
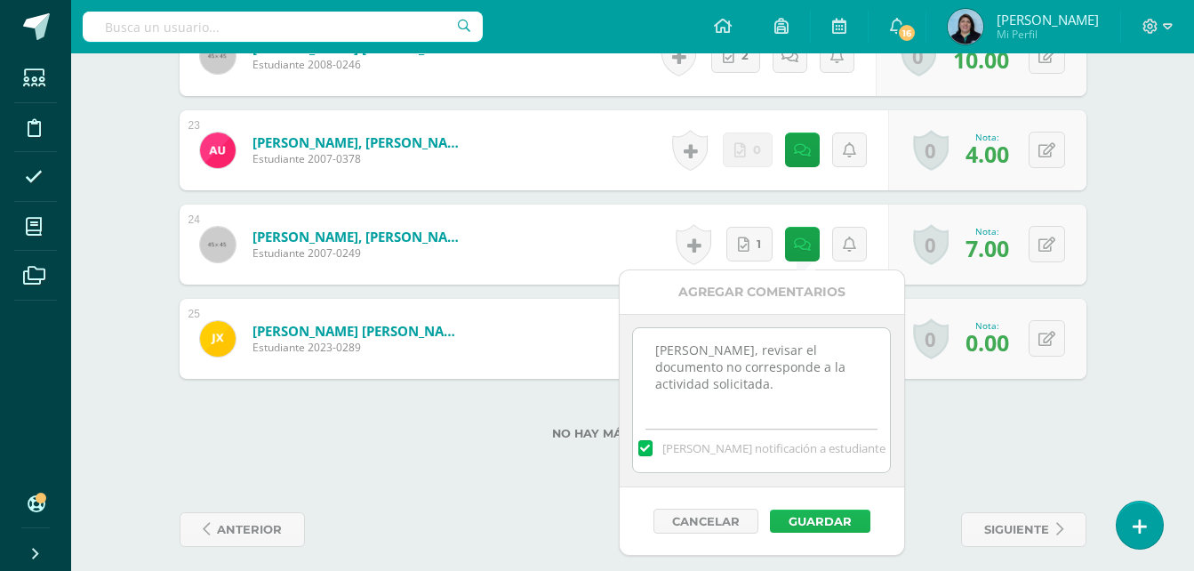
click at [814, 514] on button "Guardar" at bounding box center [820, 520] width 100 height 23
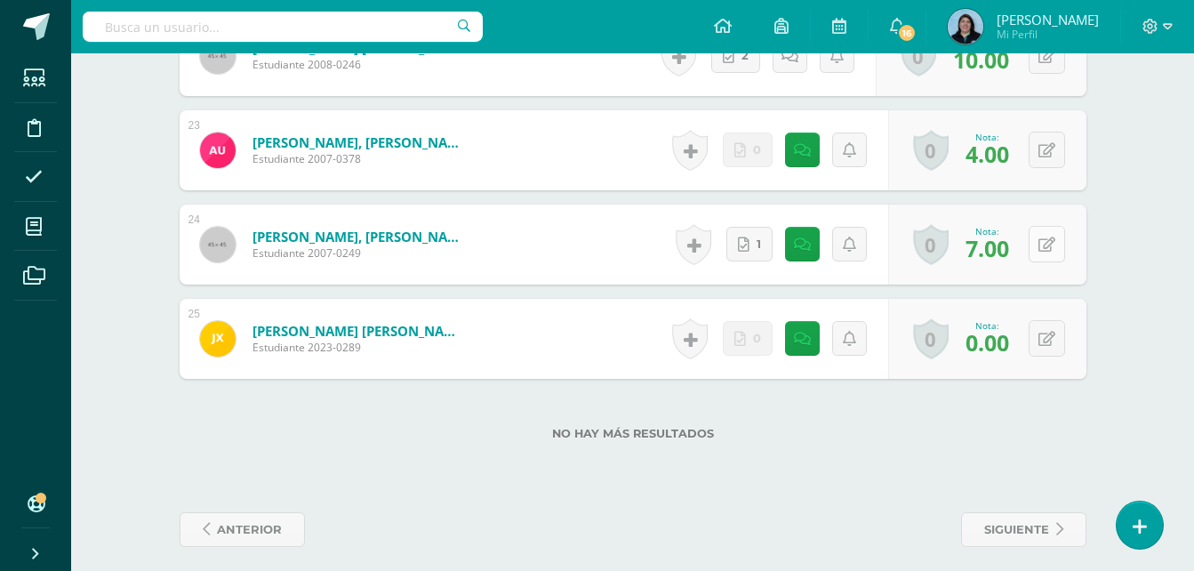
click at [1048, 245] on button at bounding box center [1047, 244] width 36 height 36
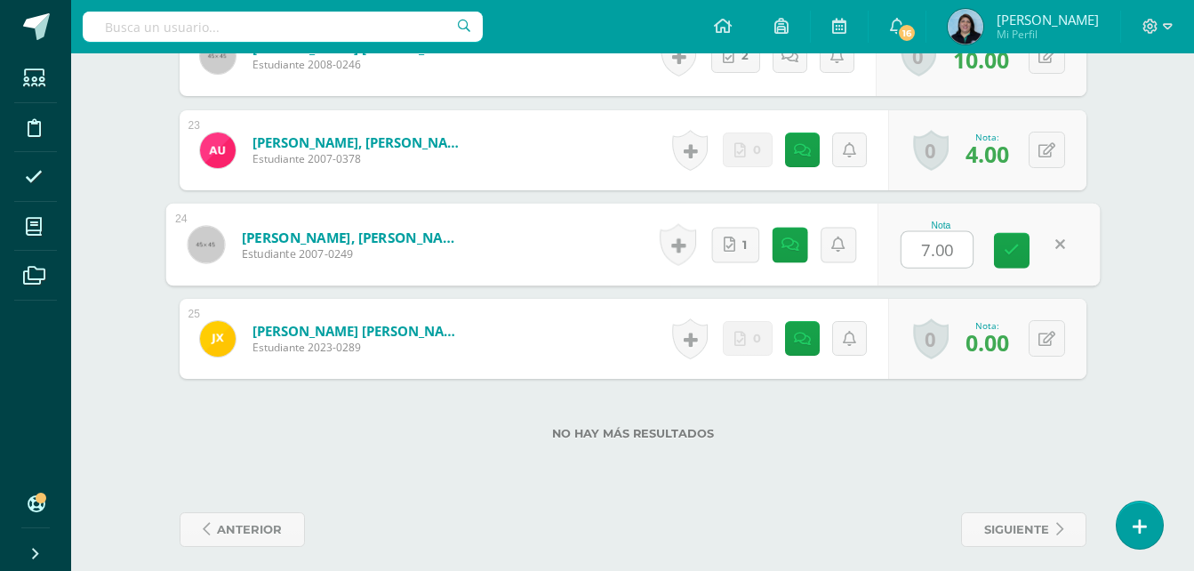
type input "8"
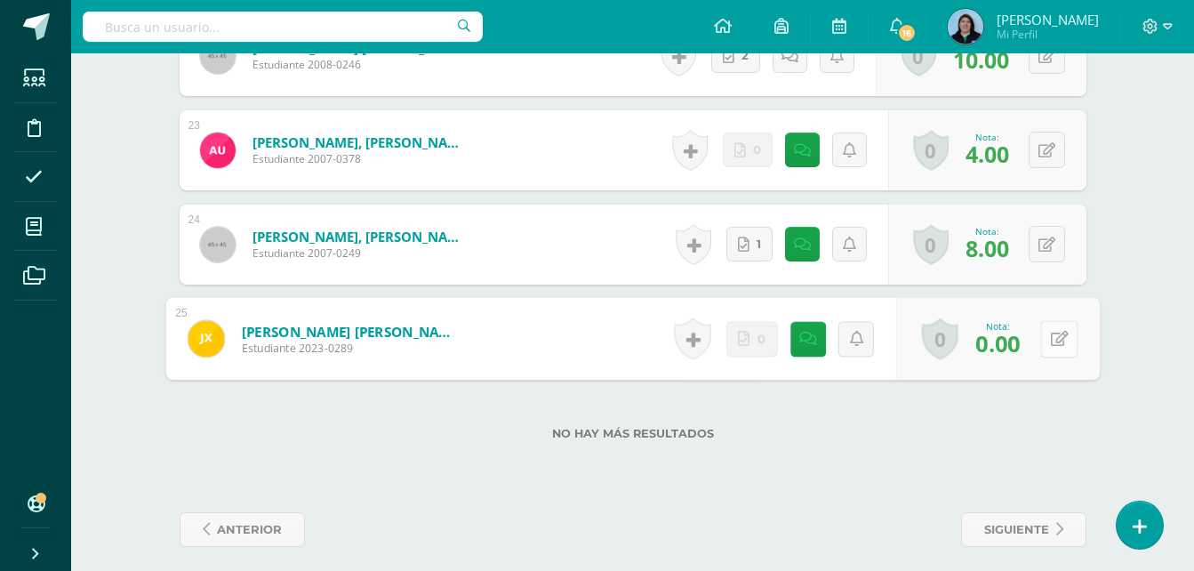
click at [1054, 341] on icon at bounding box center [1059, 338] width 18 height 15
type input "4"
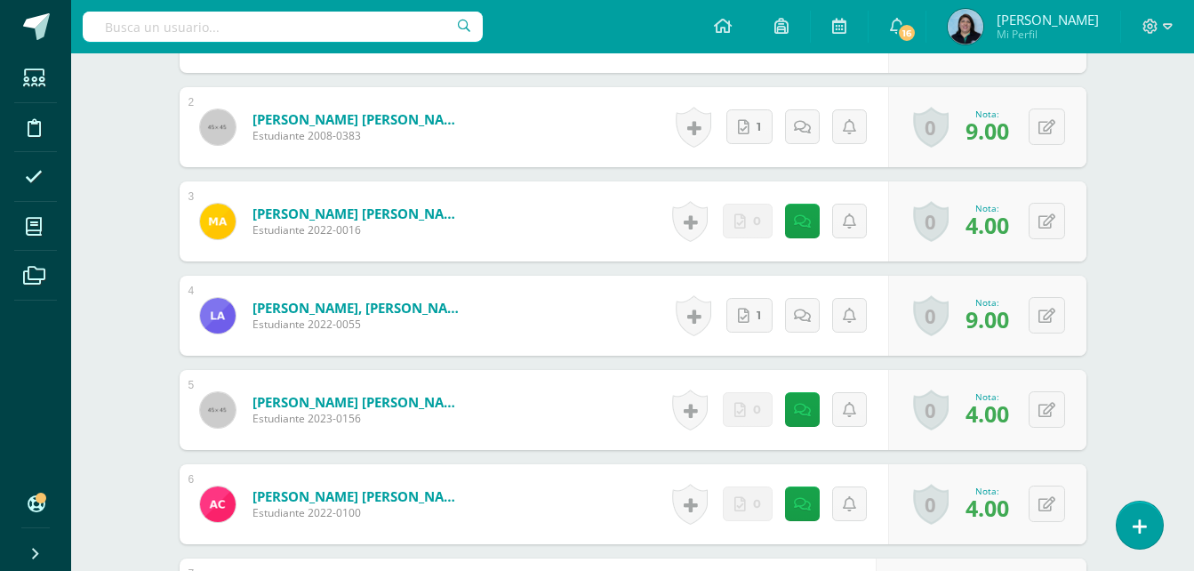
scroll to position [0, 0]
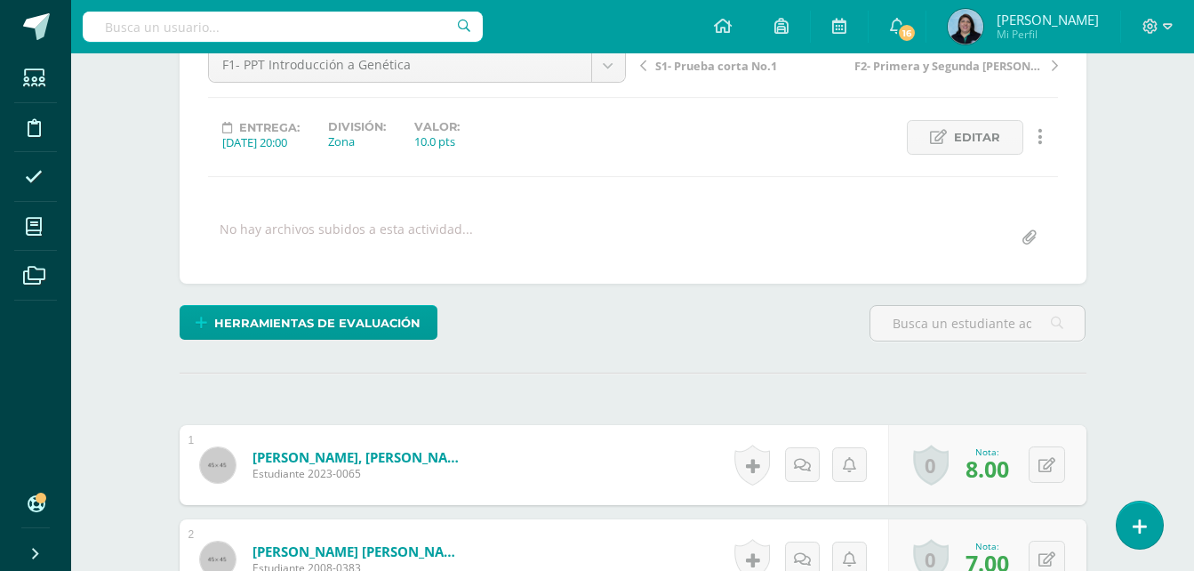
scroll to position [447, 0]
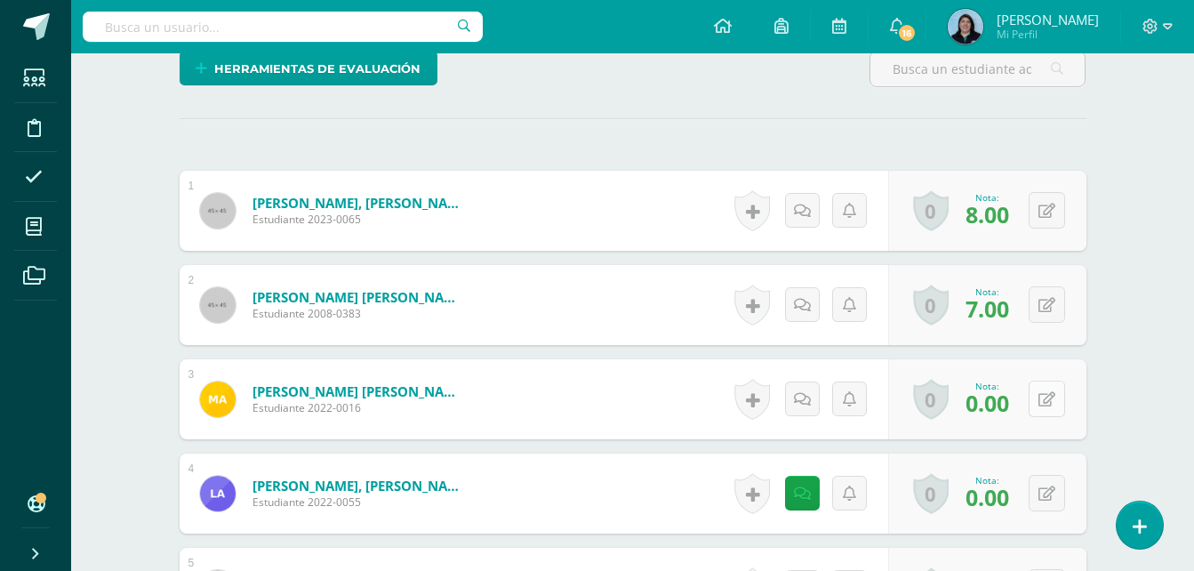
click at [1052, 403] on icon at bounding box center [1047, 399] width 17 height 15
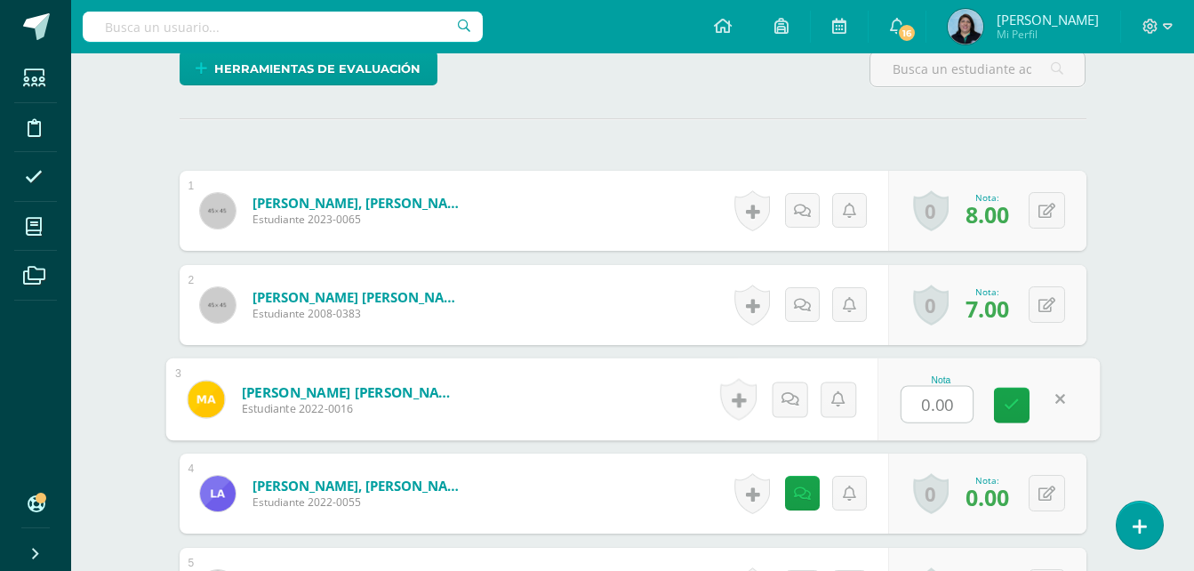
type input "3"
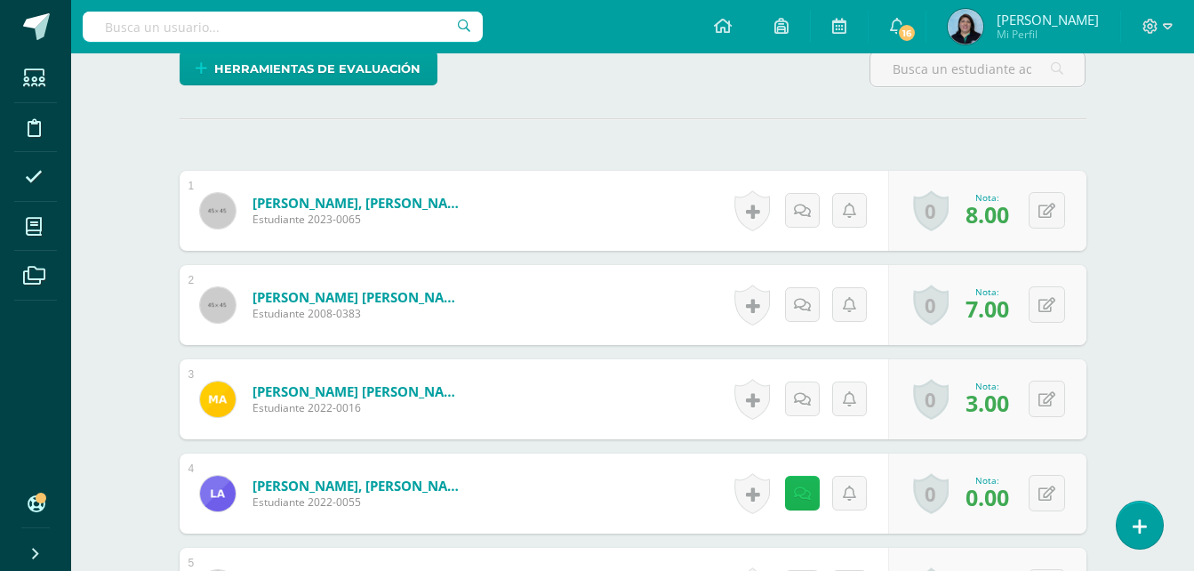
click at [808, 499] on icon at bounding box center [802, 493] width 17 height 15
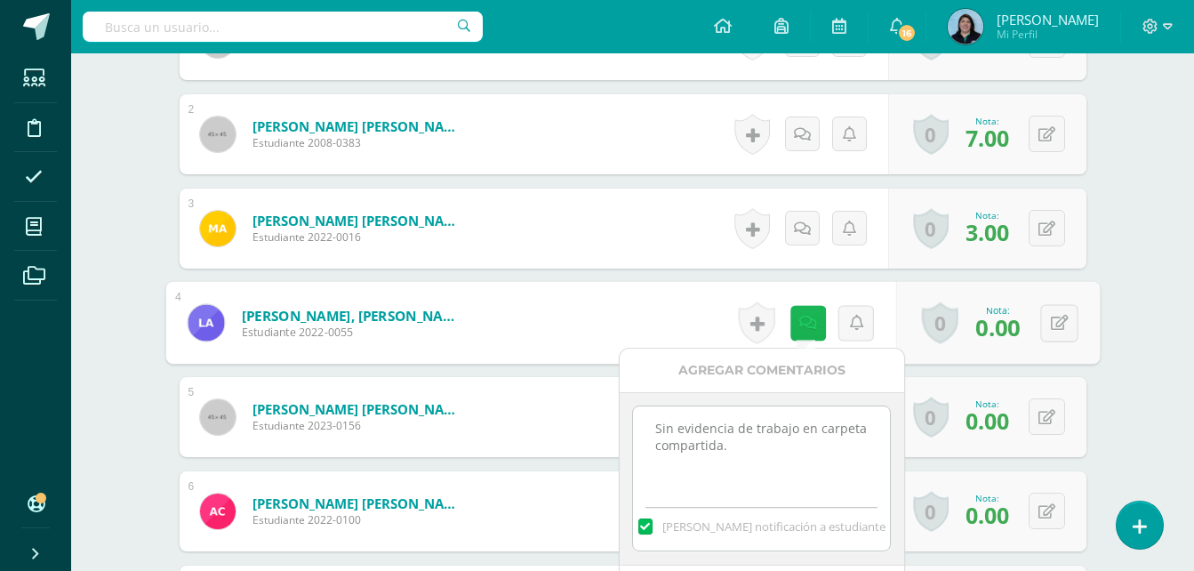
scroll to position [625, 0]
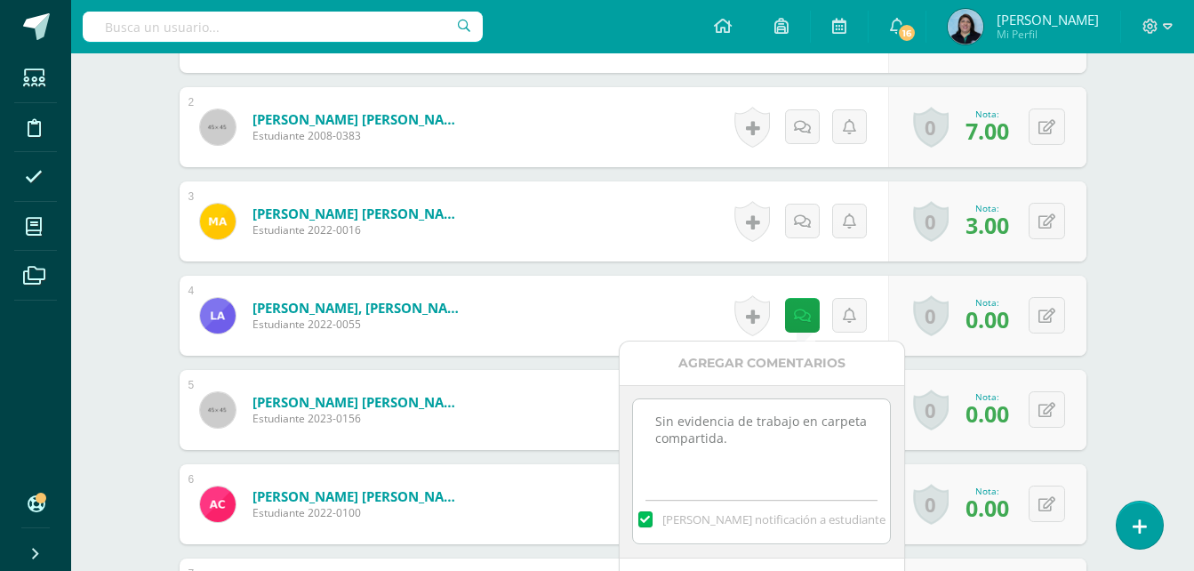
click at [807, 451] on textarea "Sin evidencia de trabajo en carpeta compartida." at bounding box center [761, 443] width 257 height 89
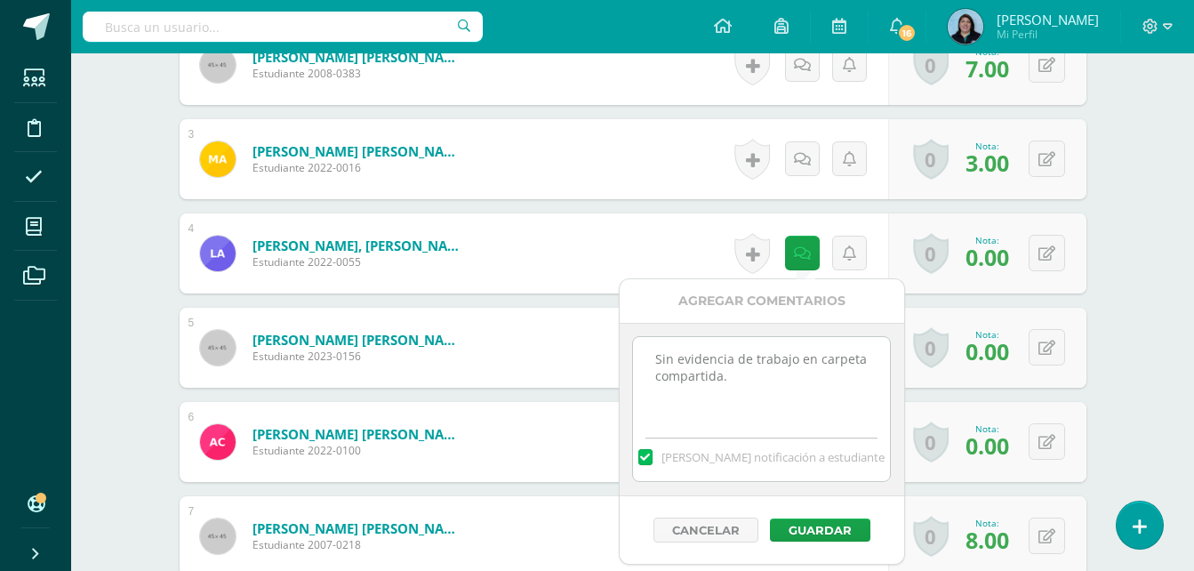
scroll to position [714, 0]
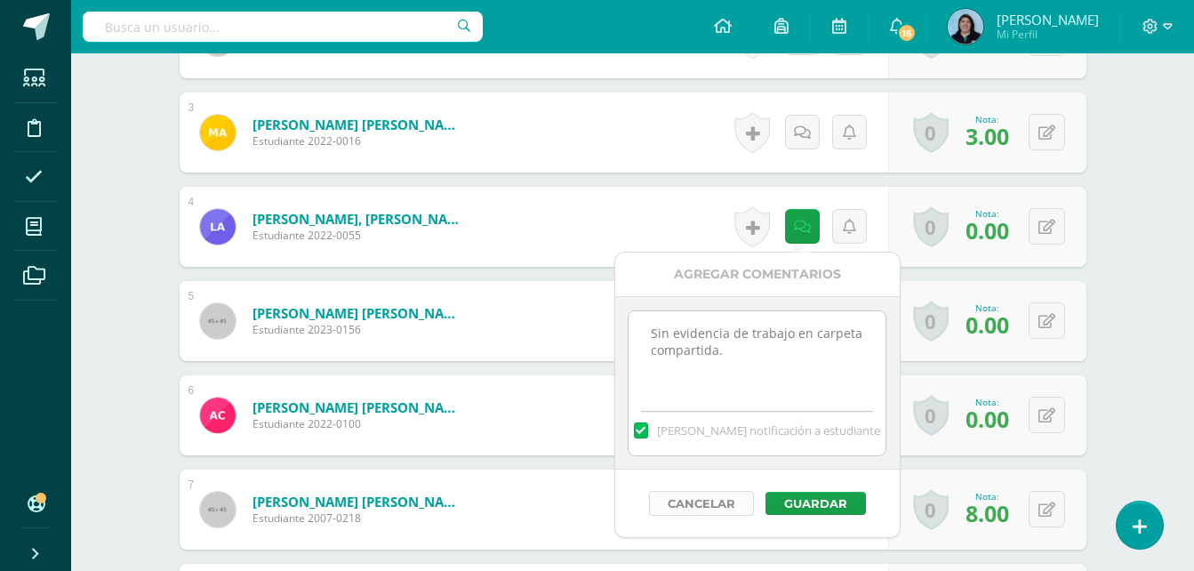
click at [714, 504] on button "Cancelar" at bounding box center [701, 503] width 105 height 25
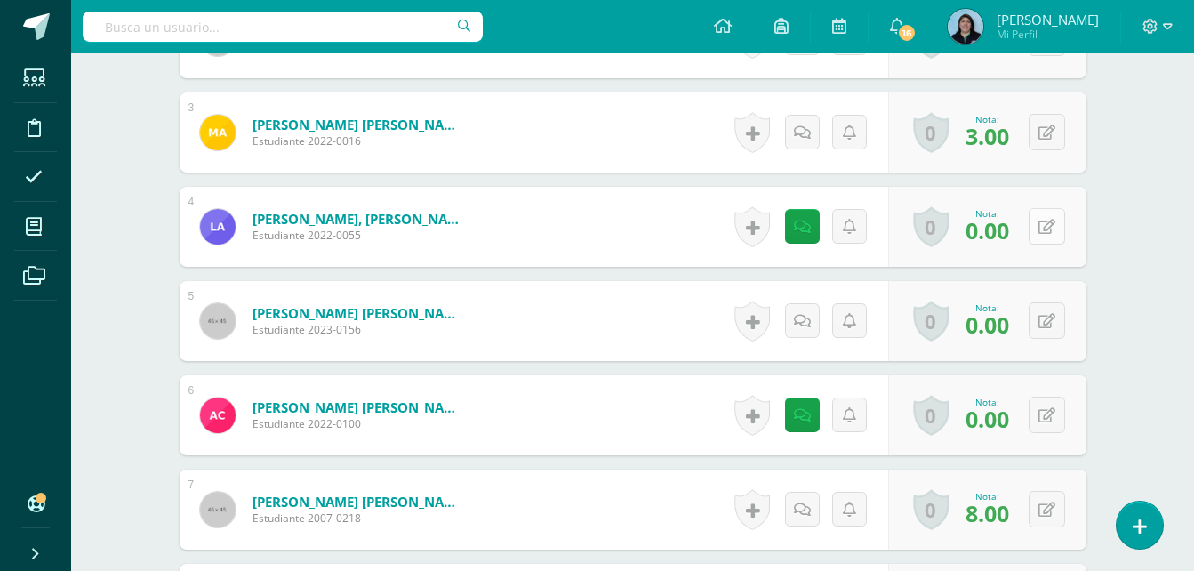
click at [1053, 225] on icon at bounding box center [1047, 227] width 17 height 15
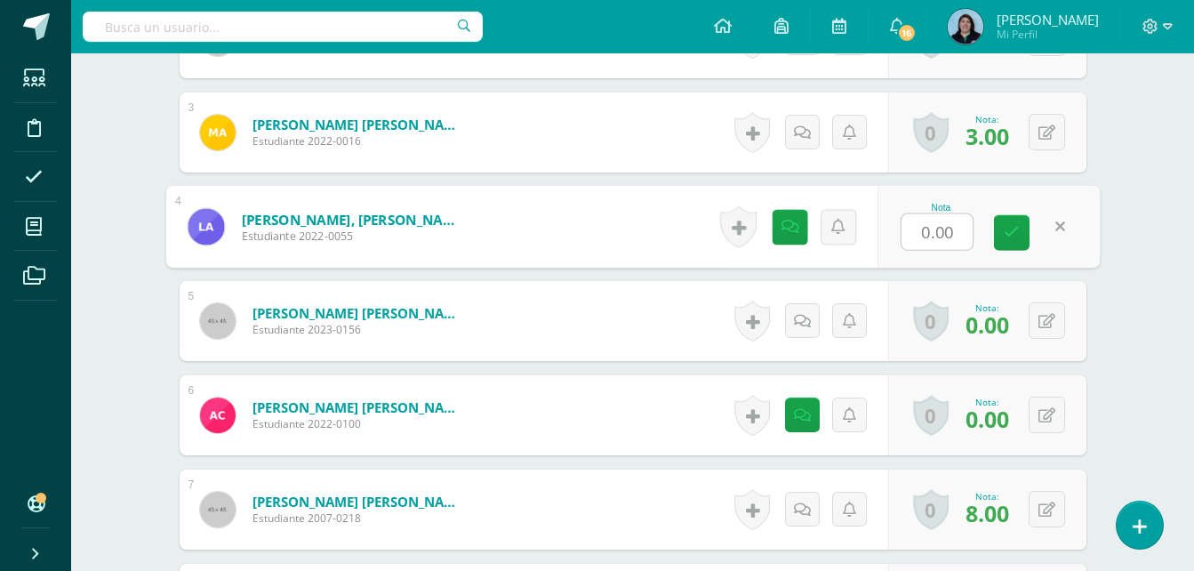
type input "3"
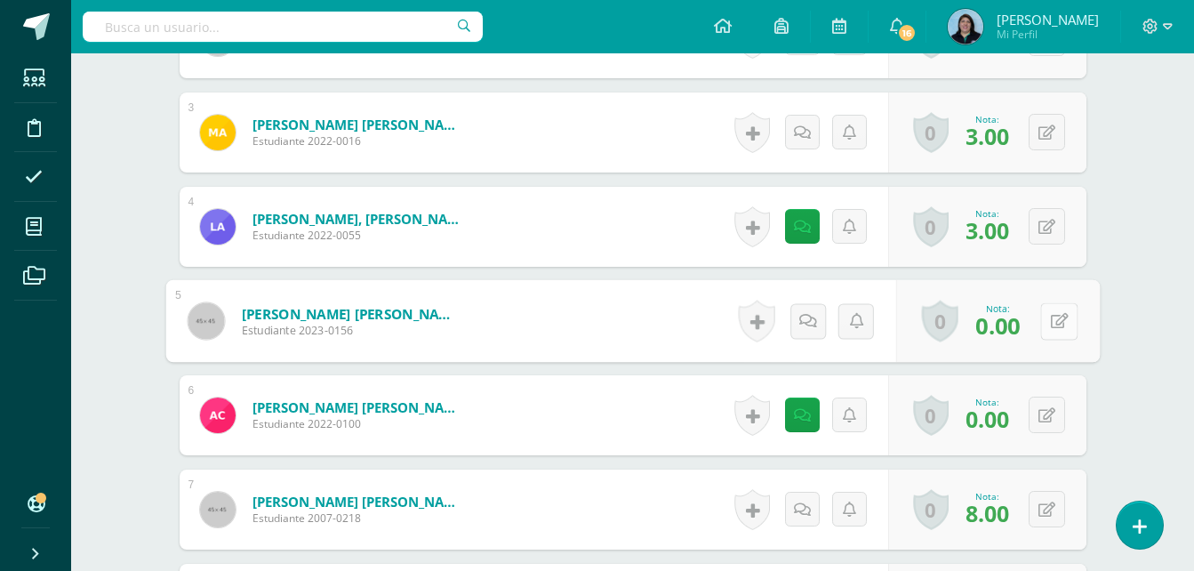
click at [1051, 322] on icon at bounding box center [1059, 320] width 18 height 15
type input "3"
click at [1047, 418] on button at bounding box center [1047, 415] width 36 height 36
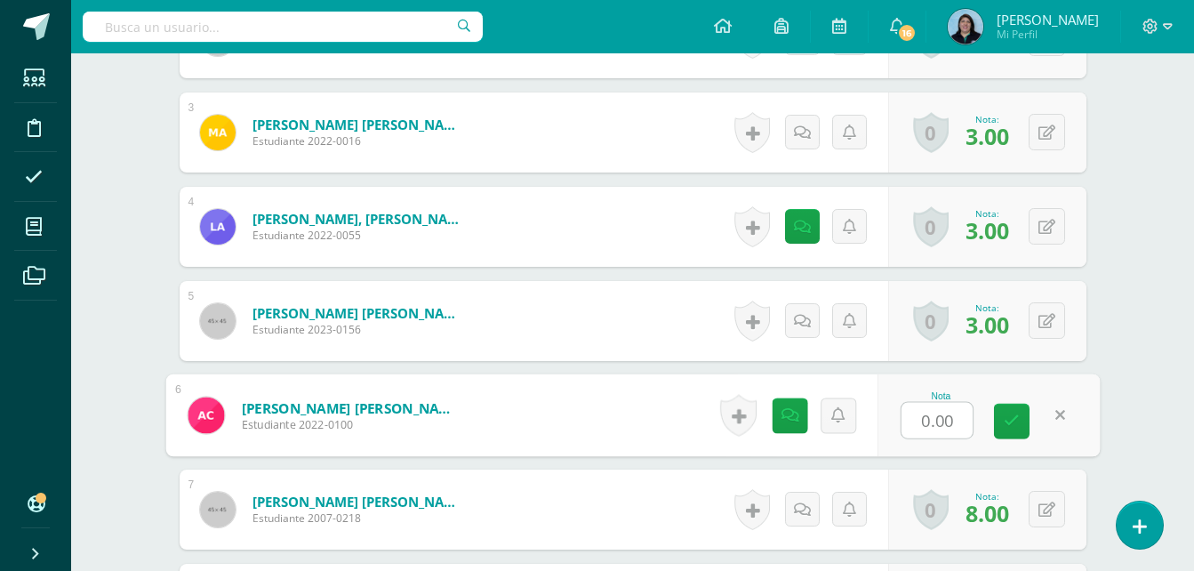
type input "3"
click at [1016, 421] on icon at bounding box center [1012, 420] width 16 height 15
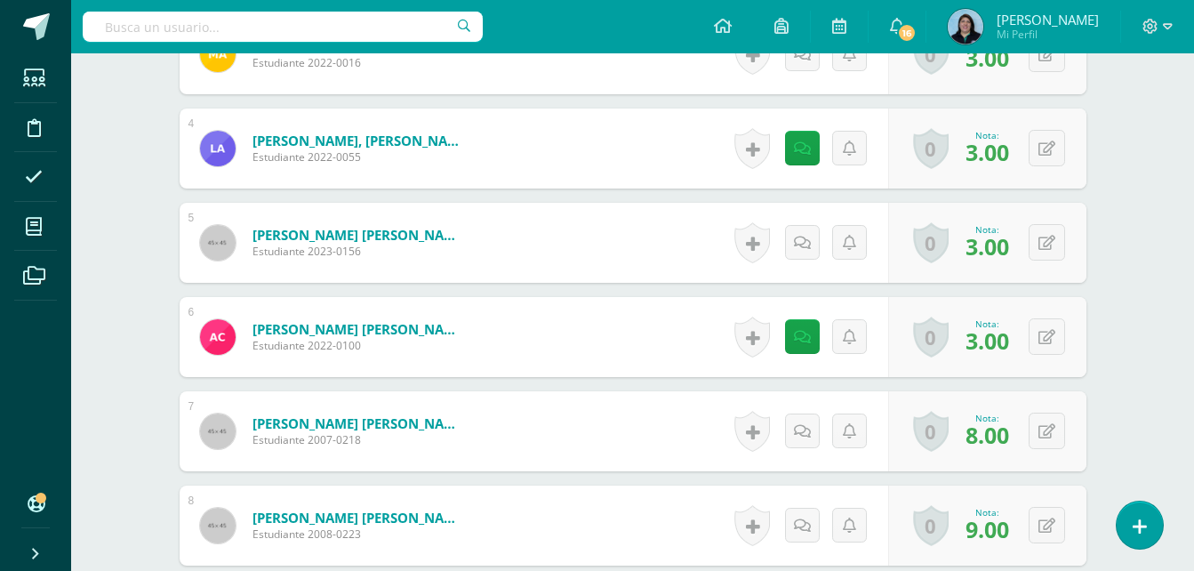
scroll to position [1070, 0]
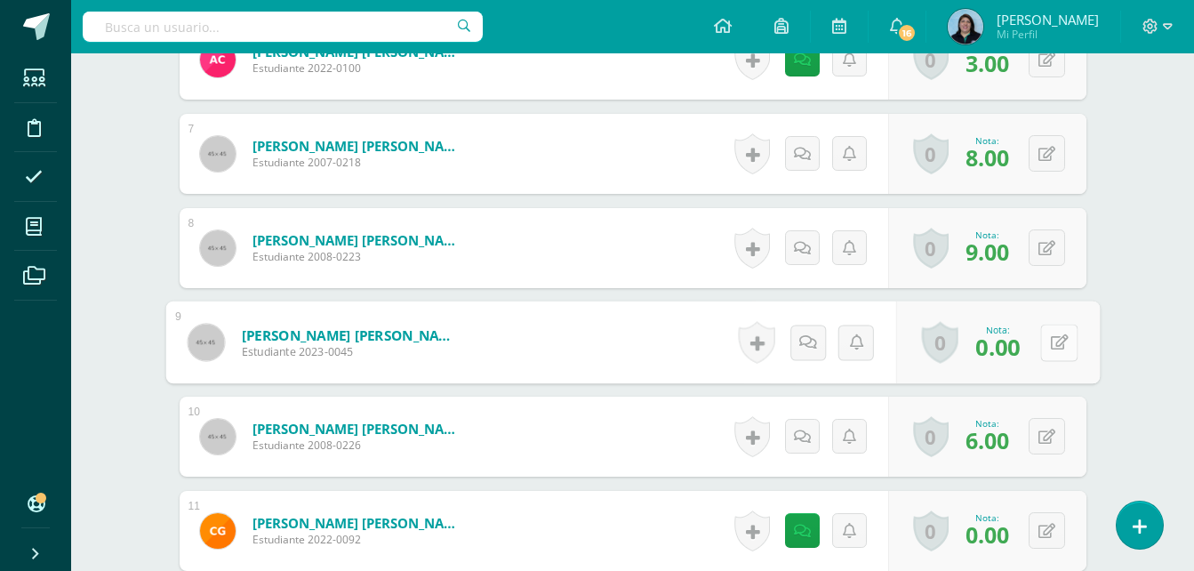
click at [1043, 339] on button at bounding box center [1058, 342] width 37 height 37
type input "3"
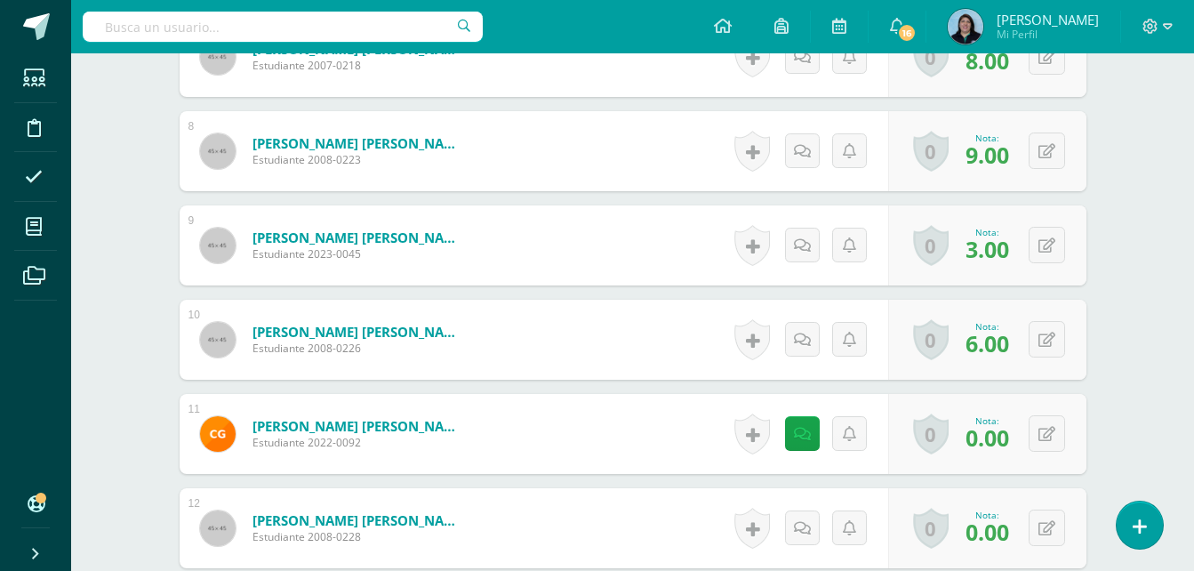
scroll to position [1248, 0]
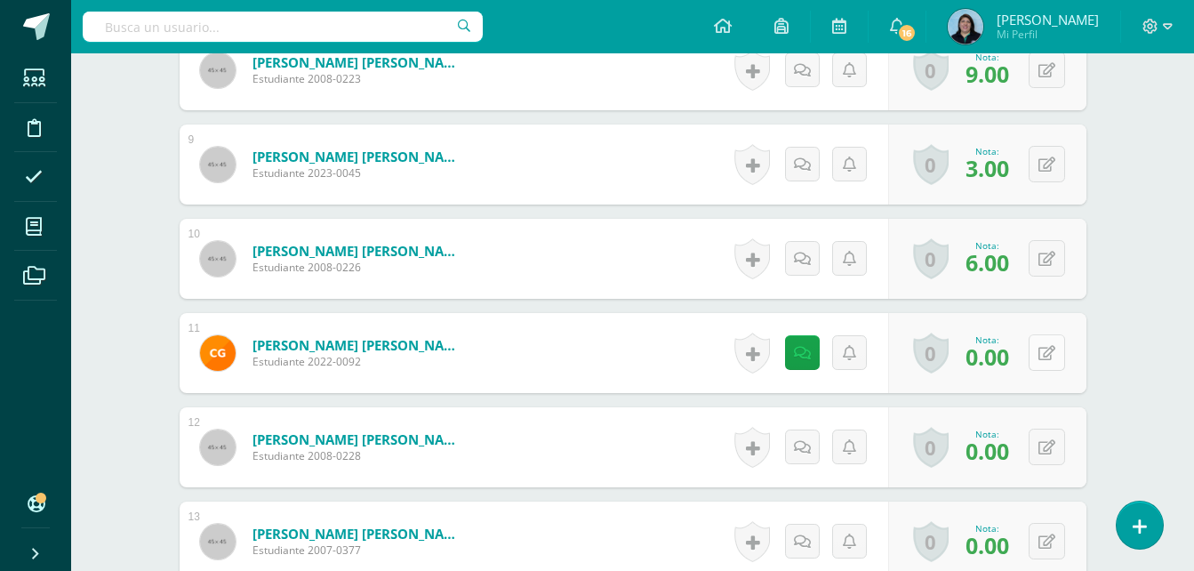
click at [1044, 353] on button at bounding box center [1047, 352] width 36 height 36
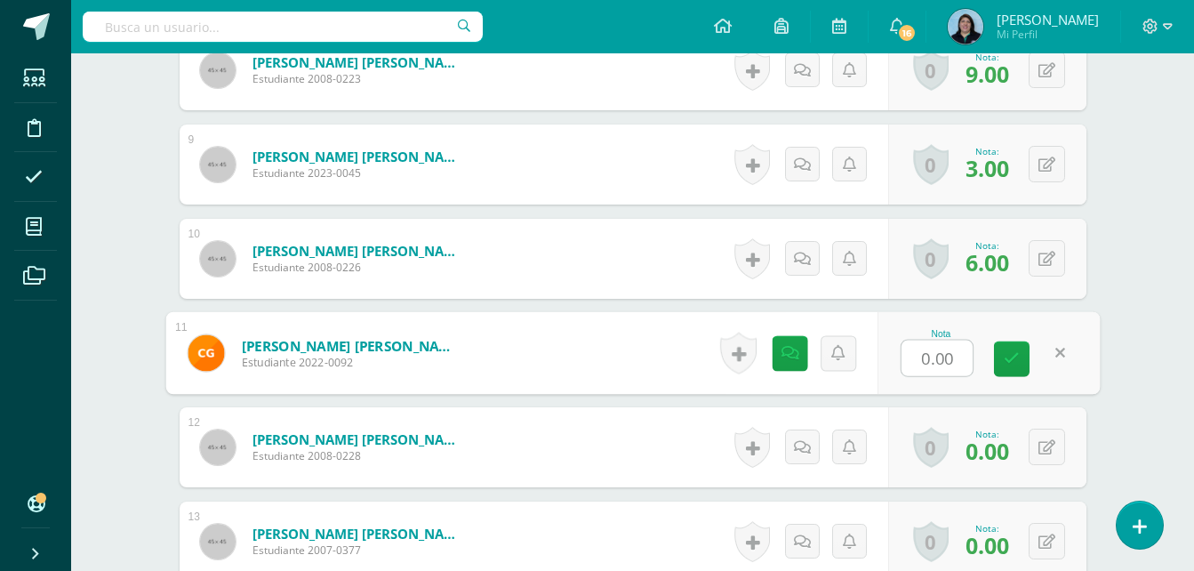
type input "3"
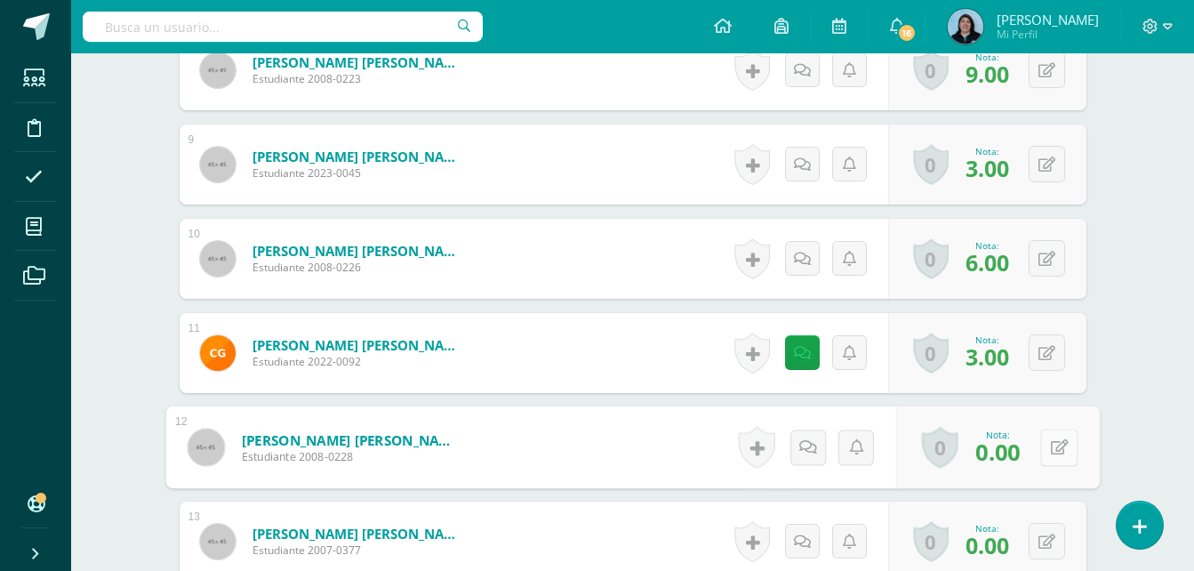
click at [1047, 443] on button at bounding box center [1058, 447] width 37 height 37
type input "3"
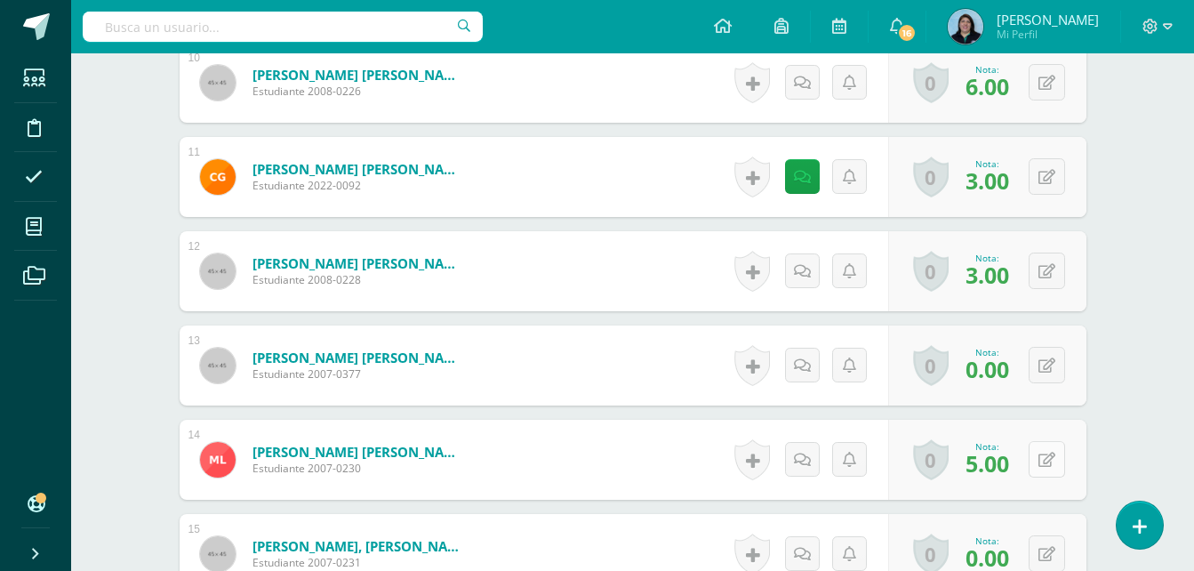
scroll to position [1425, 0]
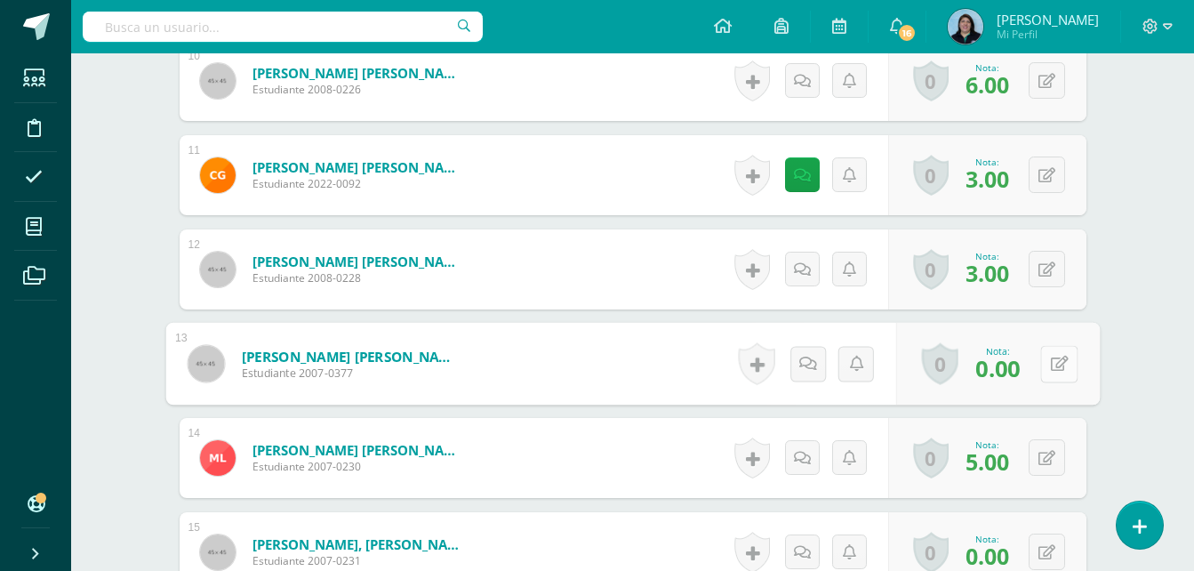
click at [1050, 360] on icon at bounding box center [1059, 363] width 18 height 15
type input "3"
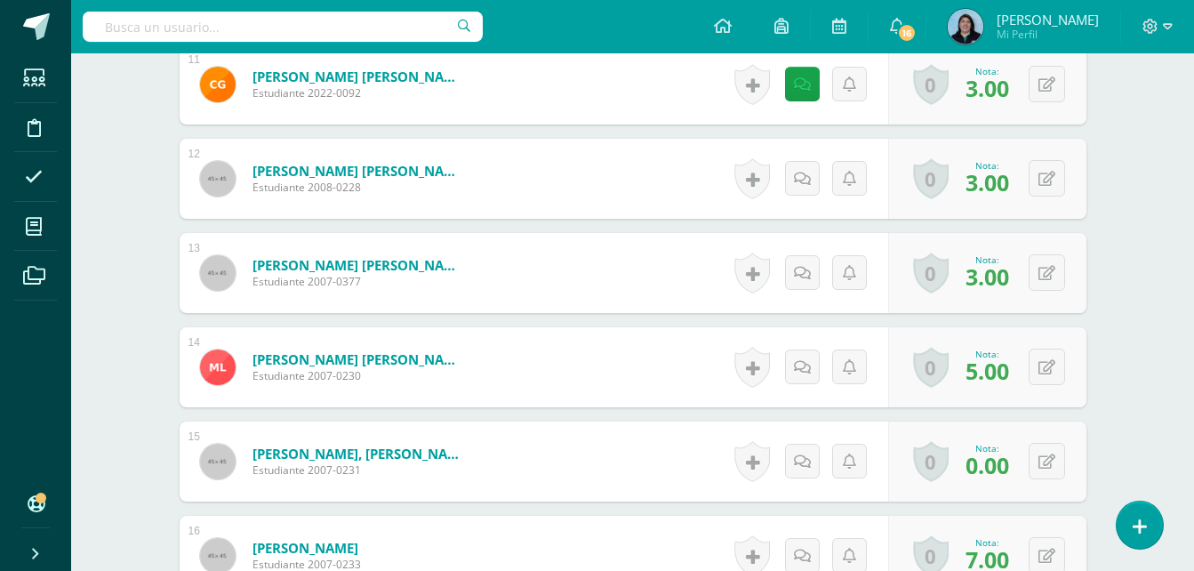
scroll to position [1603, 0]
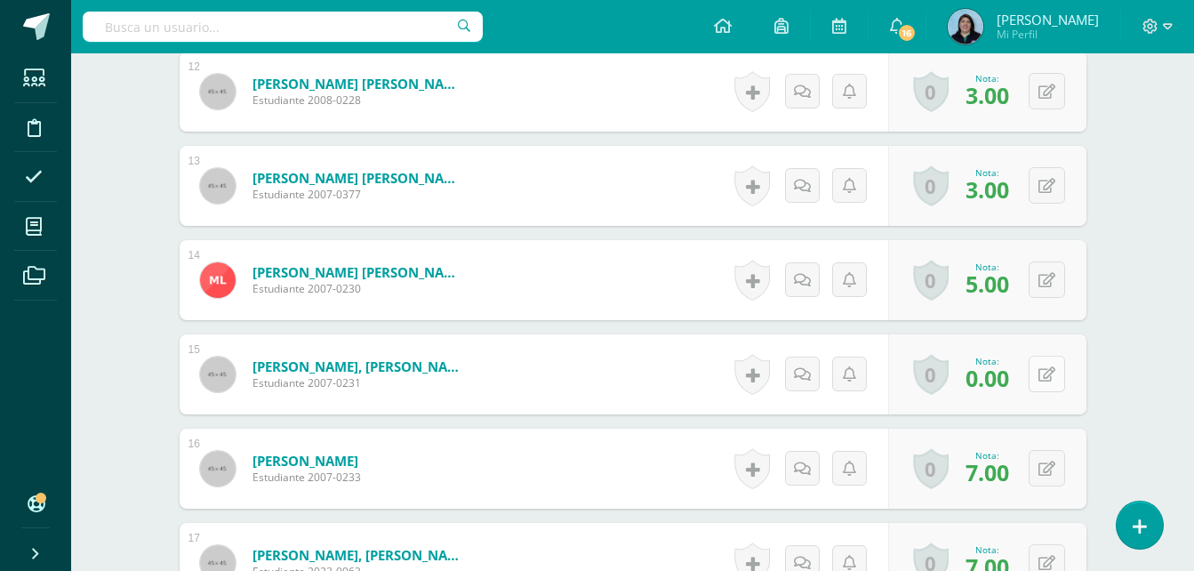
click at [1050, 373] on icon at bounding box center [1047, 374] width 17 height 15
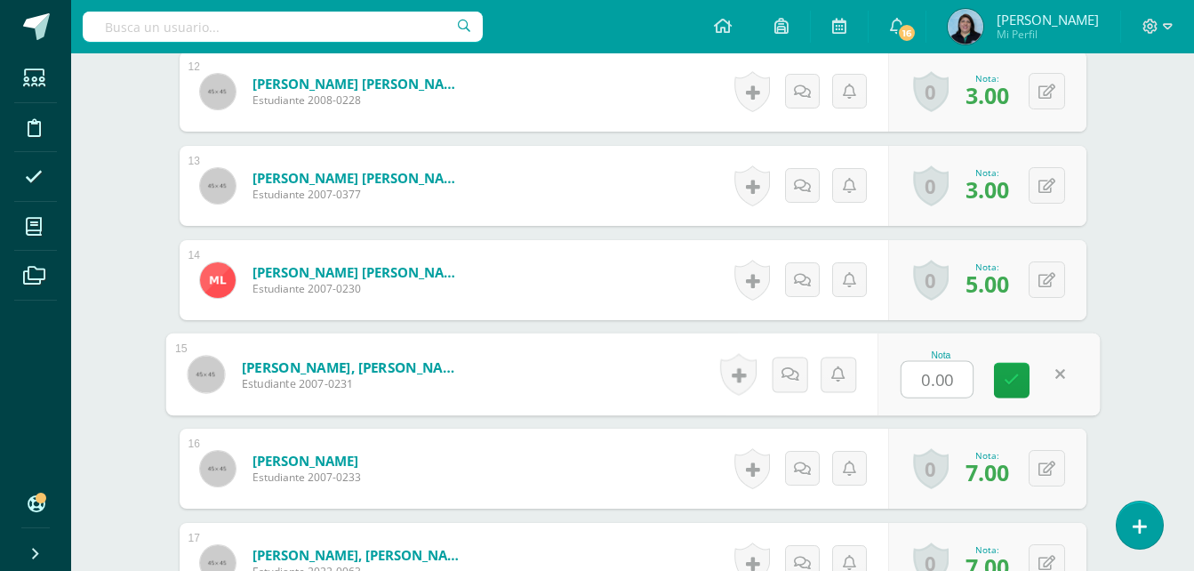
type input "3"
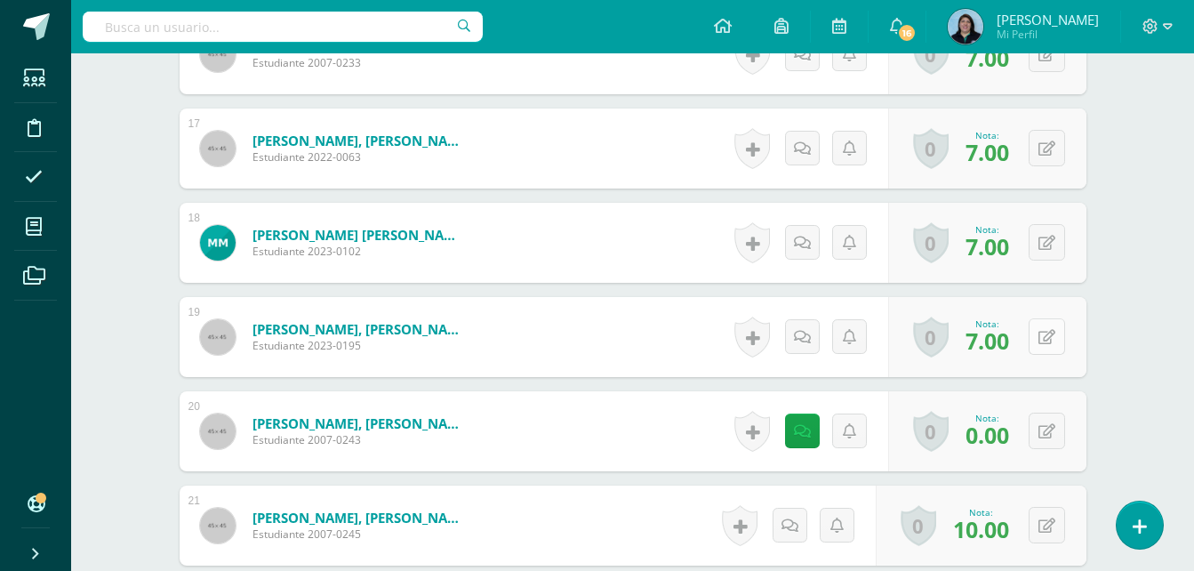
scroll to position [2048, 0]
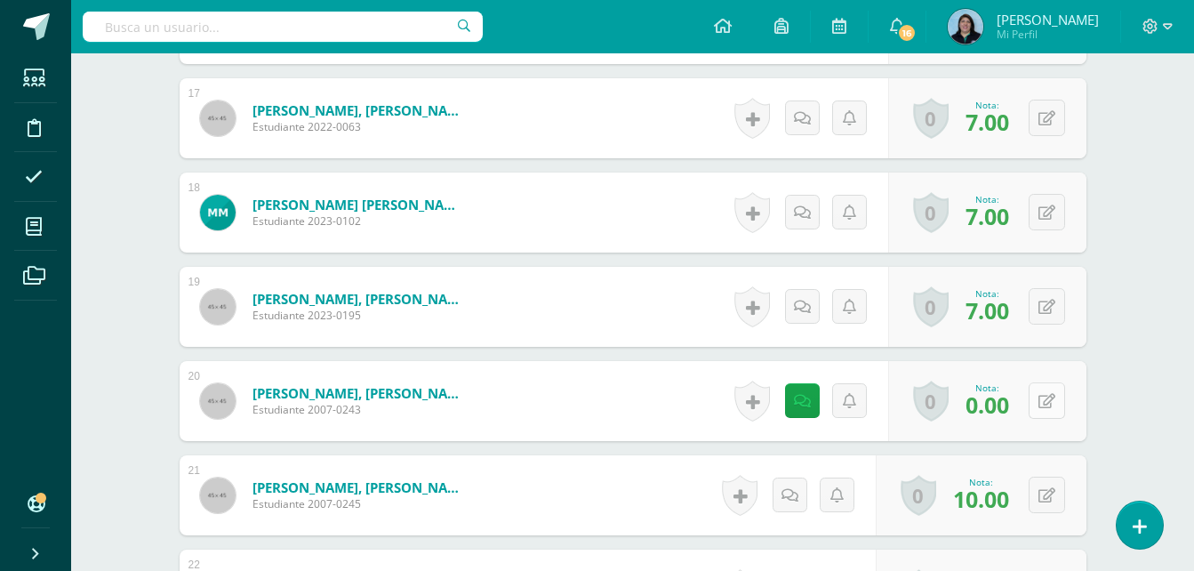
click at [1050, 399] on icon at bounding box center [1047, 401] width 17 height 15
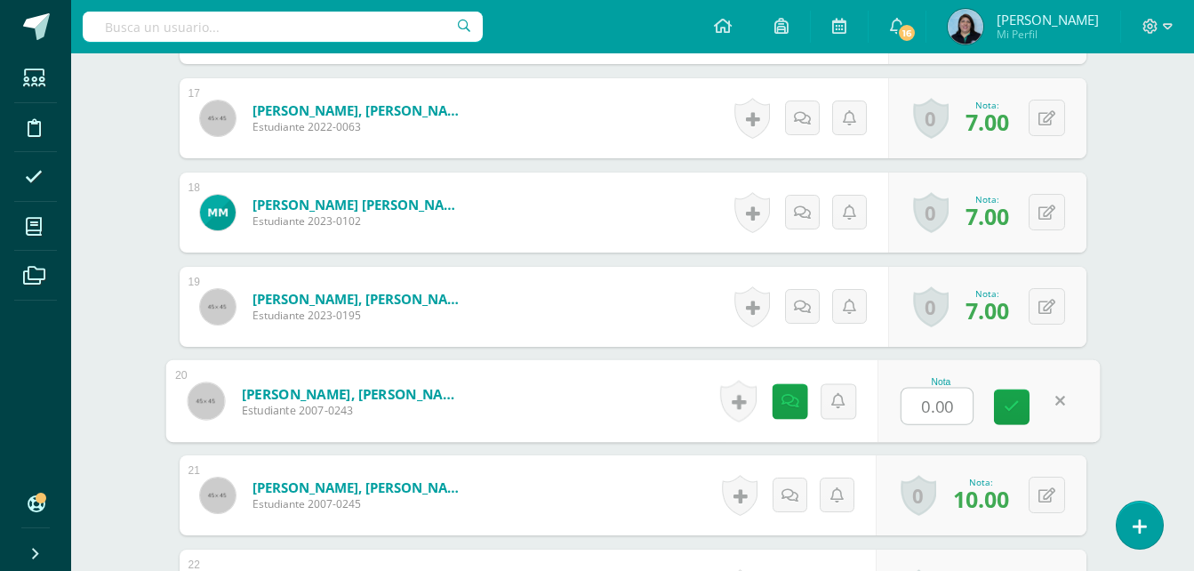
type input "3"
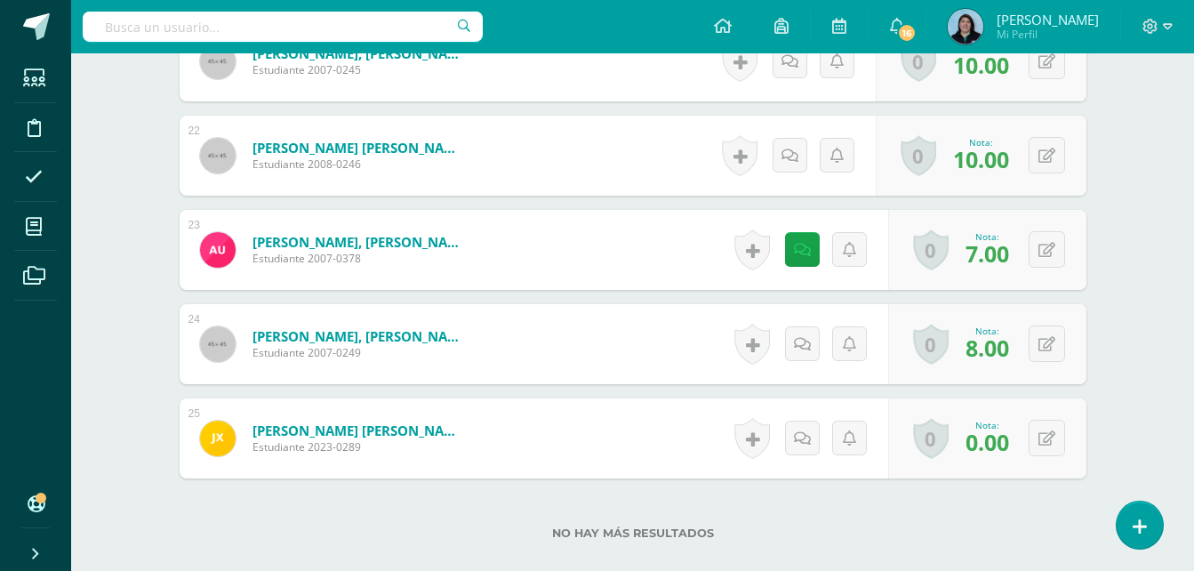
scroll to position [2492, 0]
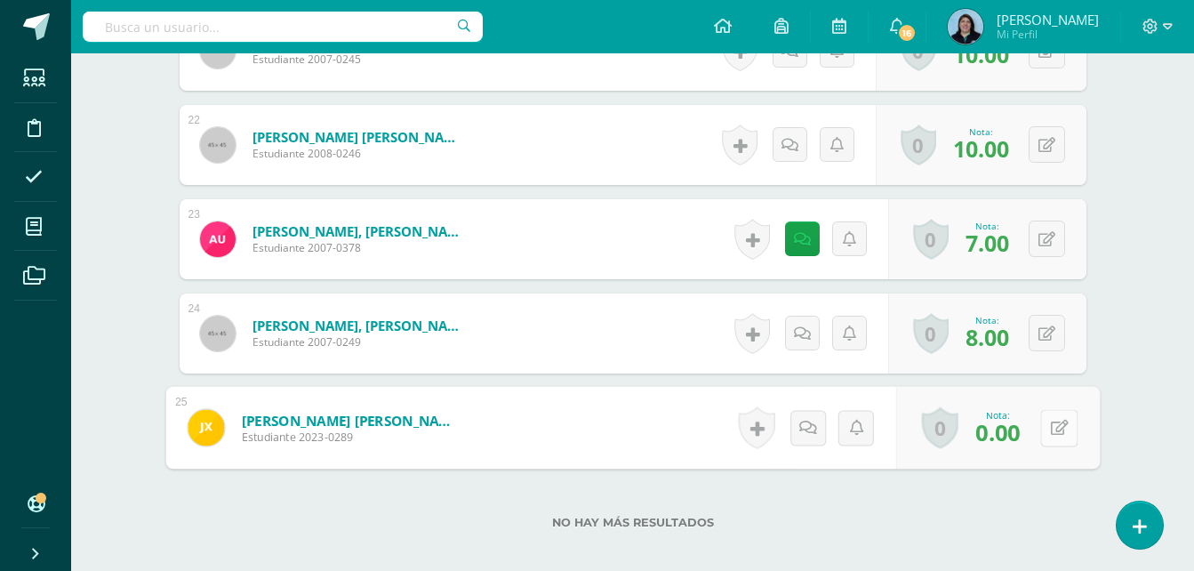
click at [1048, 423] on button at bounding box center [1058, 427] width 37 height 37
type input "3"
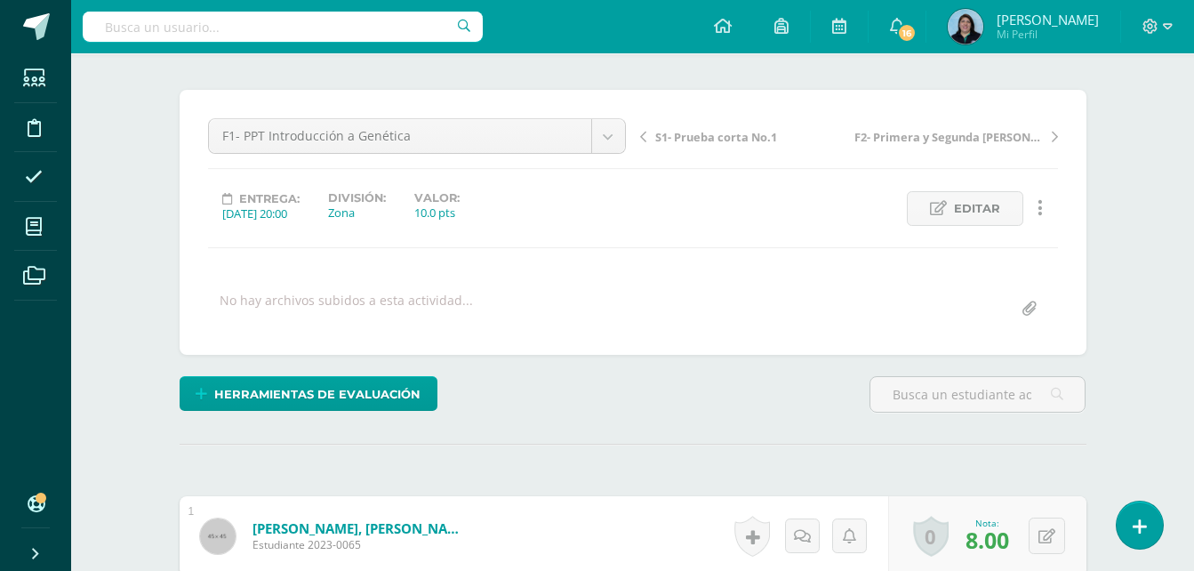
scroll to position [0, 0]
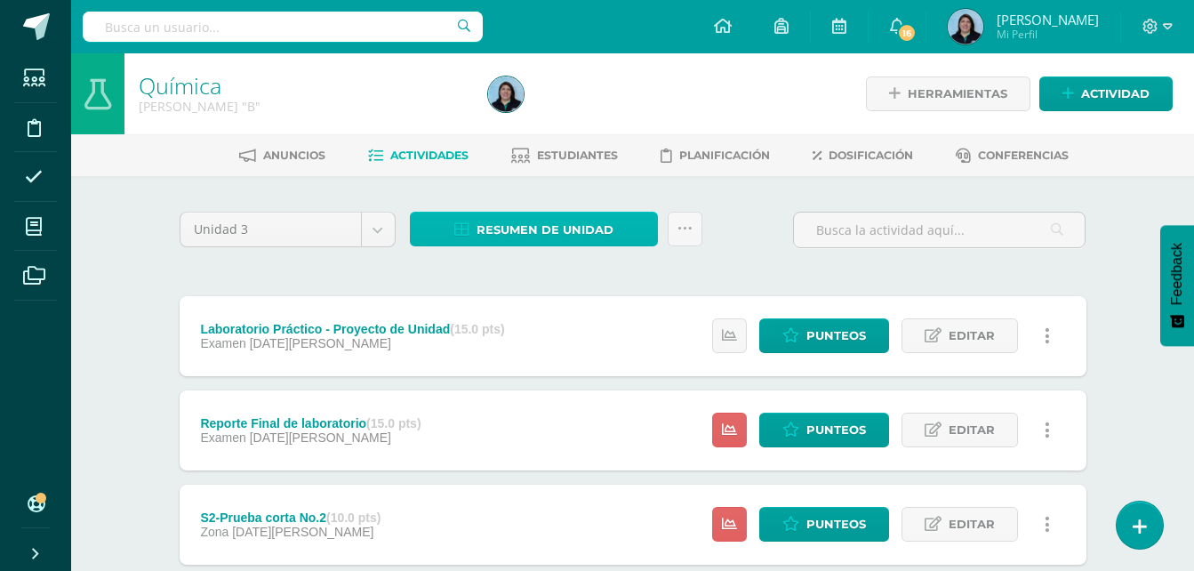
click at [538, 222] on span "Resumen de unidad" at bounding box center [545, 229] width 137 height 33
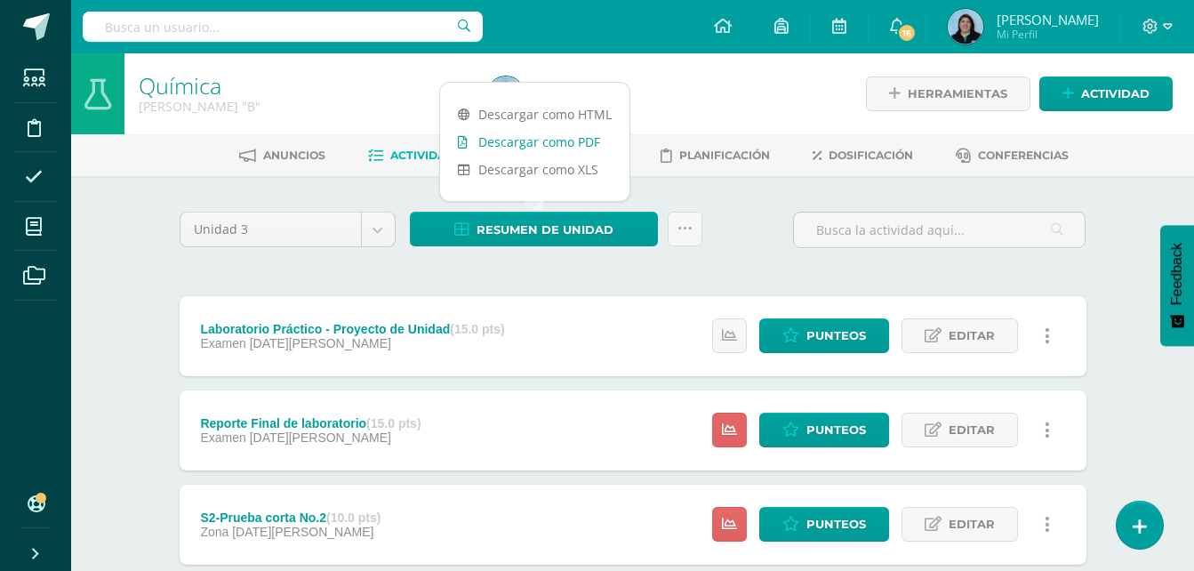
click at [550, 141] on link "Descargar como PDF" at bounding box center [534, 142] width 189 height 28
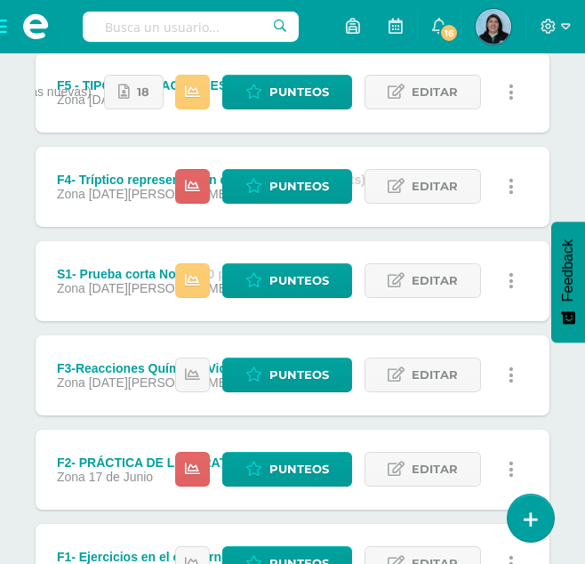
scroll to position [781, 0]
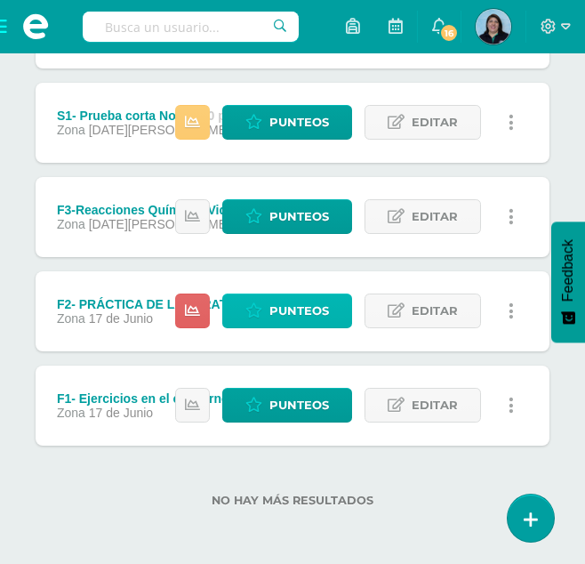
click at [301, 311] on span "Punteos" at bounding box center [299, 310] width 60 height 33
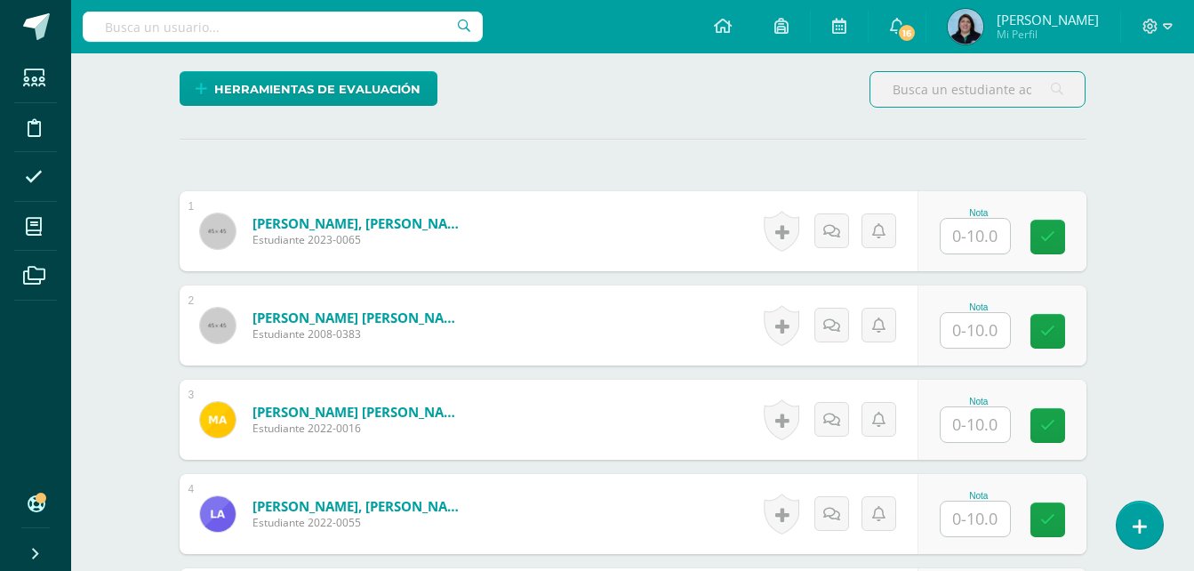
scroll to position [447, 0]
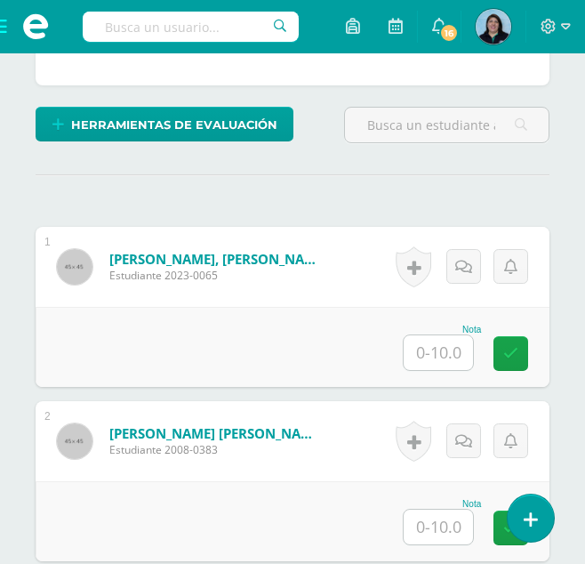
scroll to position [533, 0]
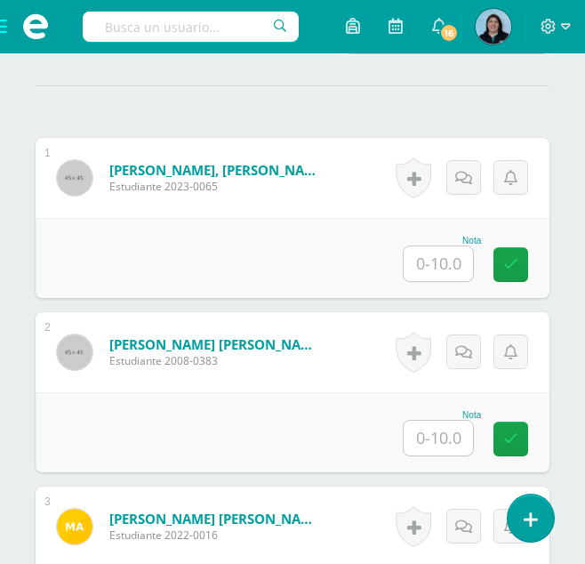
click at [437, 265] on input "text" at bounding box center [438, 263] width 69 height 35
click at [445, 269] on input "text" at bounding box center [438, 263] width 69 height 35
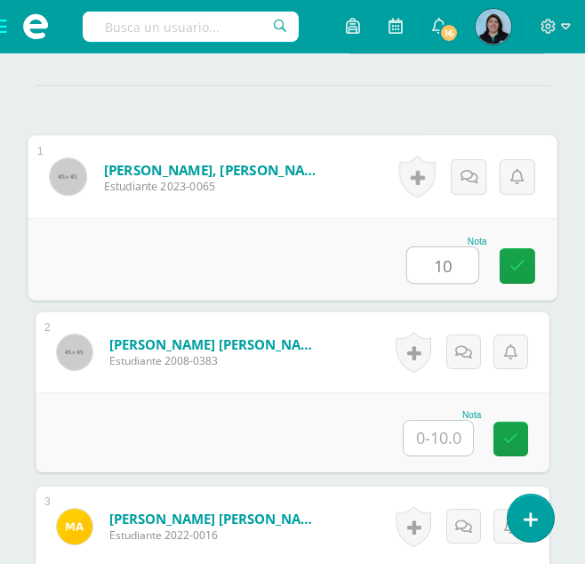
type input "10"
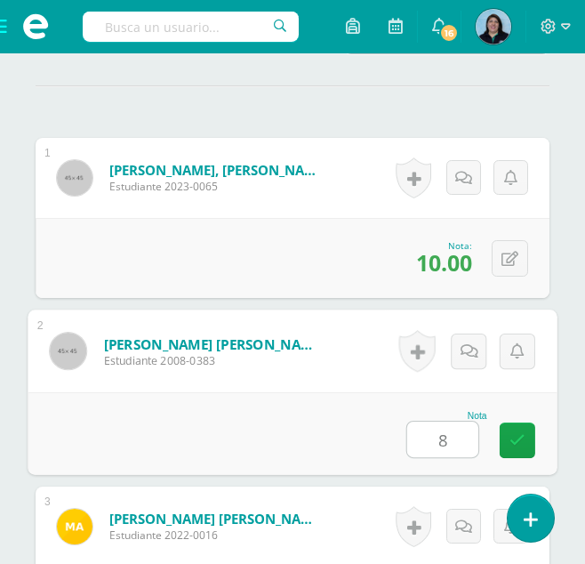
type input "8"
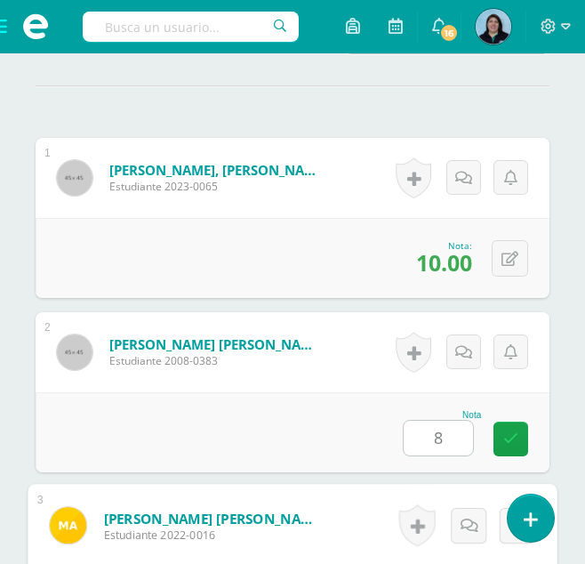
scroll to position [863, 0]
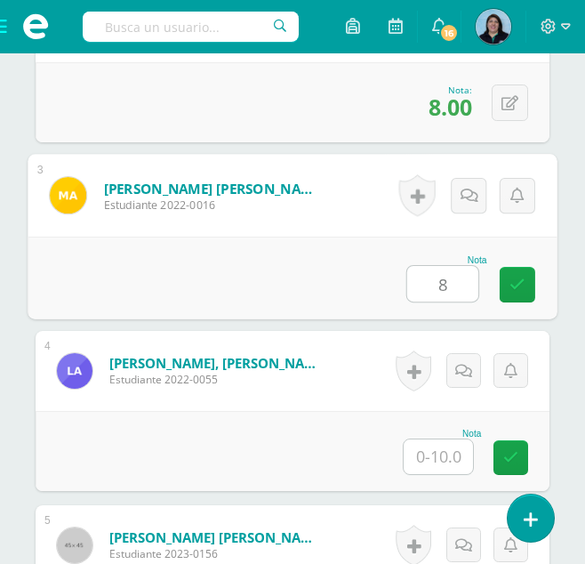
type input "8"
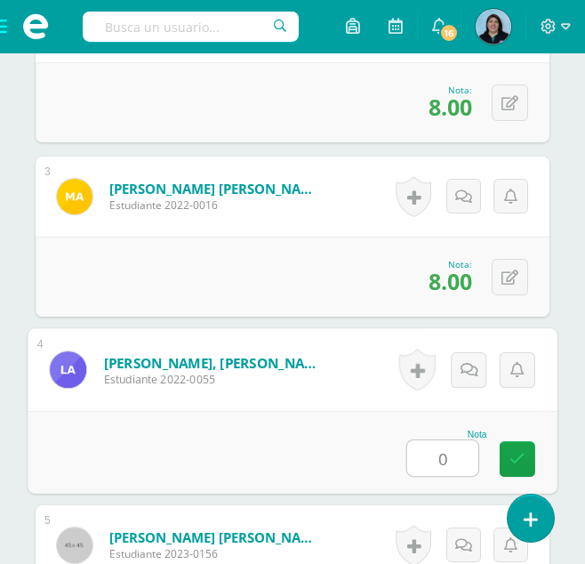
type input "0"
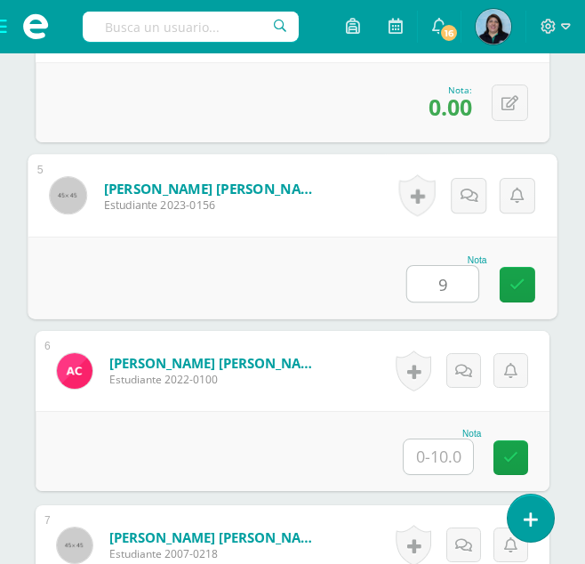
type input "9"
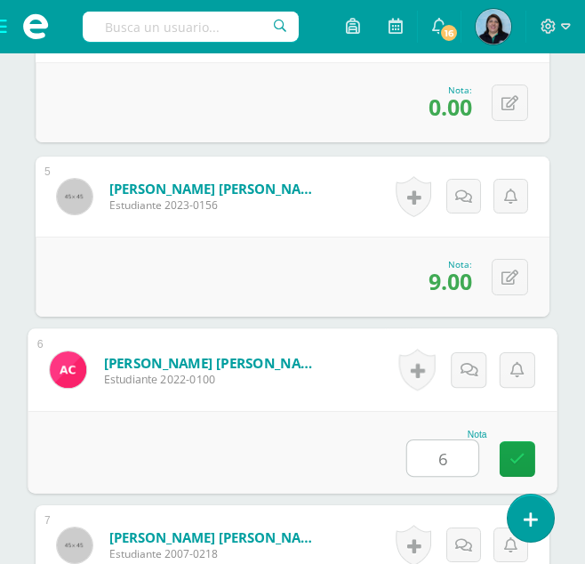
type input "6"
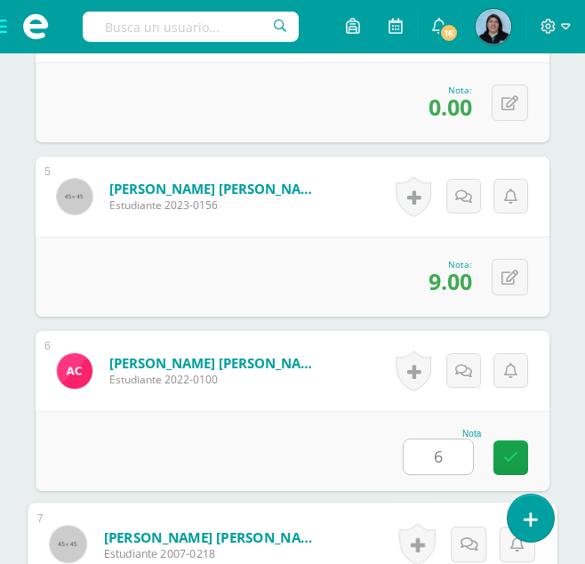
scroll to position [1560, 0]
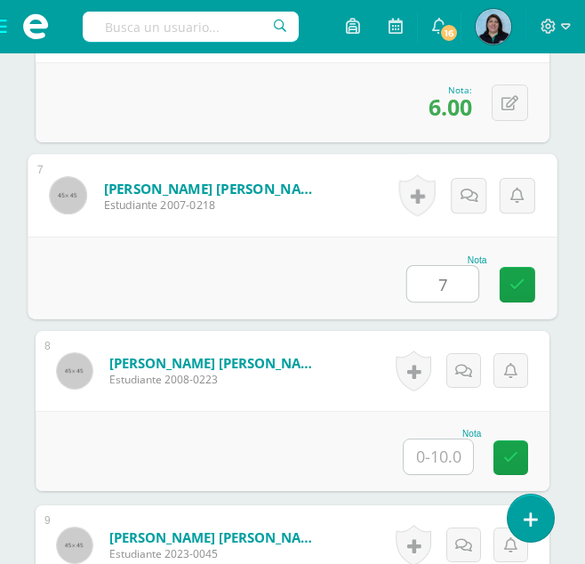
type input "7"
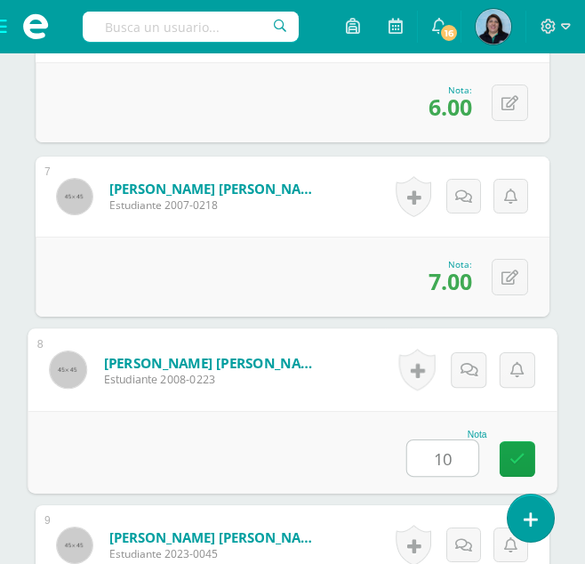
type input "10"
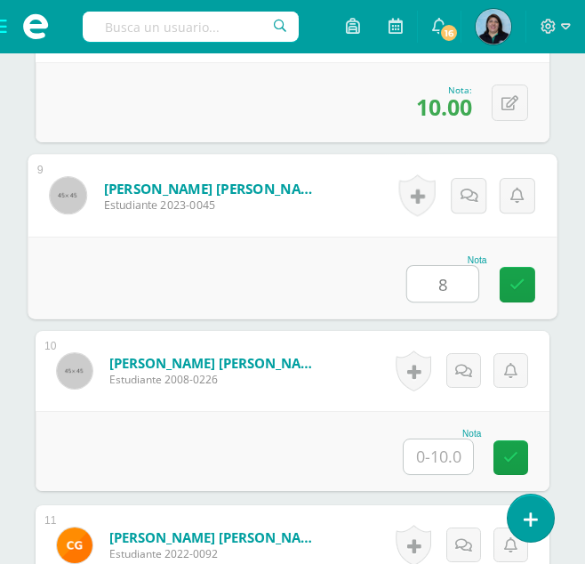
type input "8"
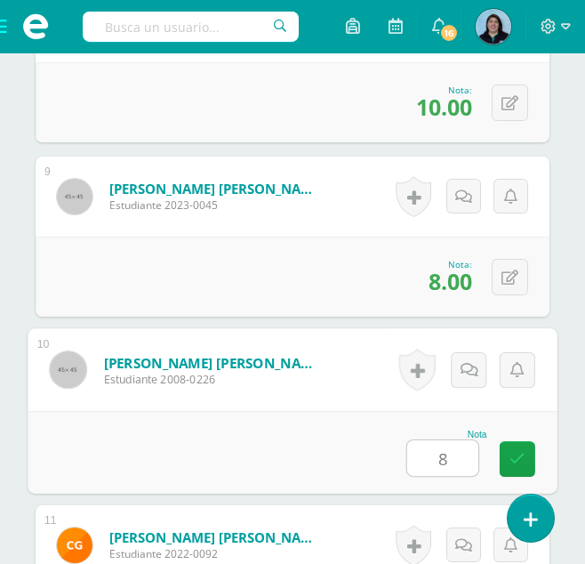
type input "8"
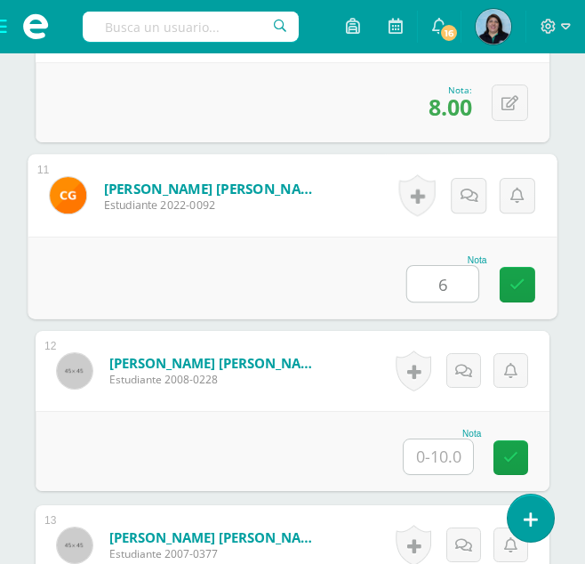
type input "6"
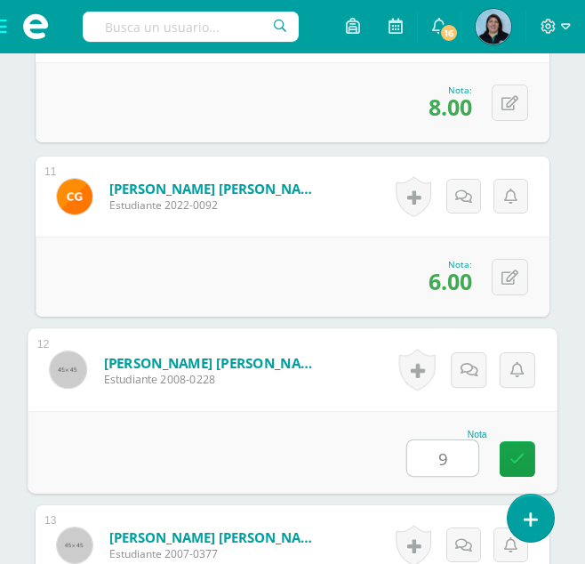
type input "9"
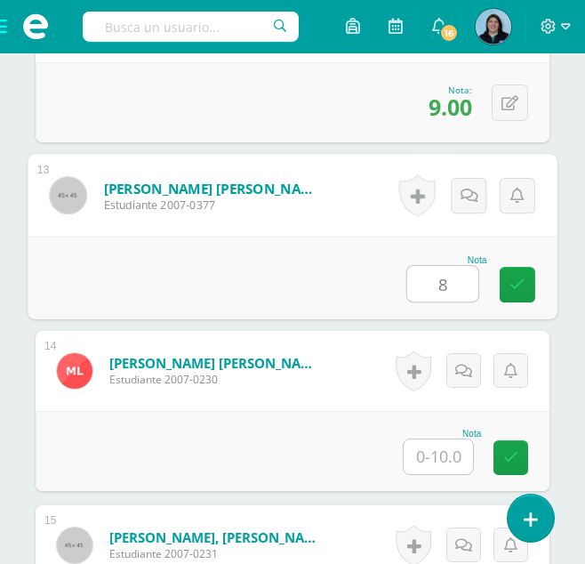
type input "8"
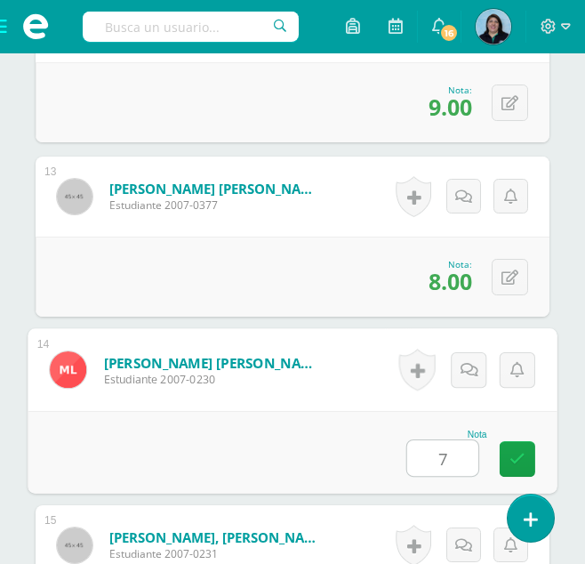
type input "7"
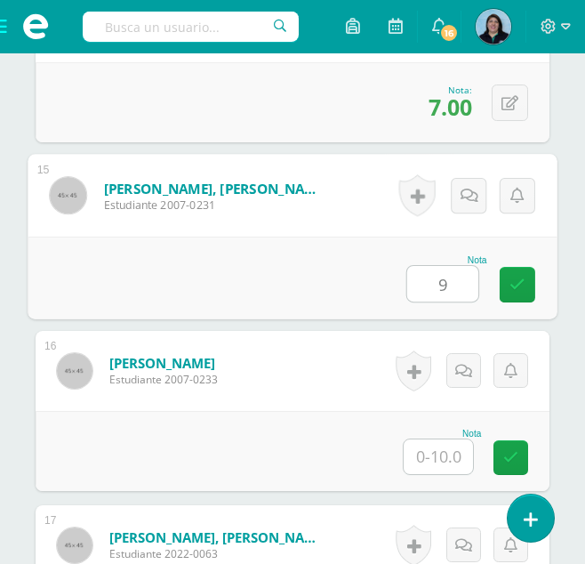
type input "9"
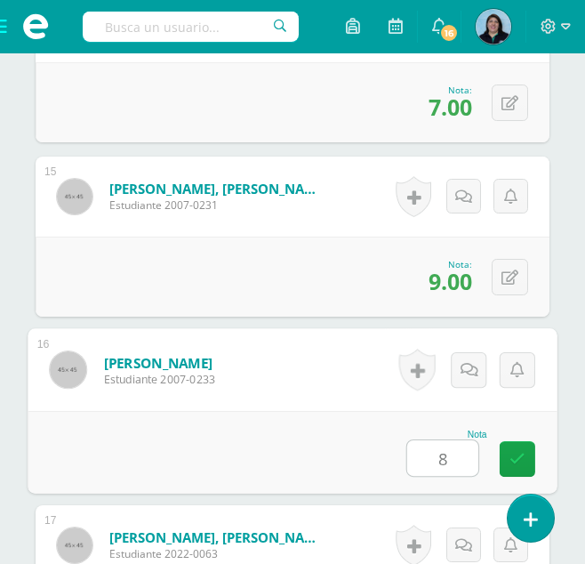
type input "8"
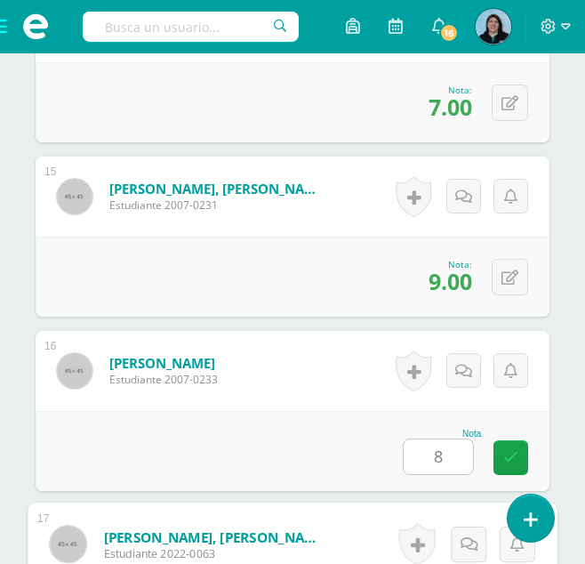
scroll to position [3303, 0]
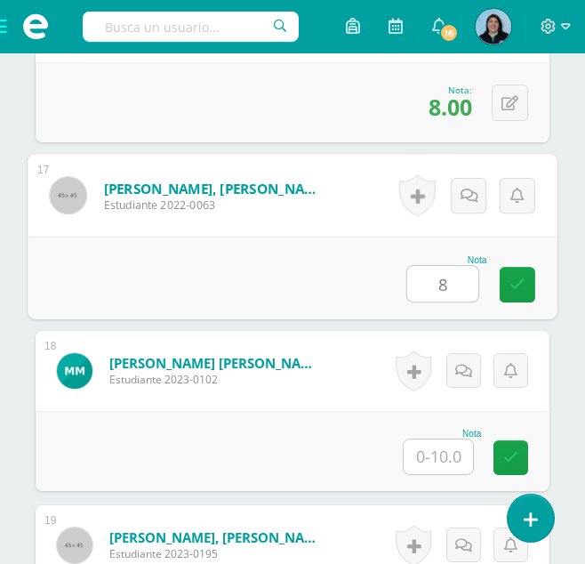
type input "8"
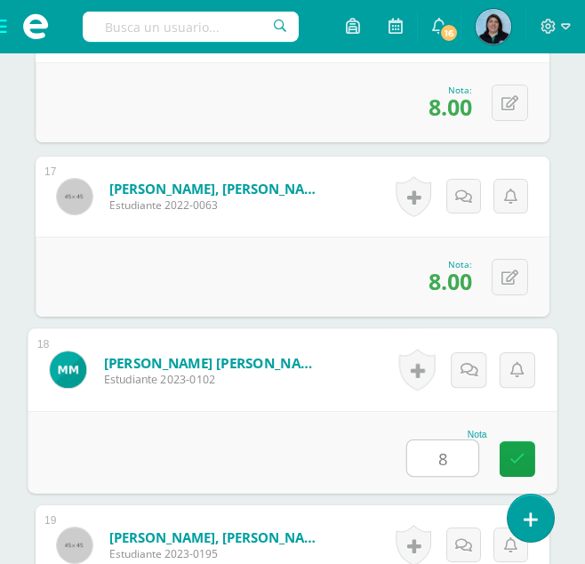
type input "8"
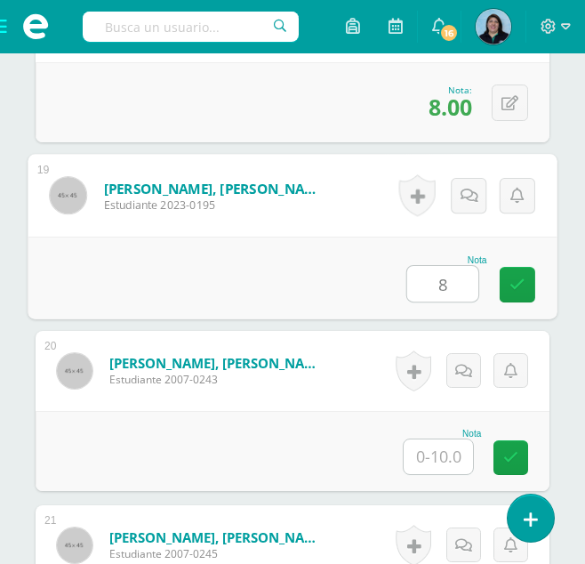
type input "8"
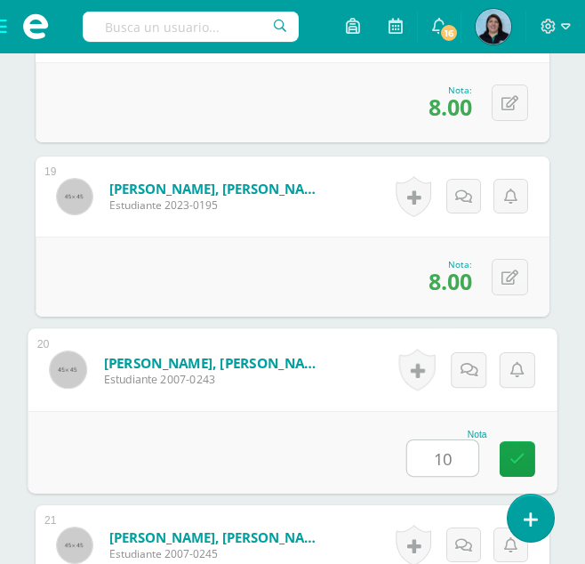
type input "10"
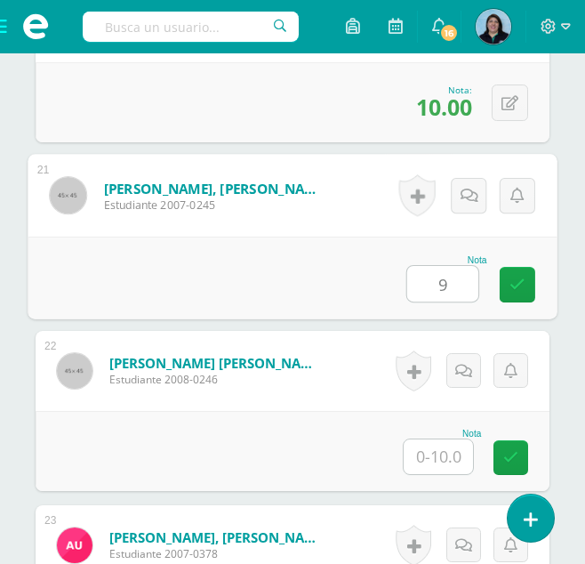
type input "9"
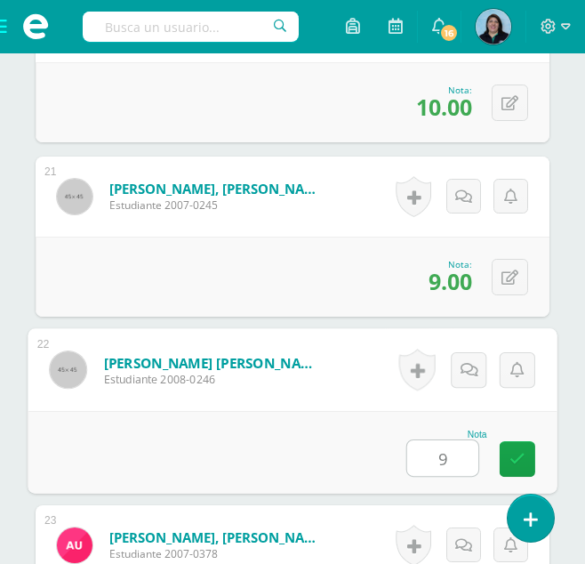
type input "9"
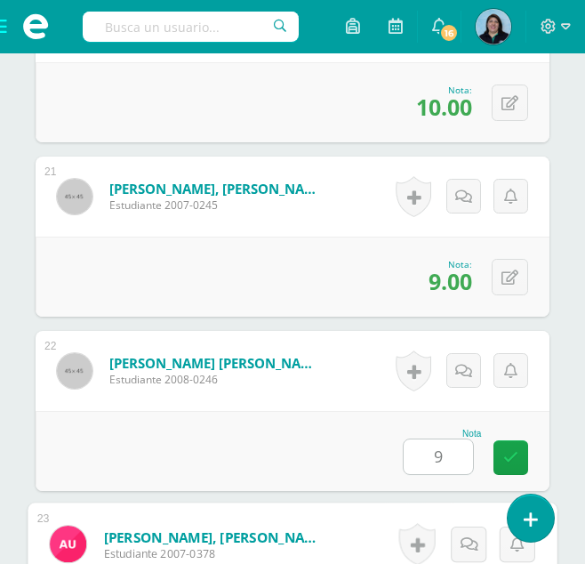
scroll to position [4349, 0]
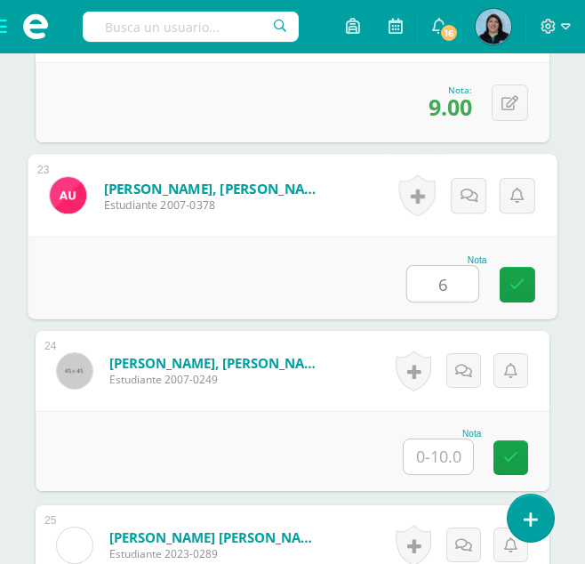
type input "6"
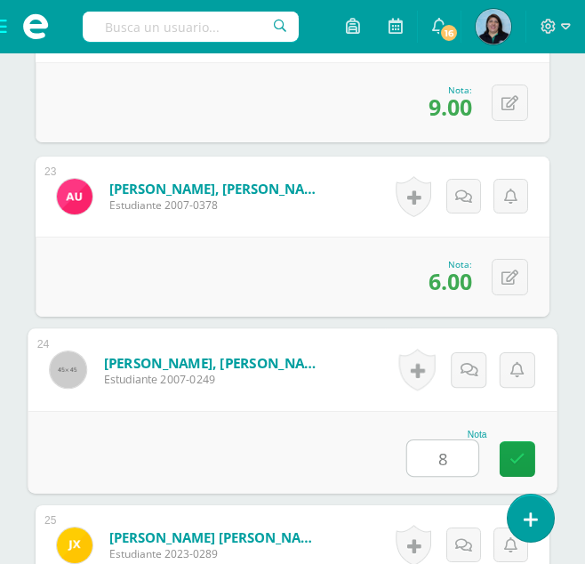
type input "8"
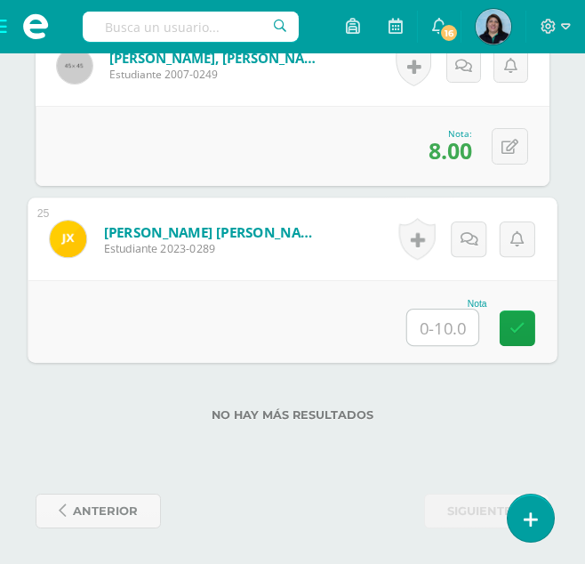
type input "8"
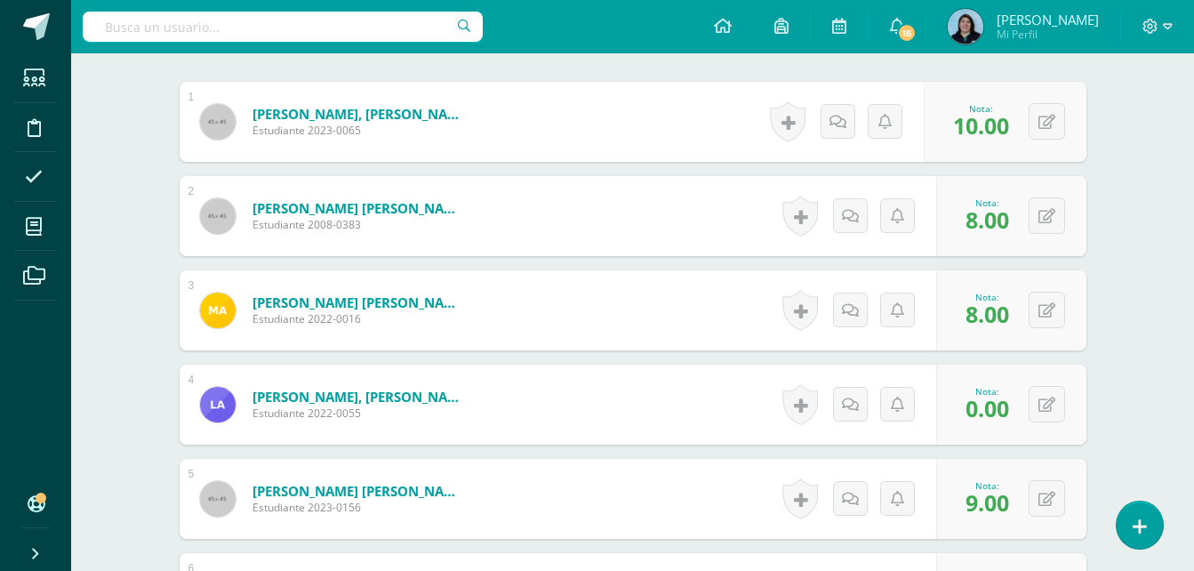
scroll to position [0, 0]
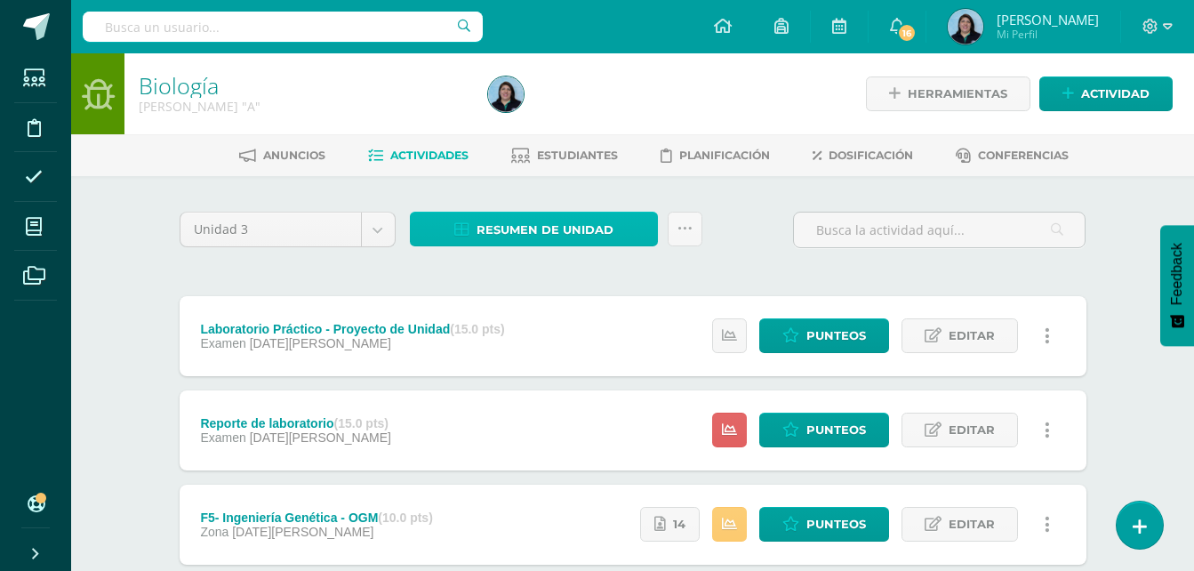
click at [573, 227] on span "Resumen de unidad" at bounding box center [545, 229] width 137 height 33
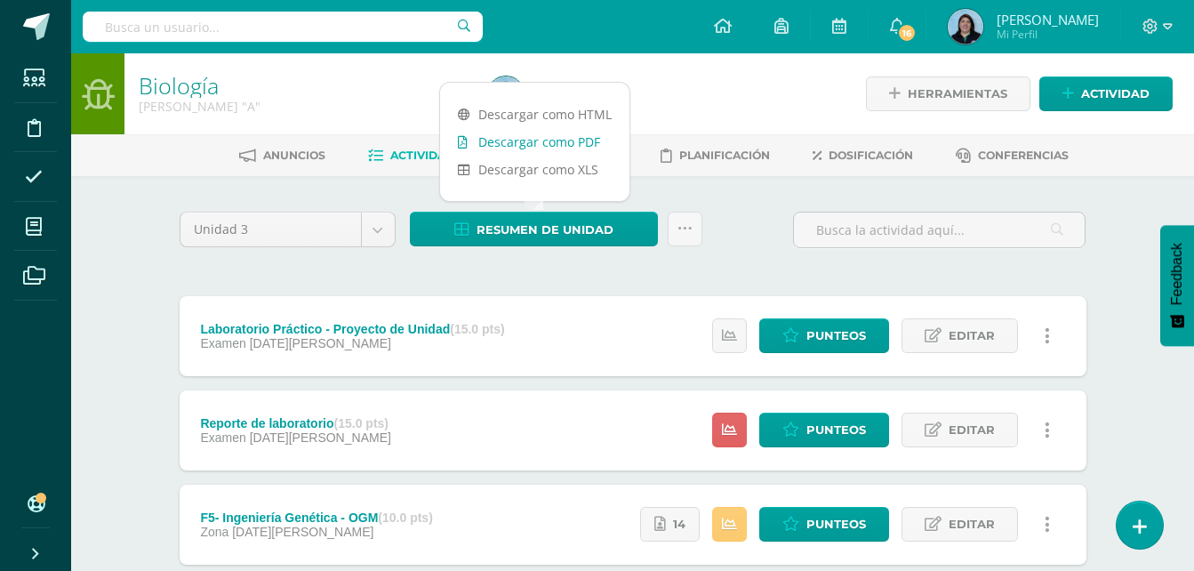
click at [548, 141] on link "Descargar como PDF" at bounding box center [534, 142] width 189 height 28
click at [542, 142] on link "Descargar como PDF" at bounding box center [534, 142] width 189 height 28
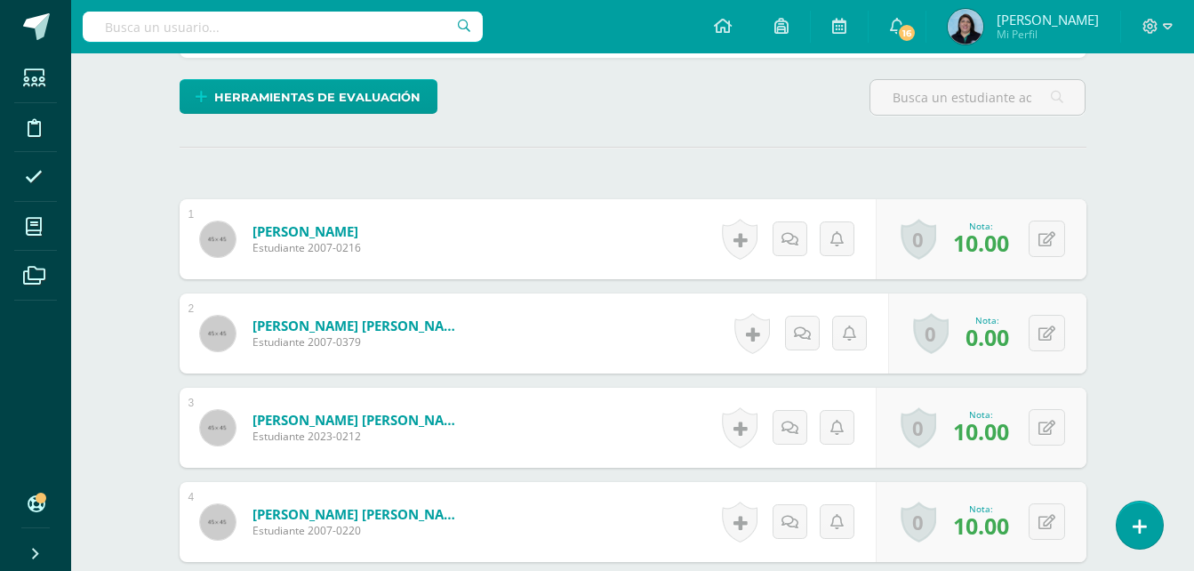
scroll to position [420, 0]
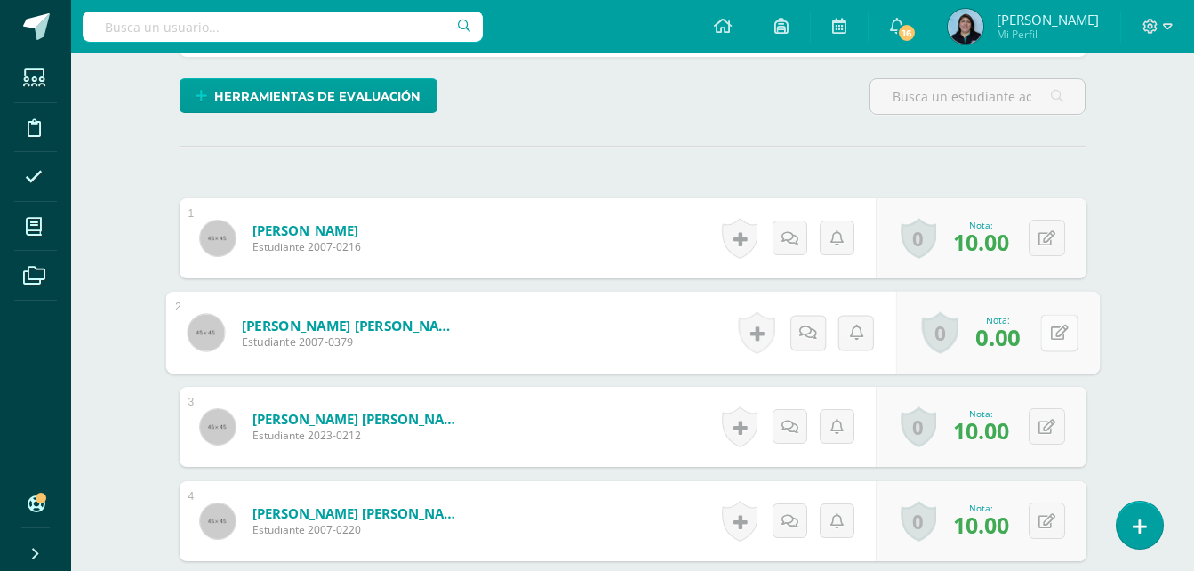
click at [1052, 333] on icon at bounding box center [1059, 332] width 18 height 15
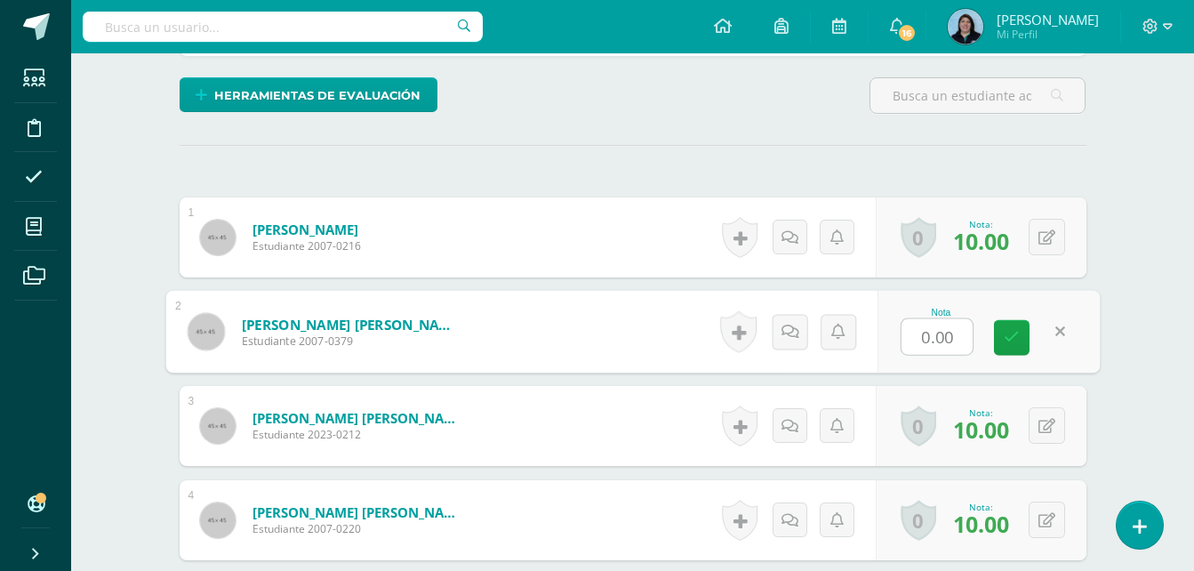
scroll to position [421, 0]
type input "4"
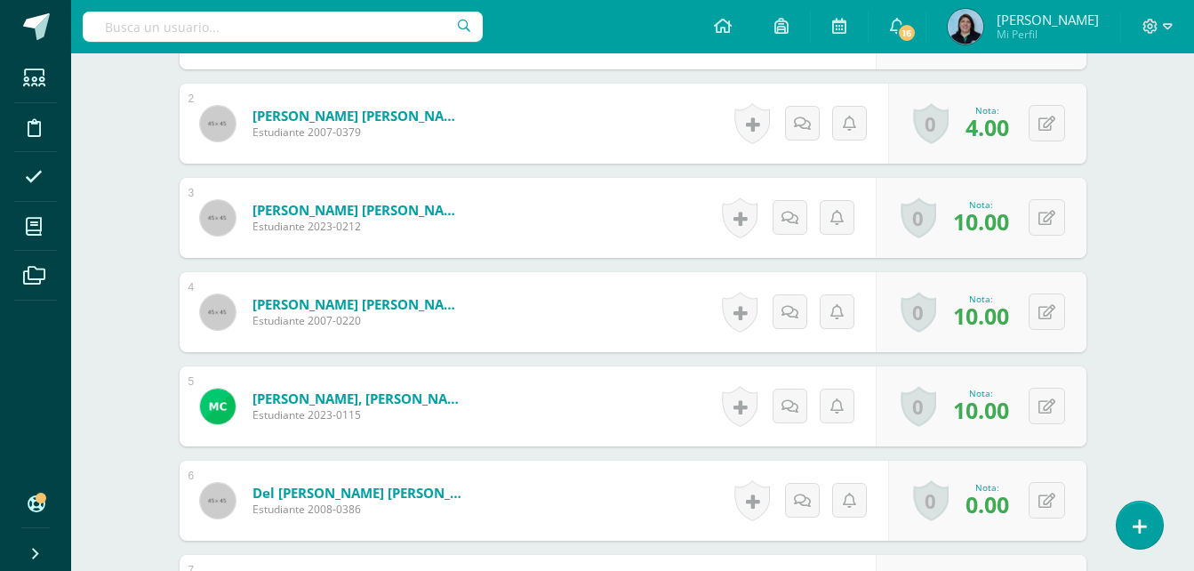
scroll to position [688, 0]
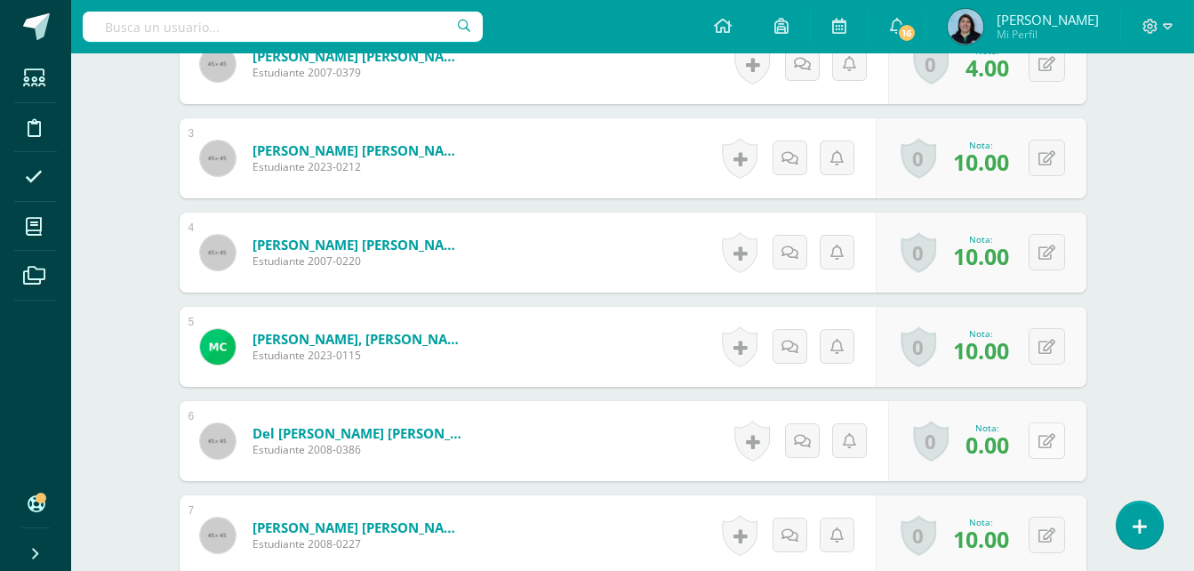
click at [1052, 445] on icon at bounding box center [1047, 441] width 17 height 15
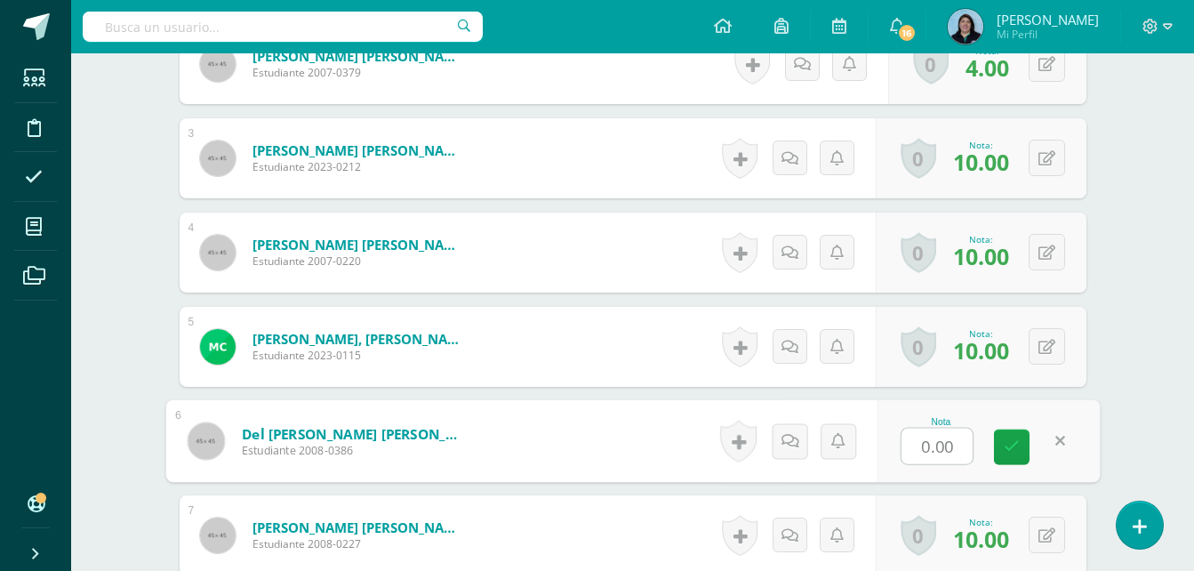
type input "4"
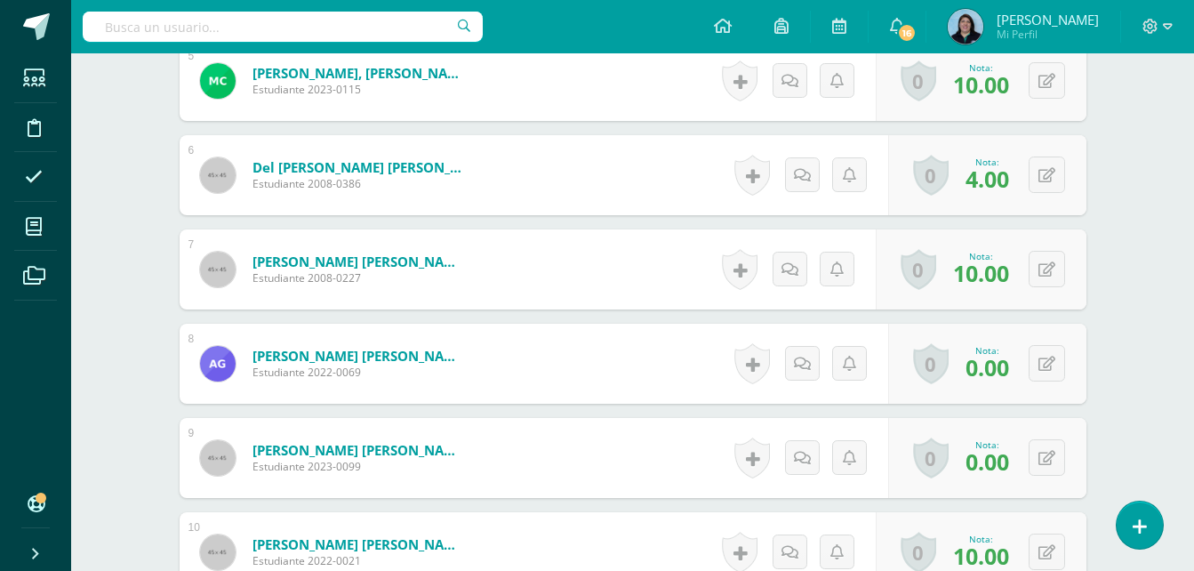
scroll to position [955, 0]
click at [1051, 360] on icon at bounding box center [1059, 362] width 18 height 15
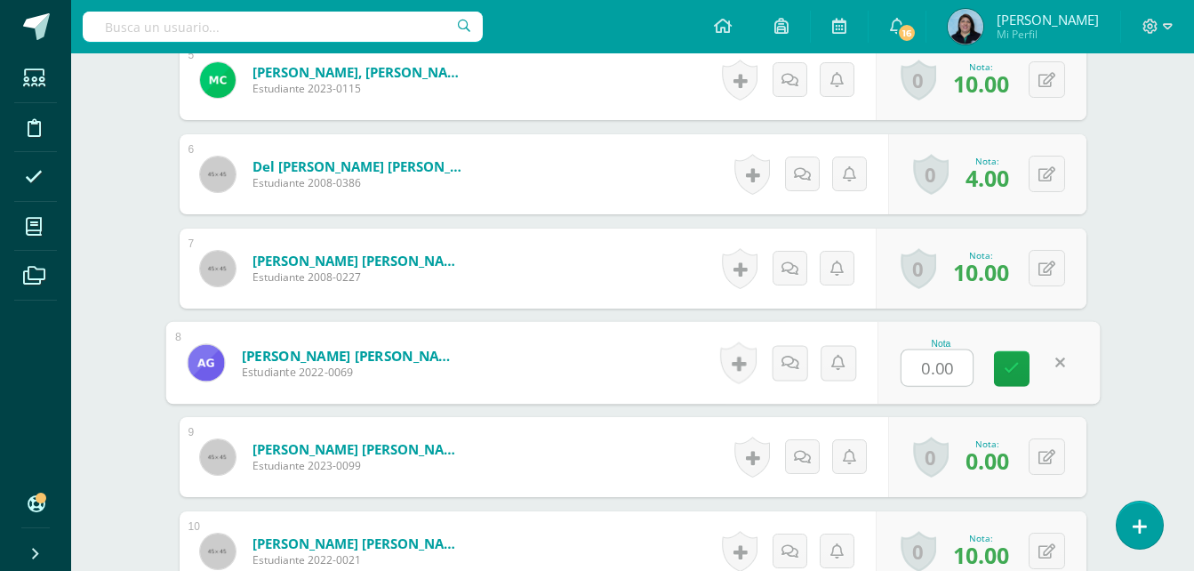
type input "4"
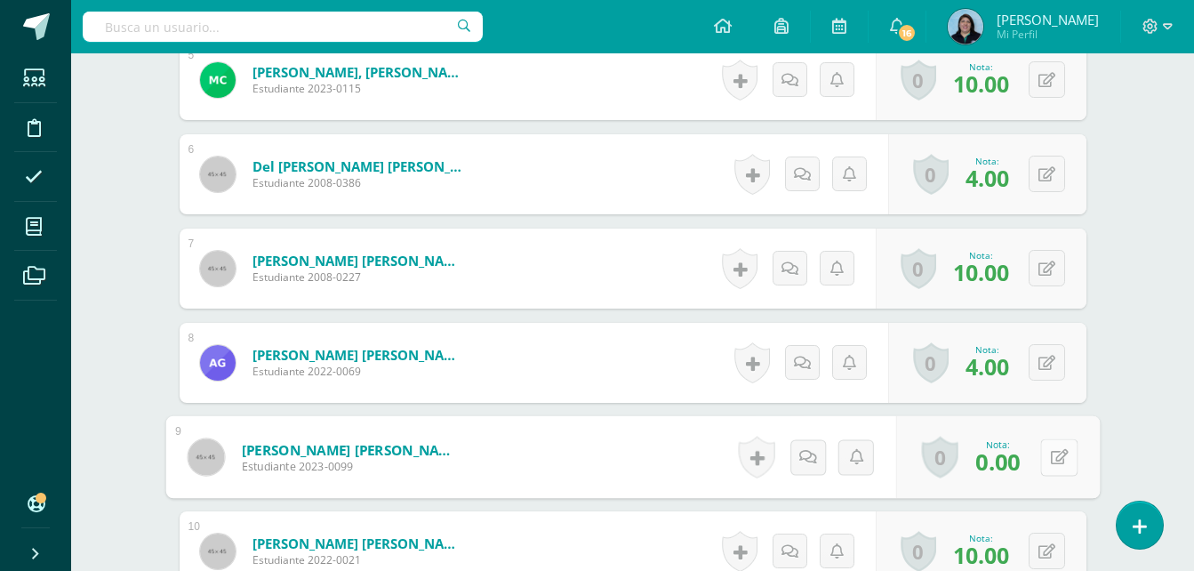
click at [1046, 460] on button at bounding box center [1058, 456] width 37 height 37
type input "4"
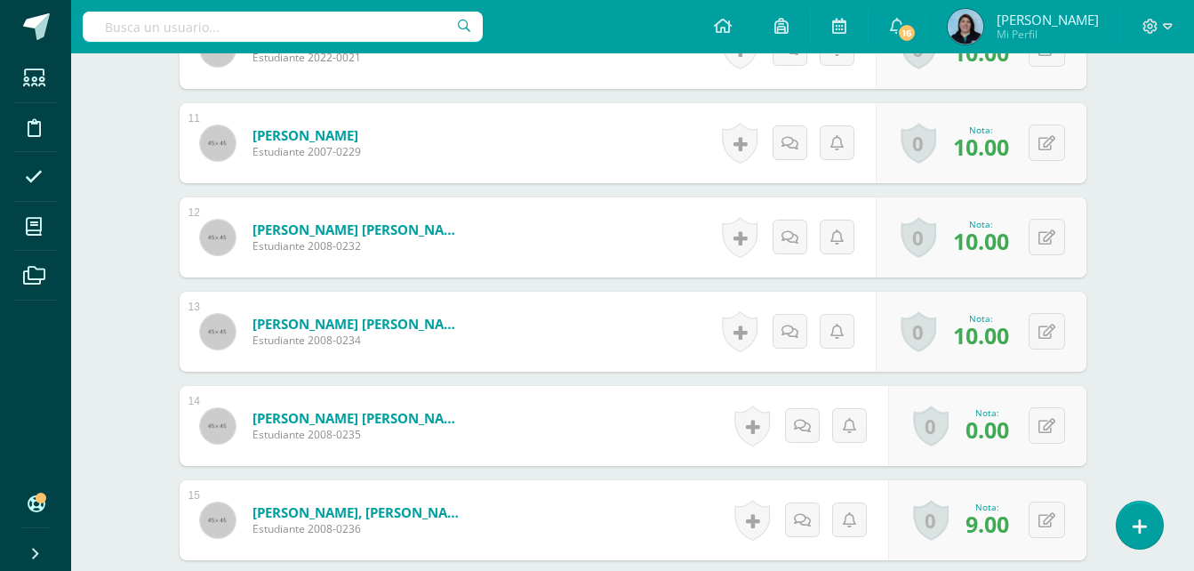
scroll to position [1488, 0]
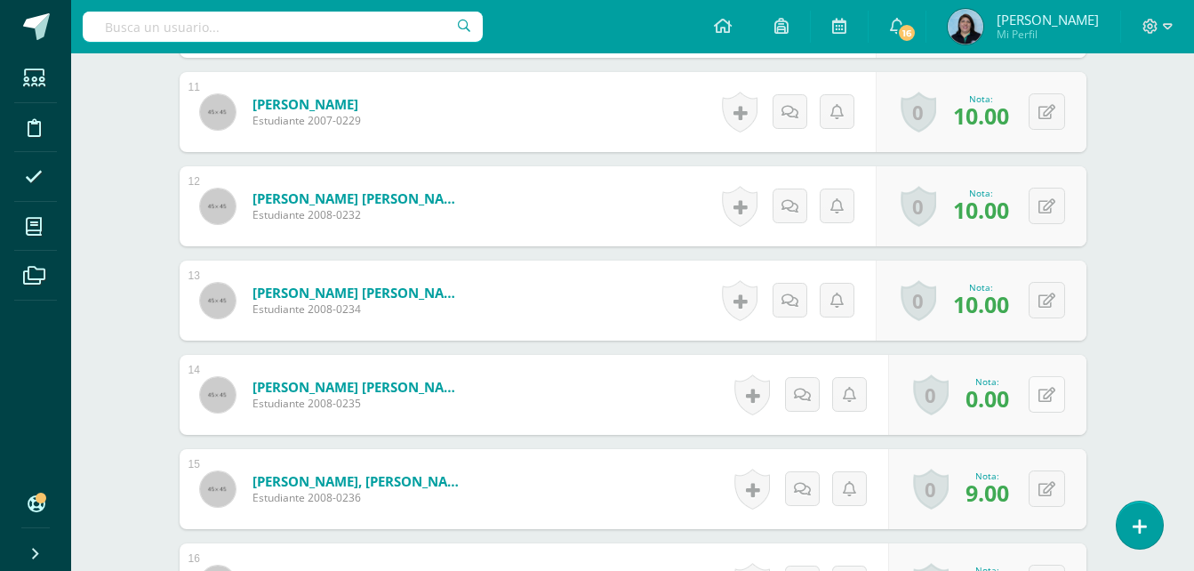
click at [1047, 395] on icon at bounding box center [1047, 395] width 17 height 15
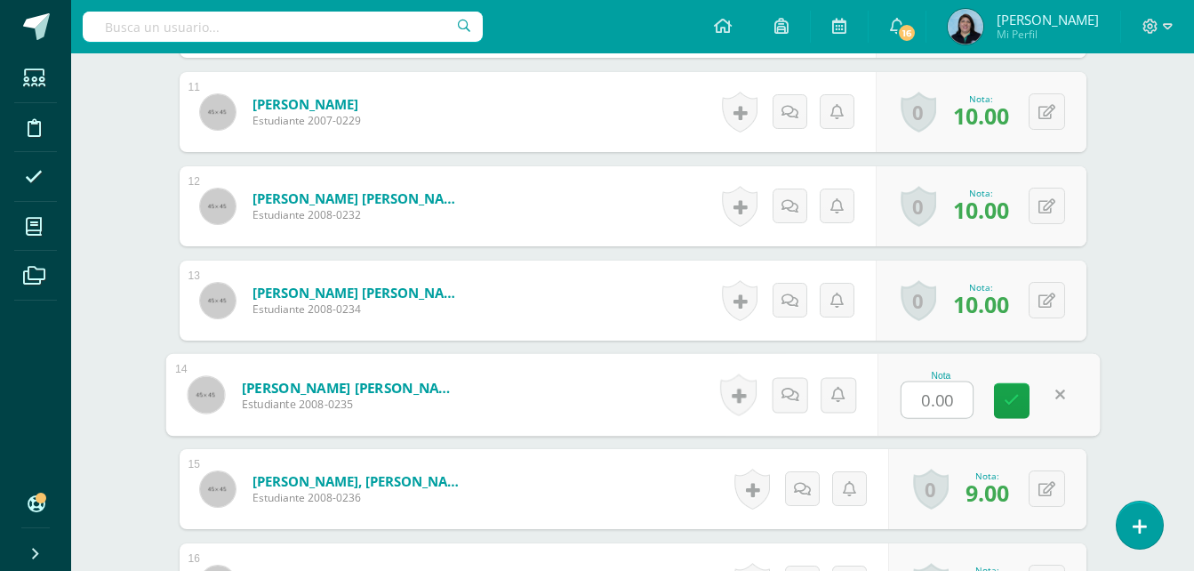
type input "4"
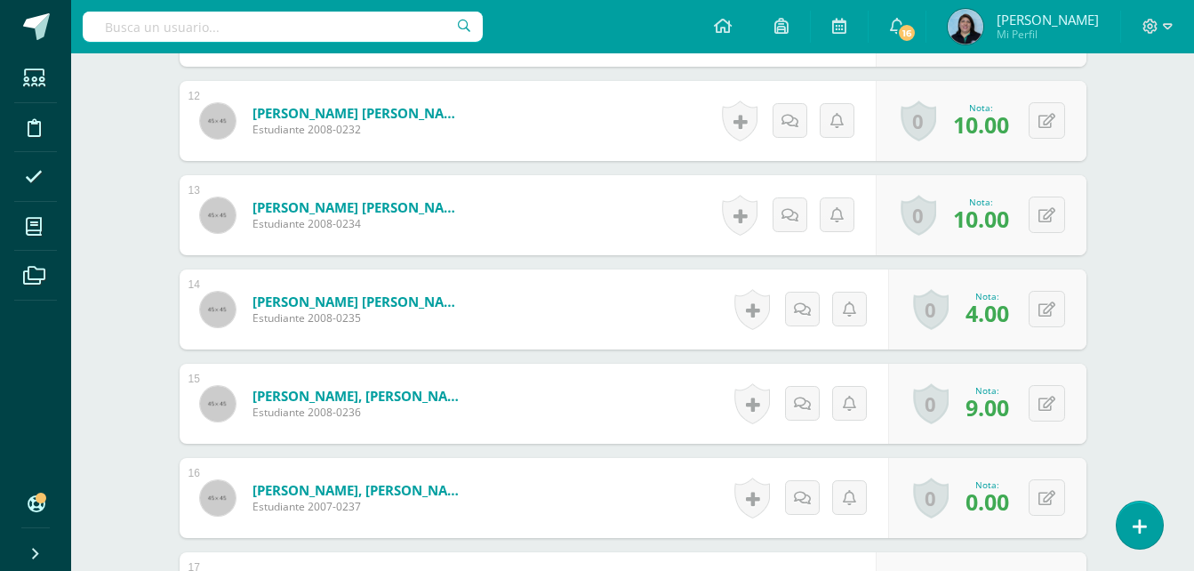
scroll to position [1666, 0]
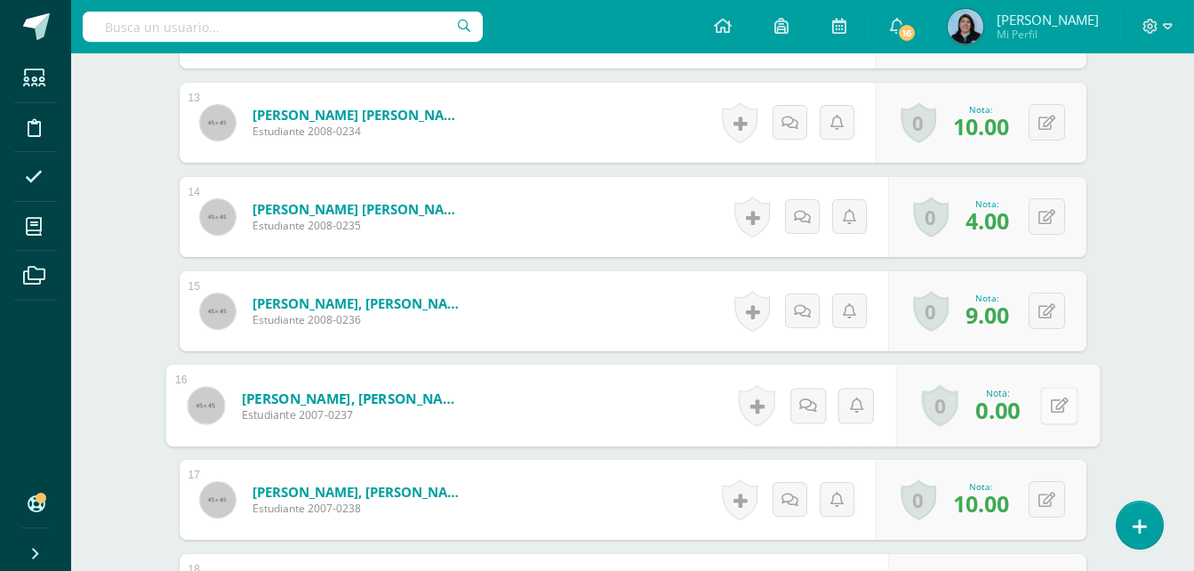
click at [1048, 406] on button at bounding box center [1058, 405] width 37 height 37
type input "4"
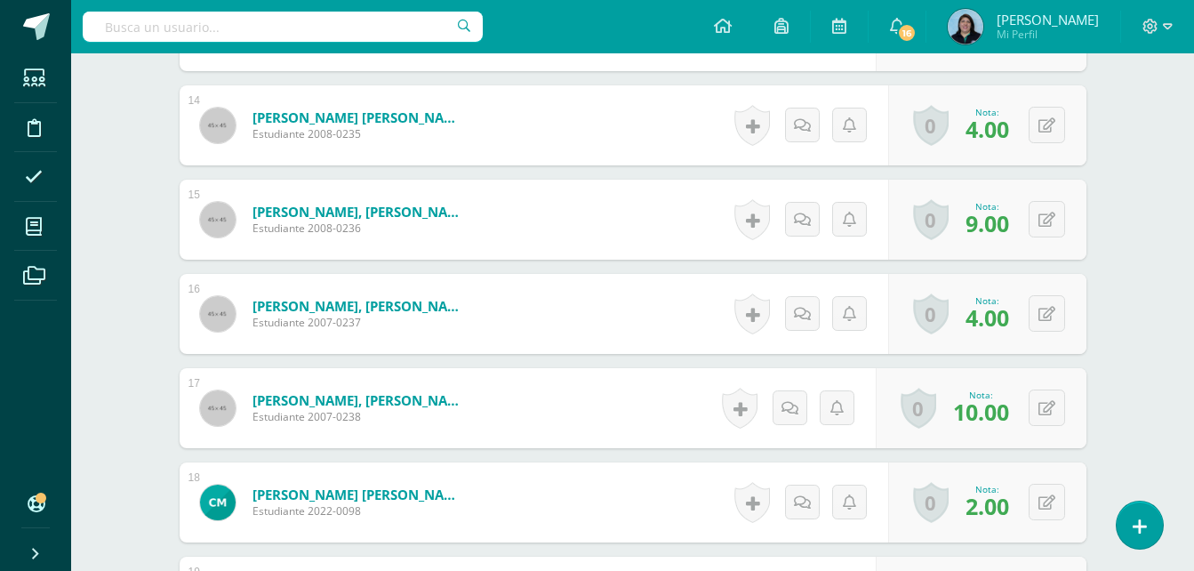
scroll to position [1933, 0]
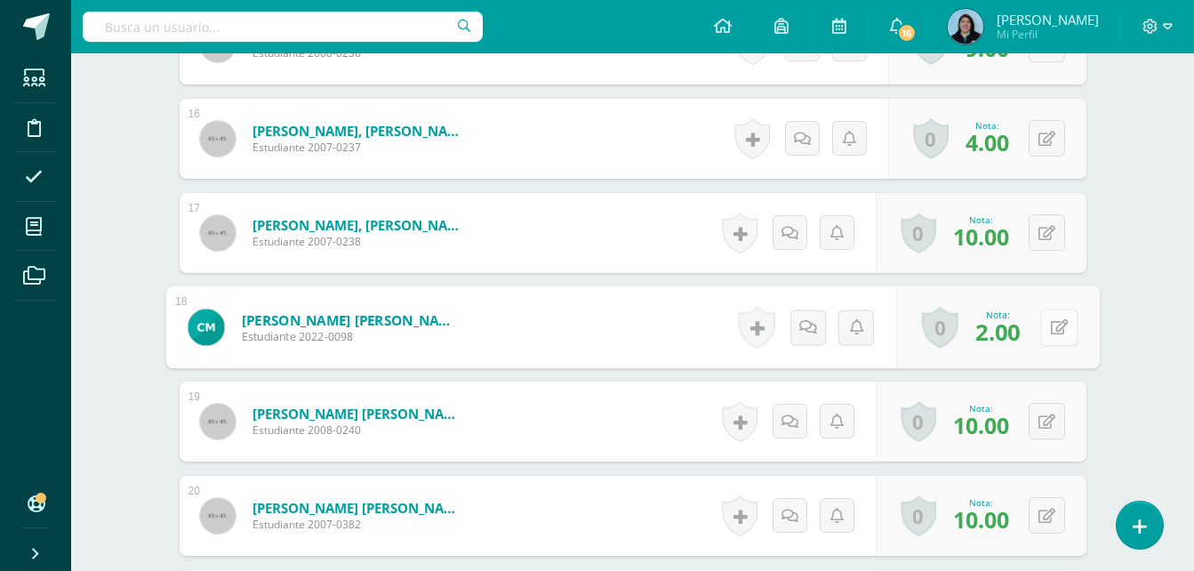
click at [1047, 323] on button at bounding box center [1058, 327] width 37 height 37
type input "4"
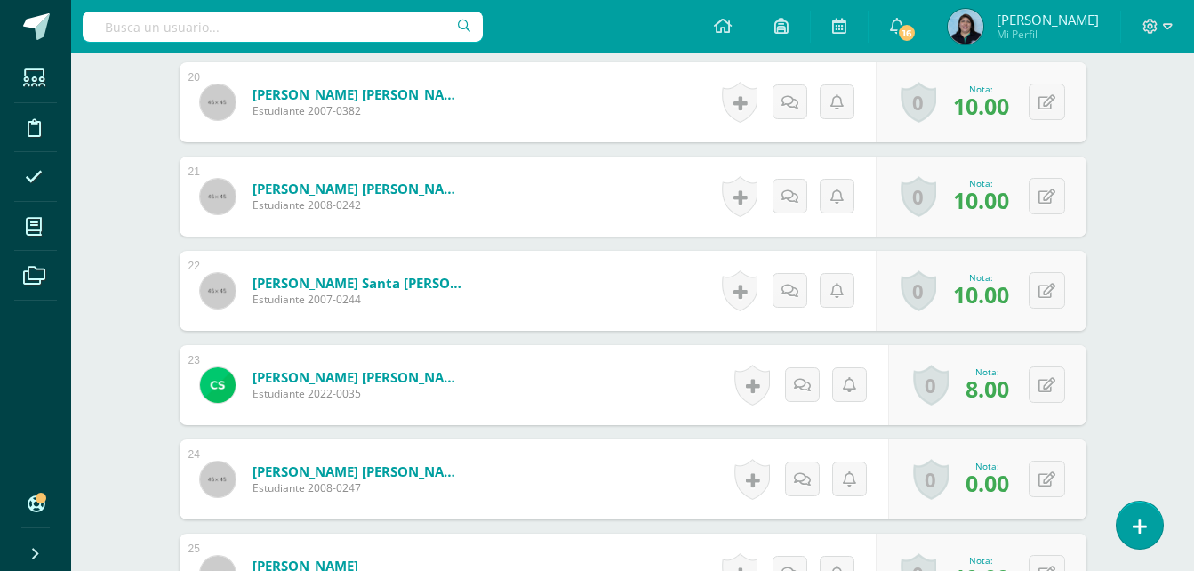
scroll to position [2378, 0]
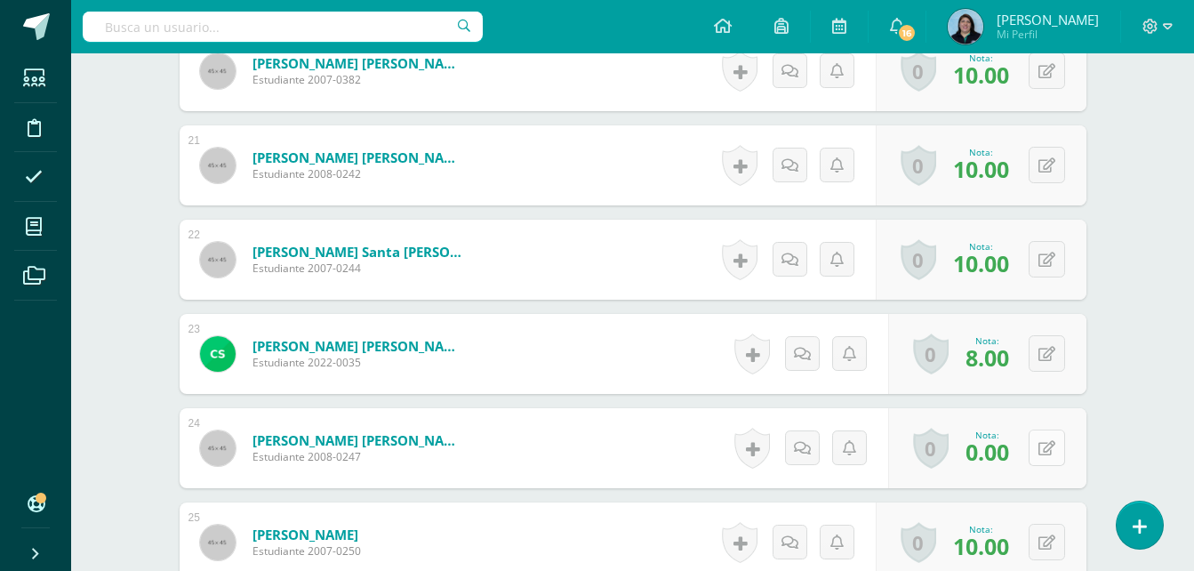
click at [1050, 446] on icon at bounding box center [1047, 448] width 17 height 15
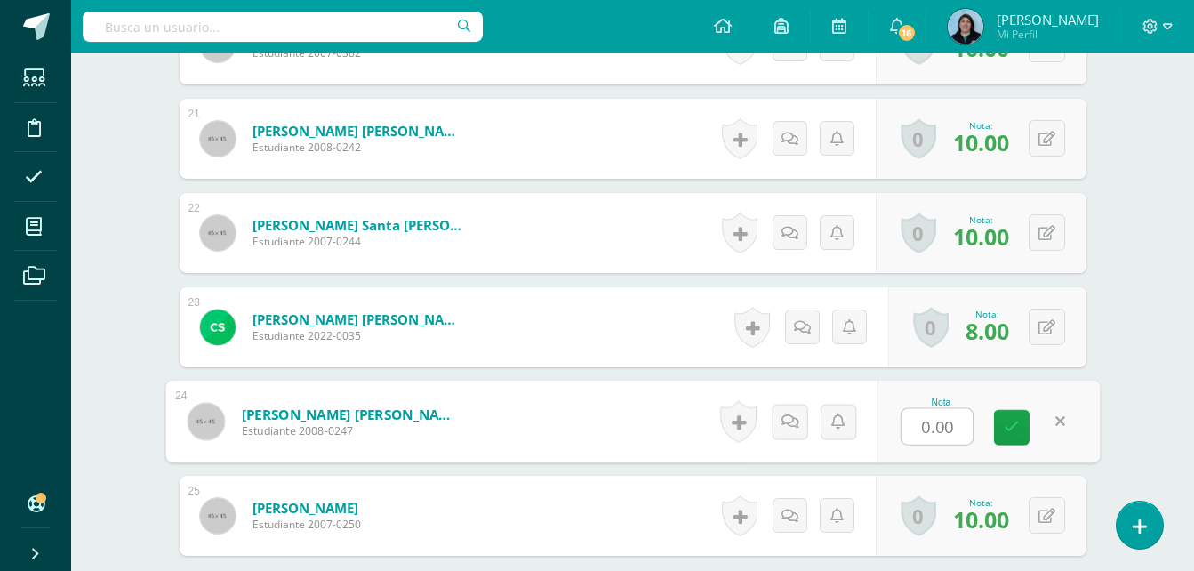
scroll to position [2490, 0]
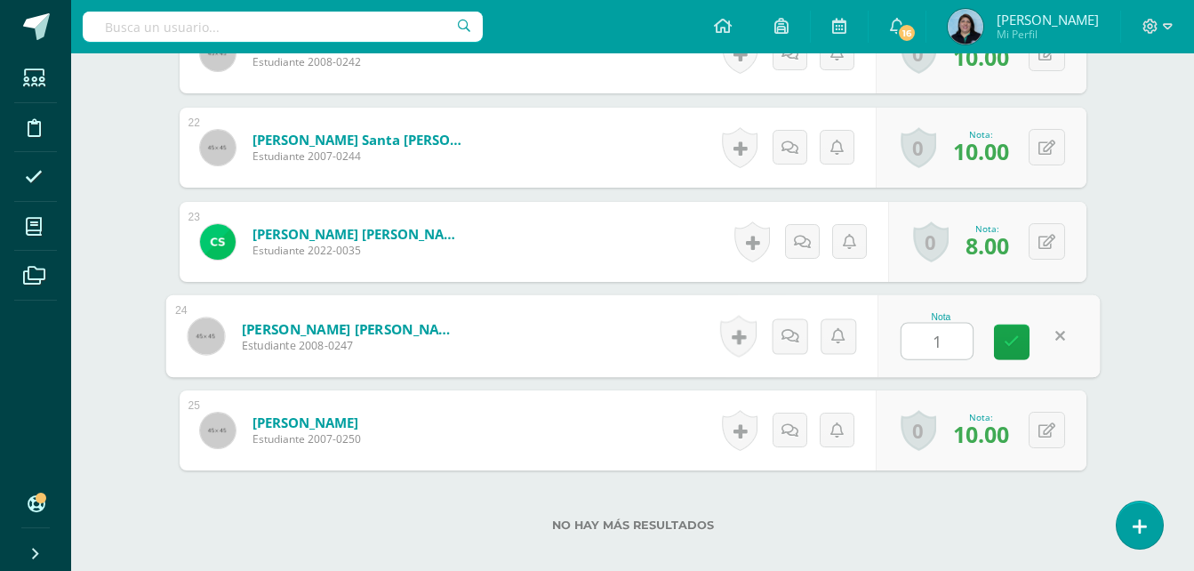
type input "10"
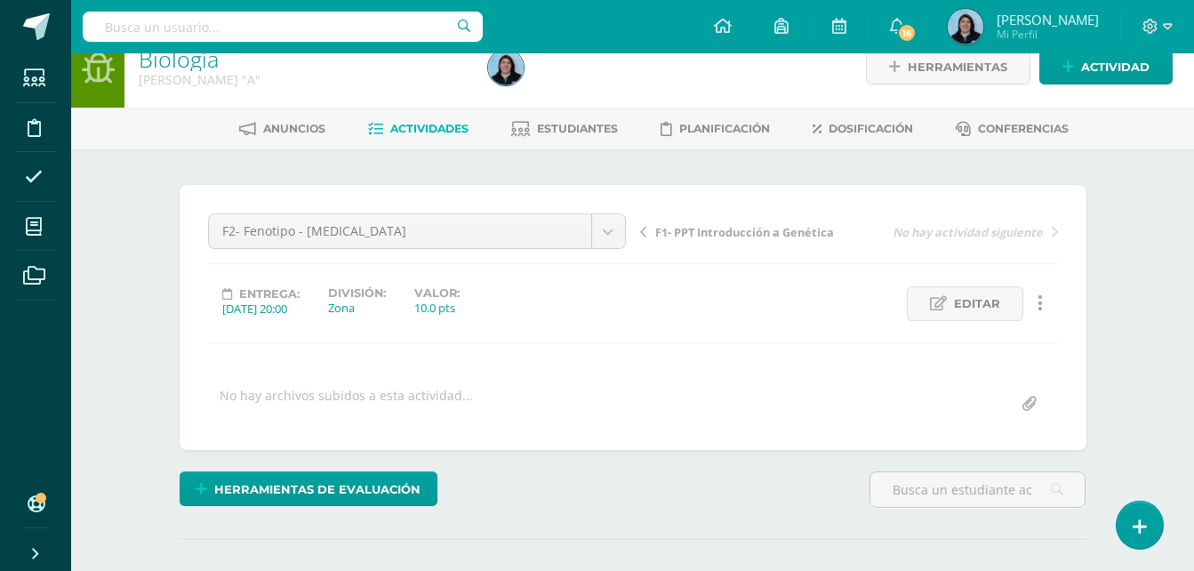
scroll to position [0, 0]
